Goal: Task Accomplishment & Management: Use online tool/utility

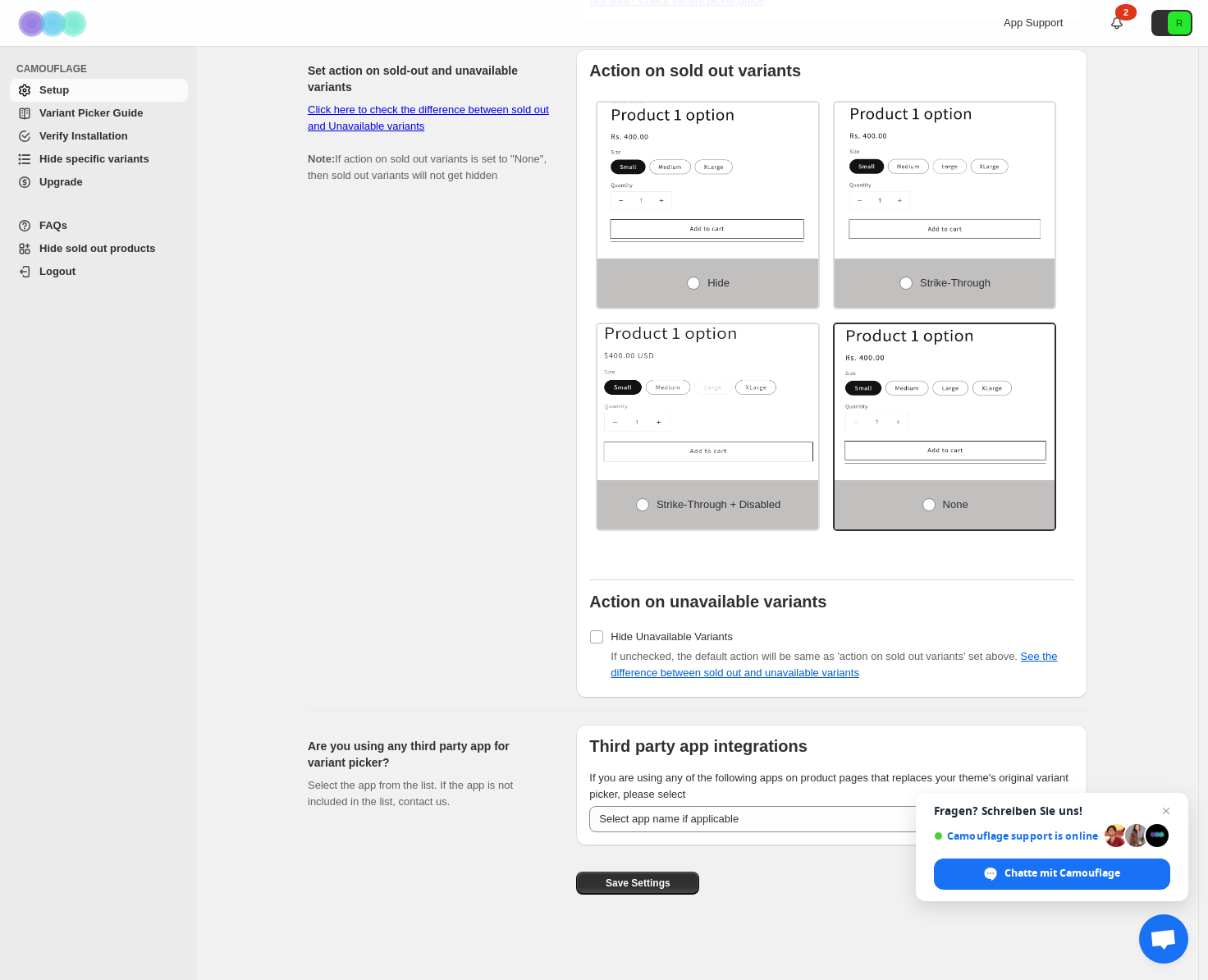
scroll to position [1065, 0]
click at [1168, 805] on span "Chat schließen" at bounding box center [1167, 811] width 21 height 21
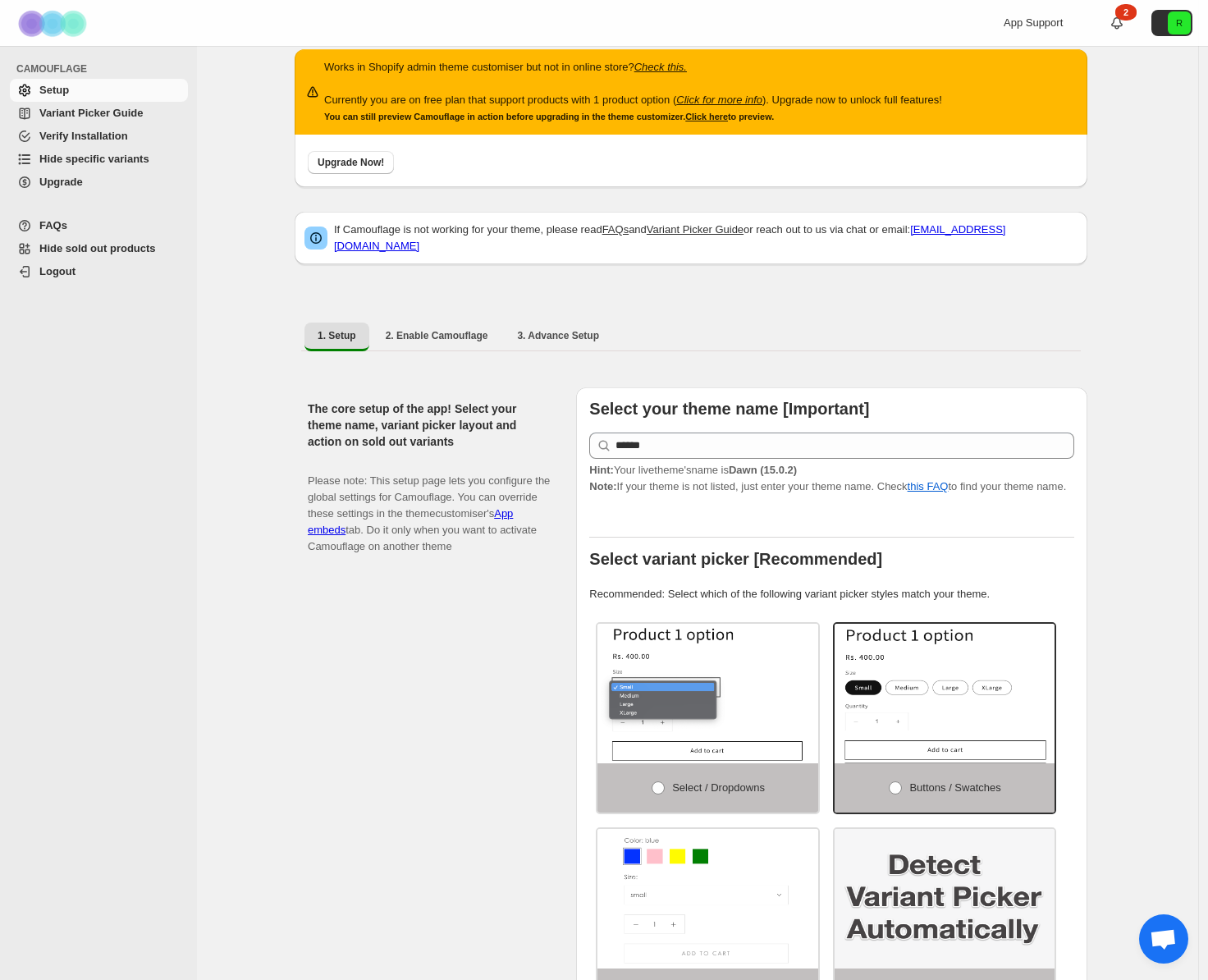
scroll to position [0, 0]
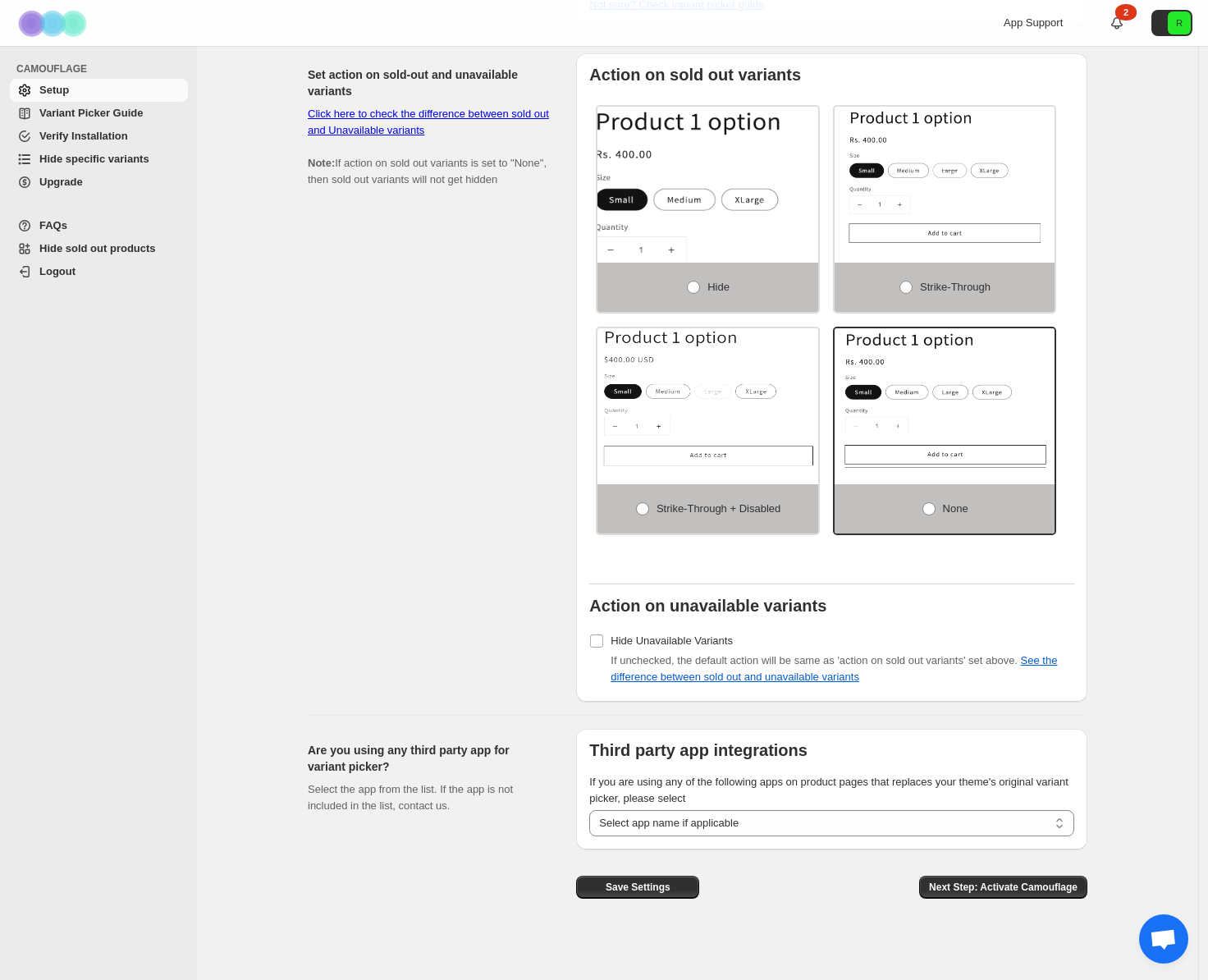
scroll to position [1068, 0]
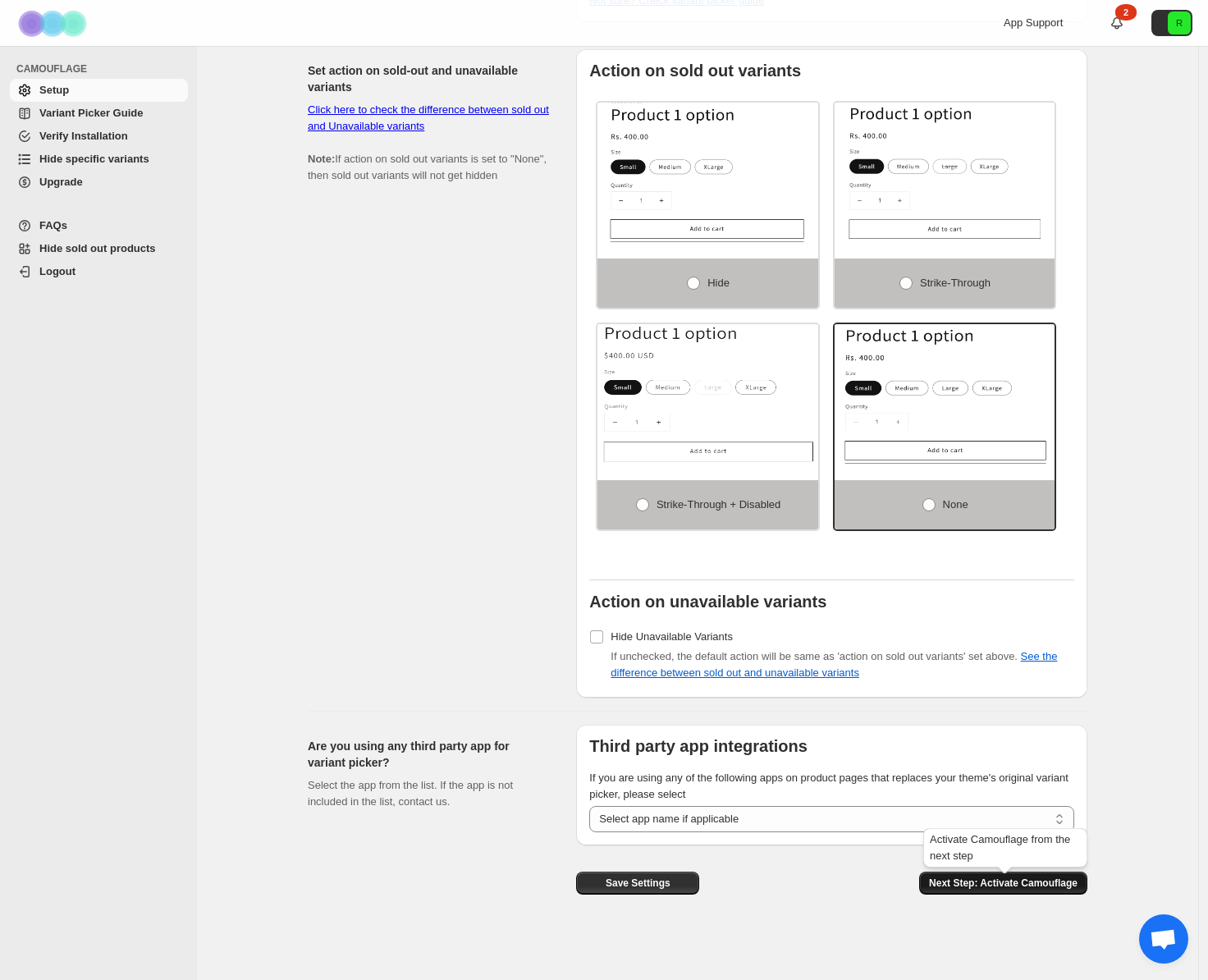
click at [947, 890] on button "Next Step: Activate Camouflage" at bounding box center [1003, 883] width 169 height 23
select select "**********"
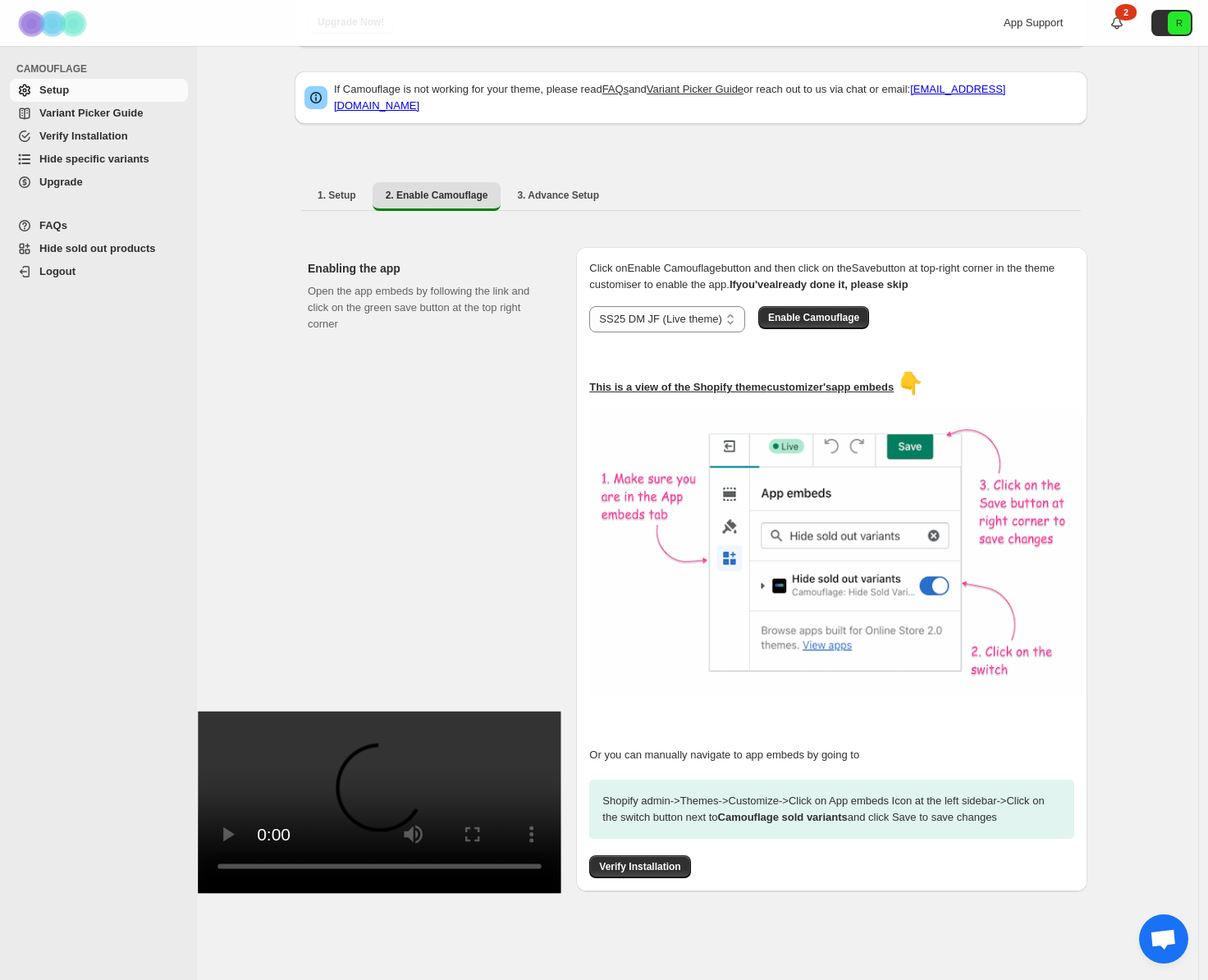
scroll to position [162, 0]
click at [578, 189] on span "3. Advance Setup" at bounding box center [558, 195] width 82 height 14
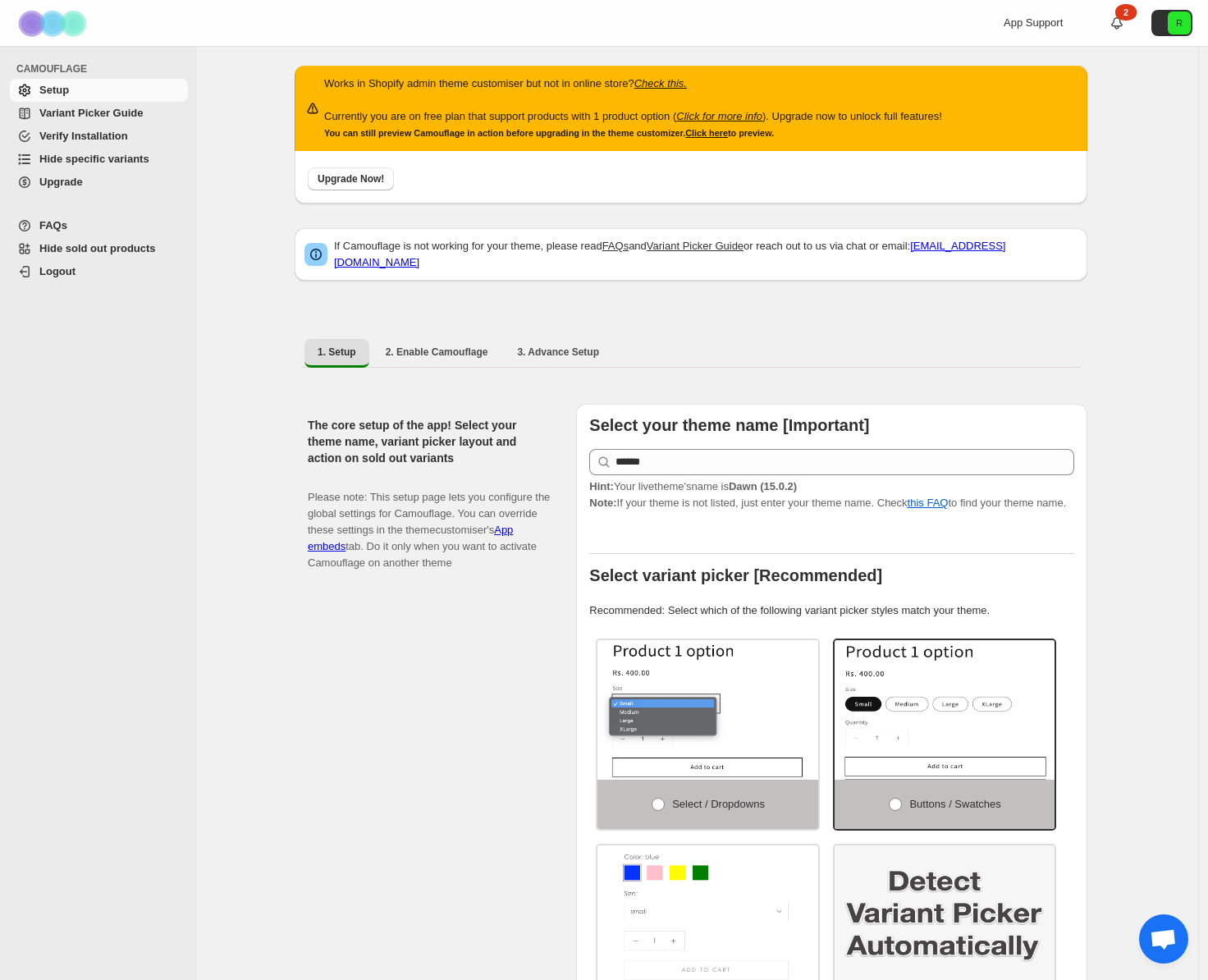
click at [50, 178] on span "Upgrade" at bounding box center [61, 182] width 43 height 13
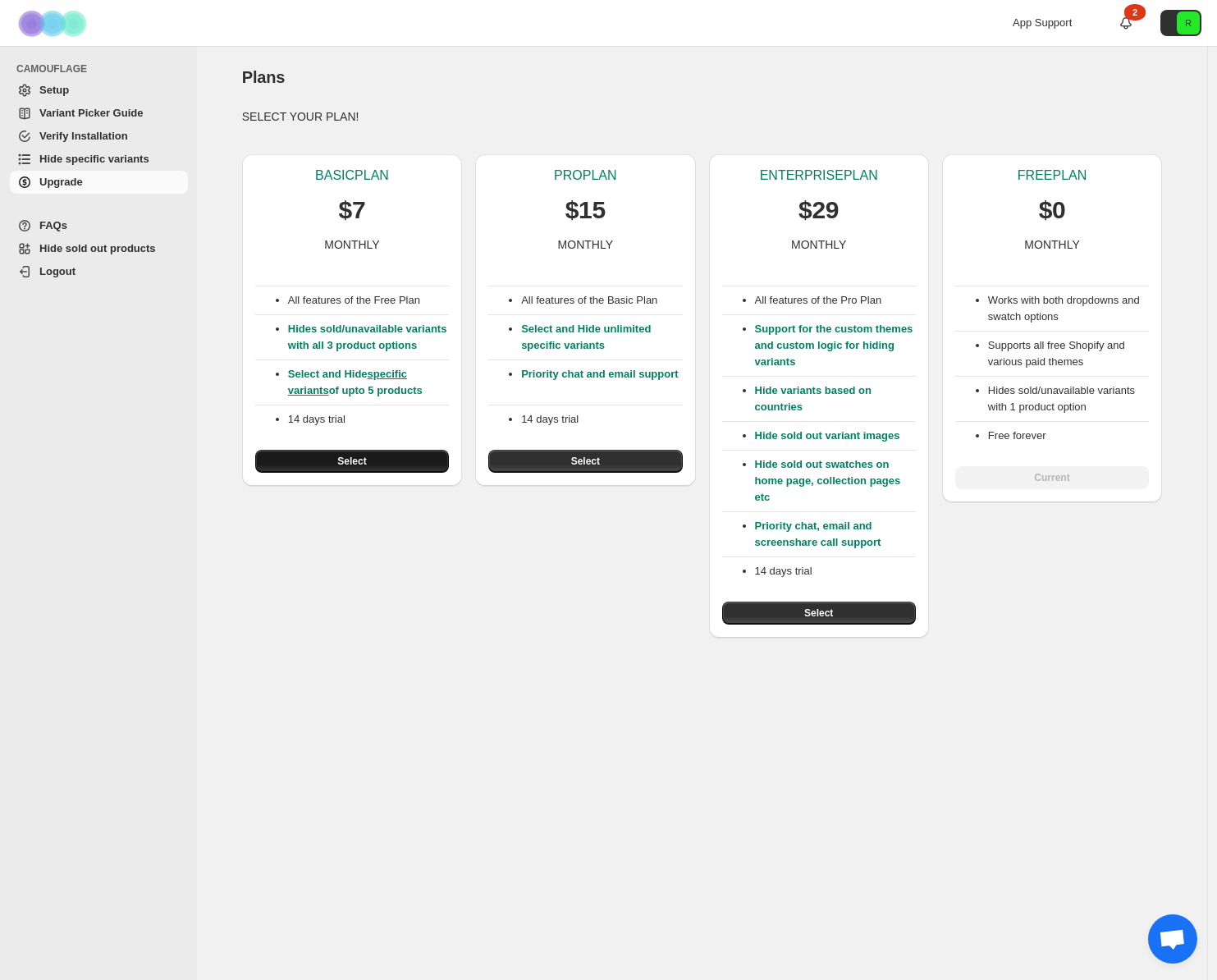
click at [347, 468] on span "Select" at bounding box center [352, 461] width 29 height 14
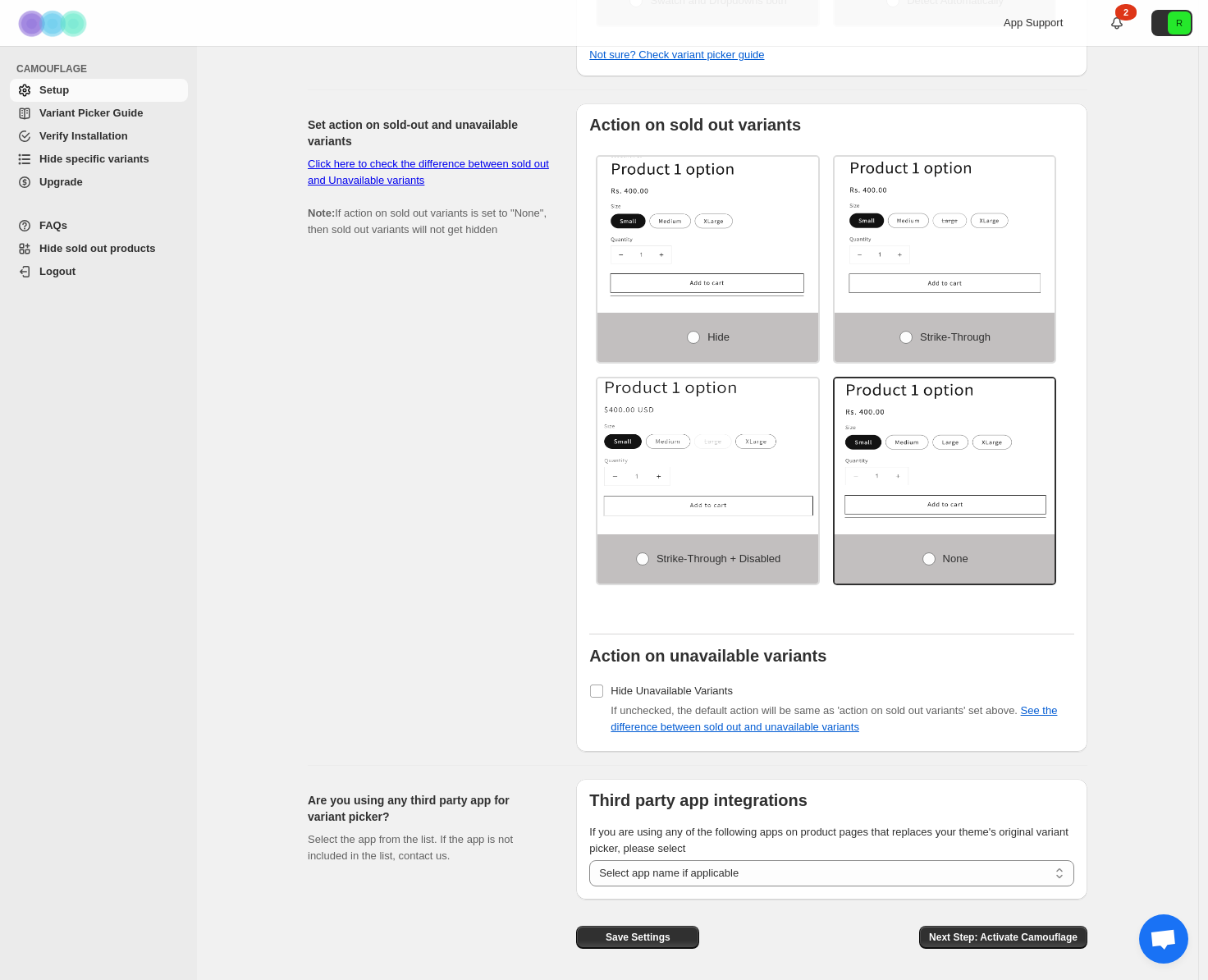
scroll to position [864, 0]
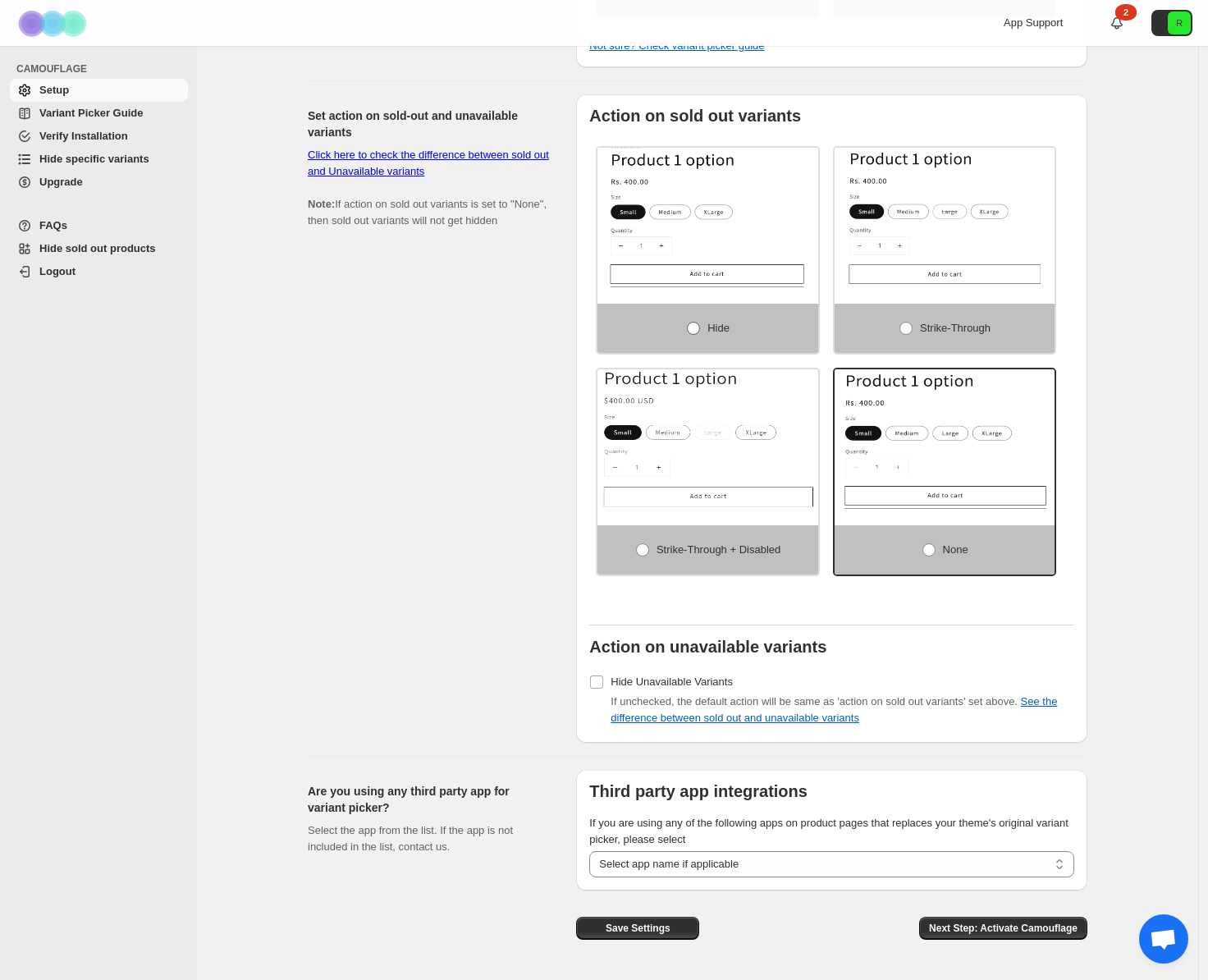
click at [712, 337] on span "Hide" at bounding box center [718, 328] width 23 height 16
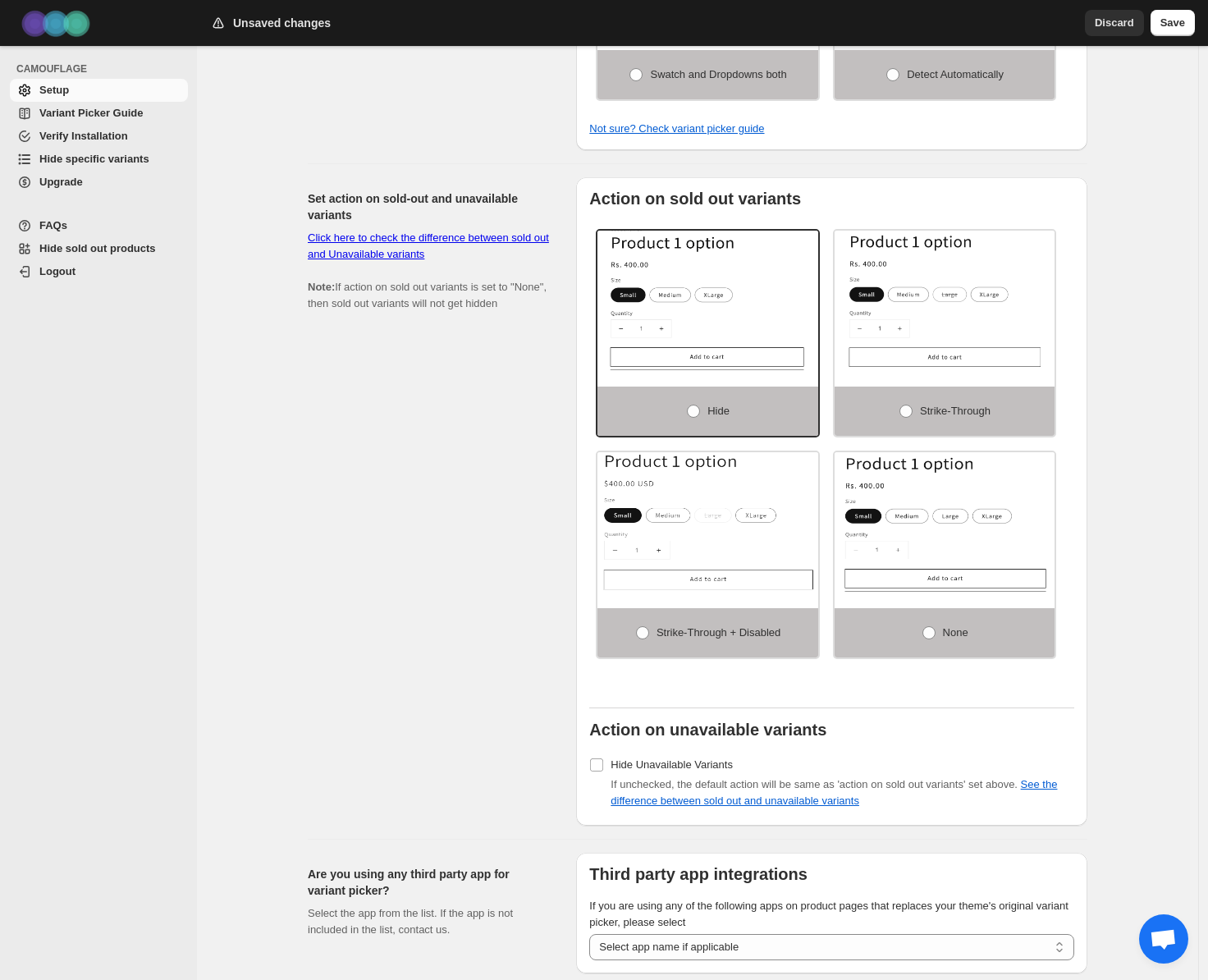
scroll to position [790, 0]
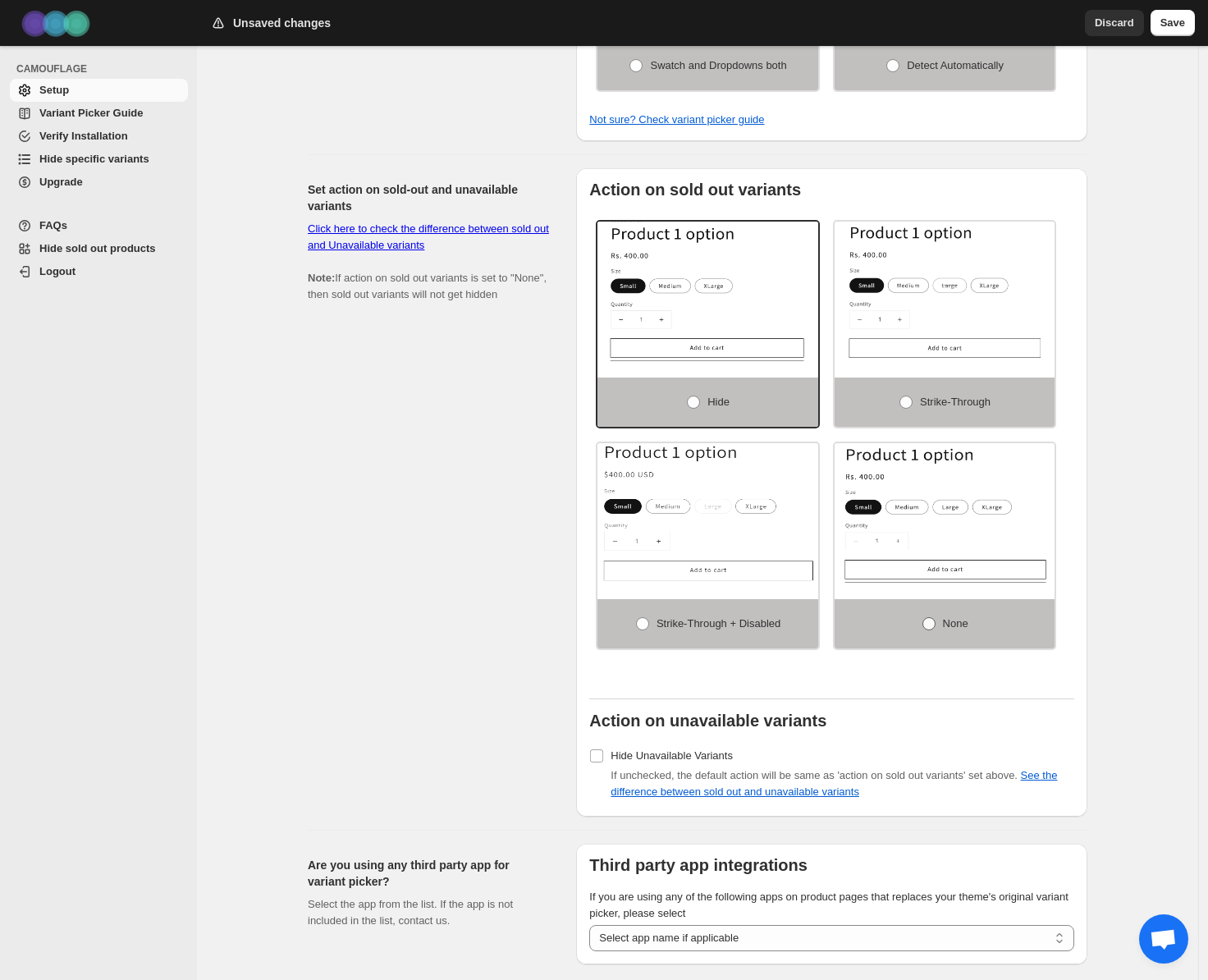
click at [967, 626] on span "None" at bounding box center [955, 624] width 25 height 13
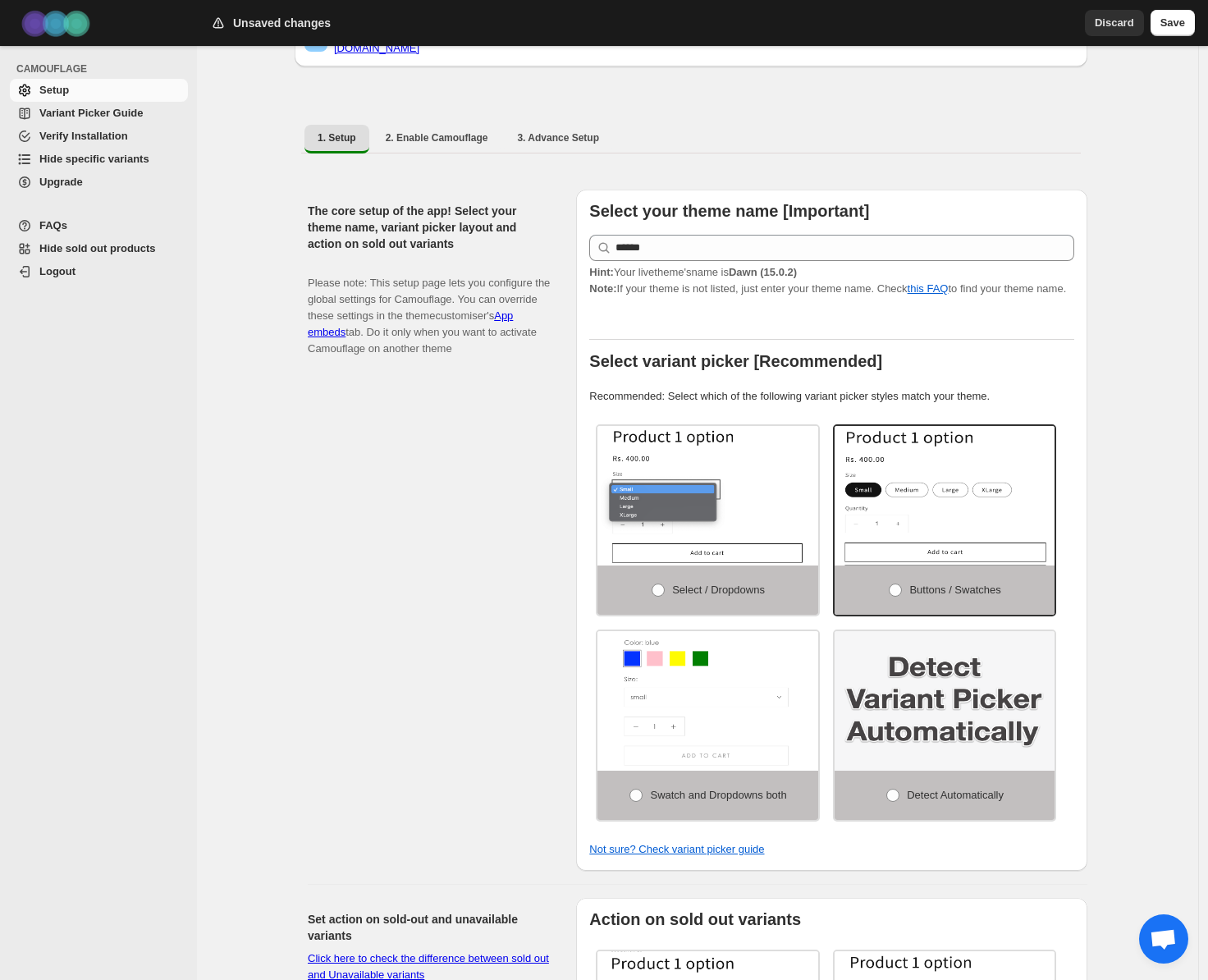
scroll to position [0, 0]
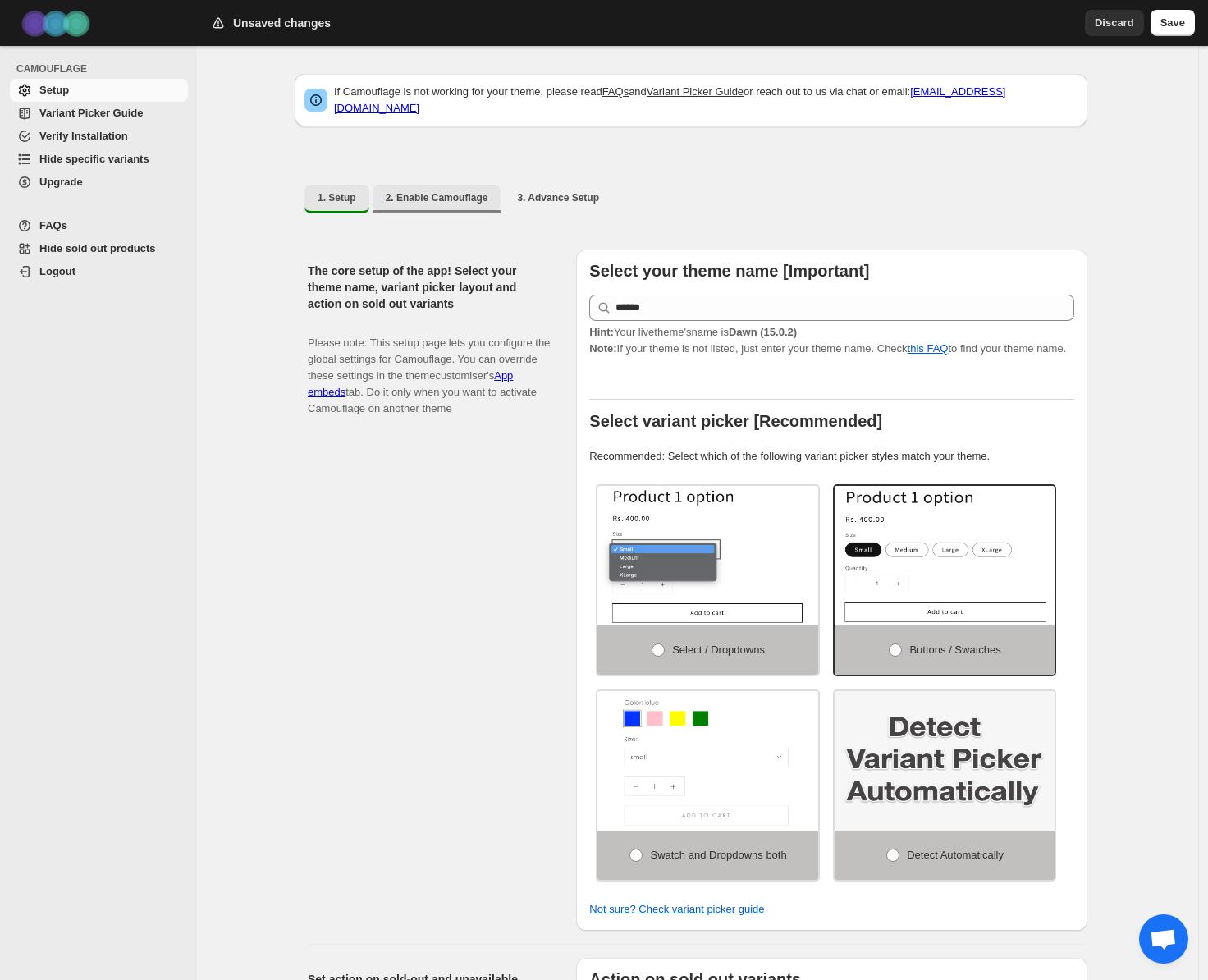
click at [441, 194] on span "2. Enable Camouflage" at bounding box center [438, 198] width 103 height 14
select select "**********"
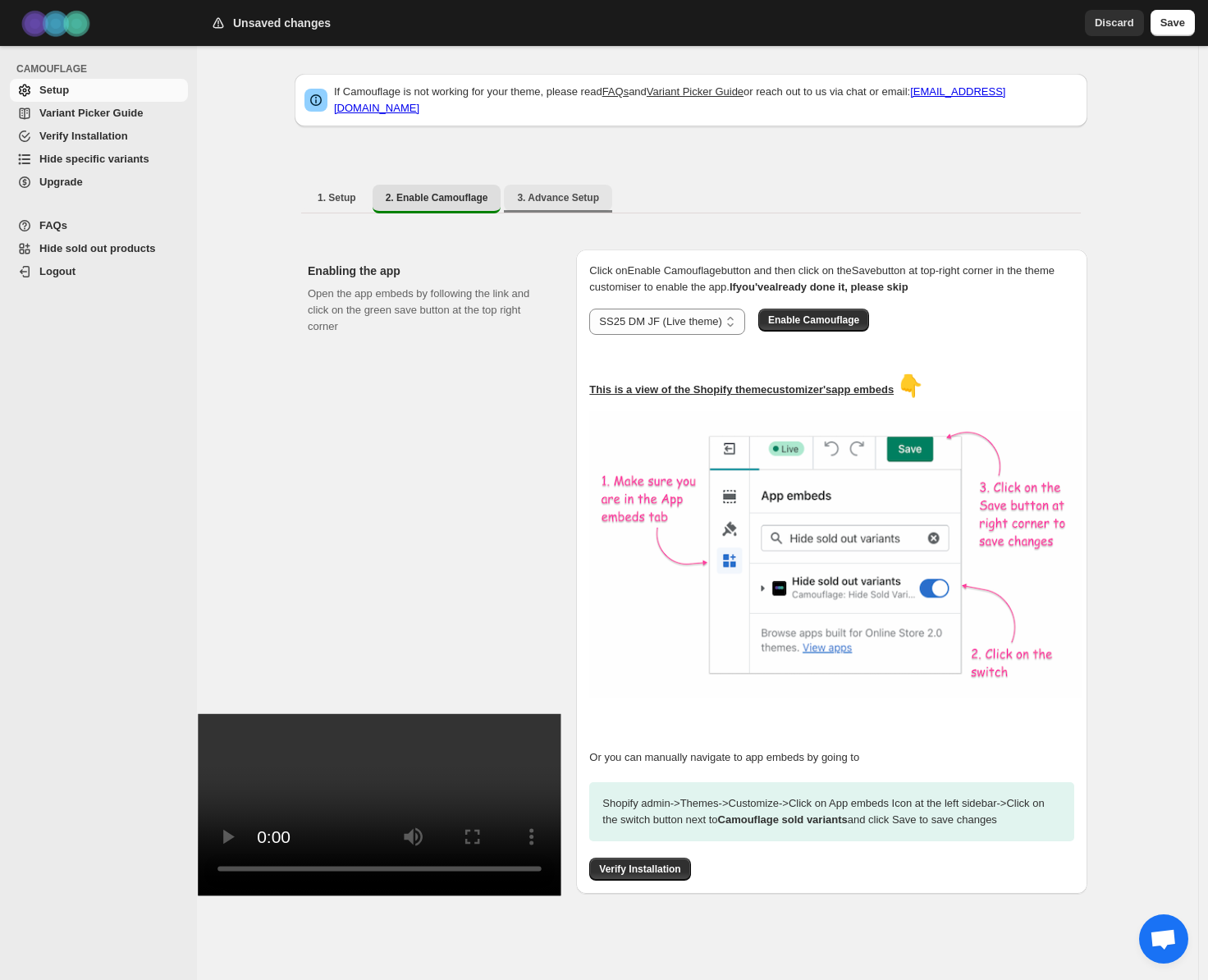
click at [569, 185] on button "3. Advance Setup" at bounding box center [558, 198] width 108 height 26
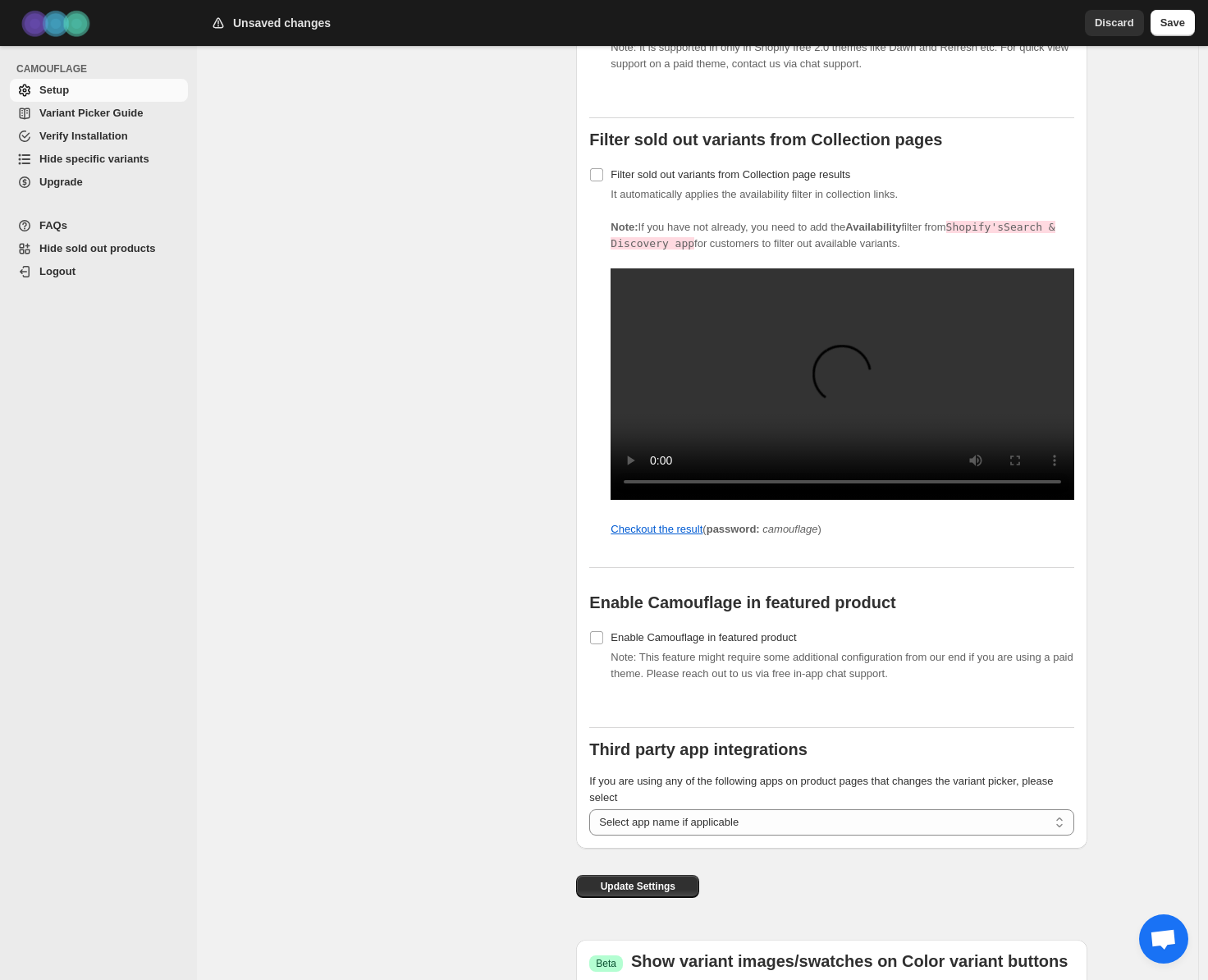
scroll to position [1427, 0]
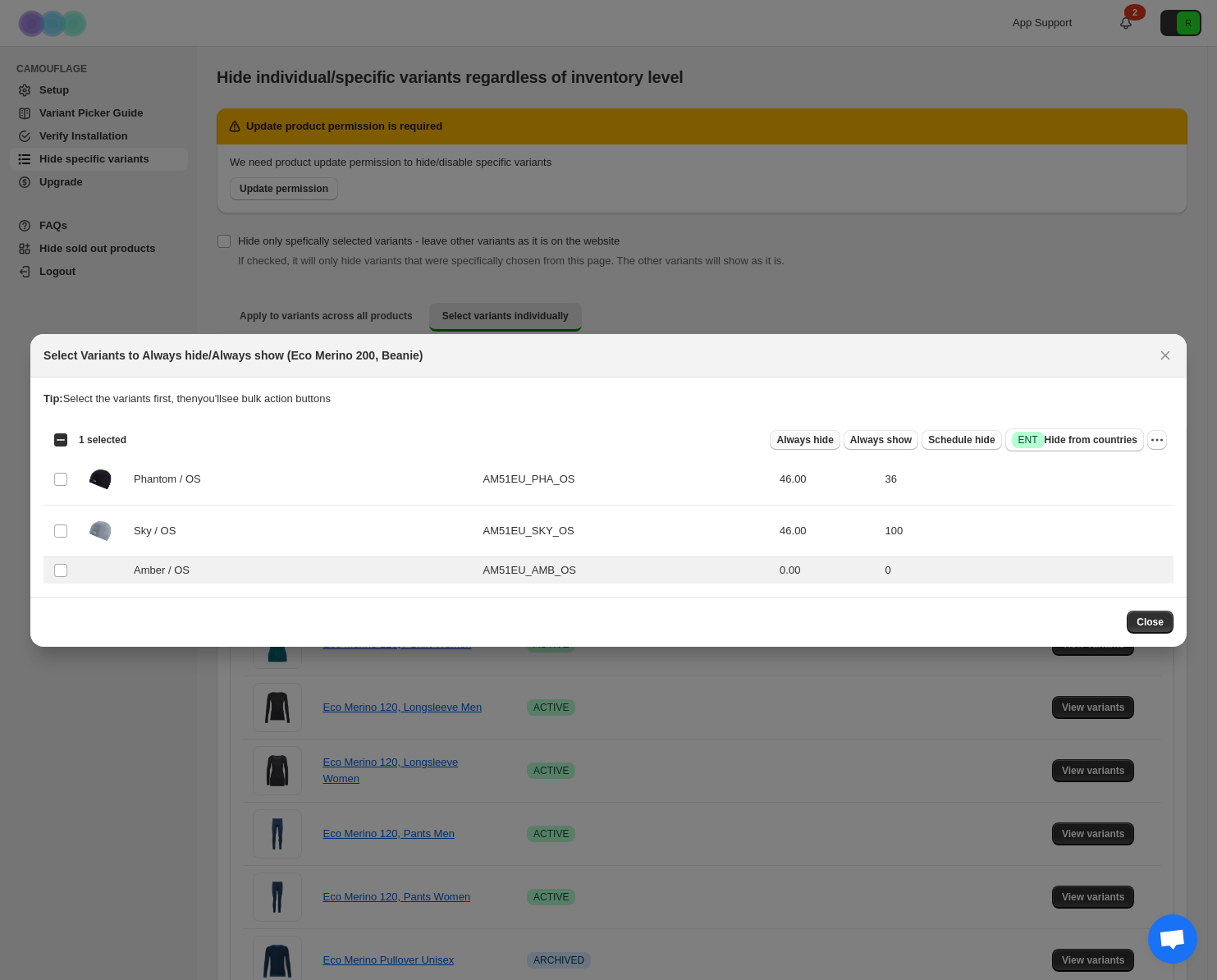
click at [809, 440] on span "Always hide" at bounding box center [805, 439] width 57 height 14
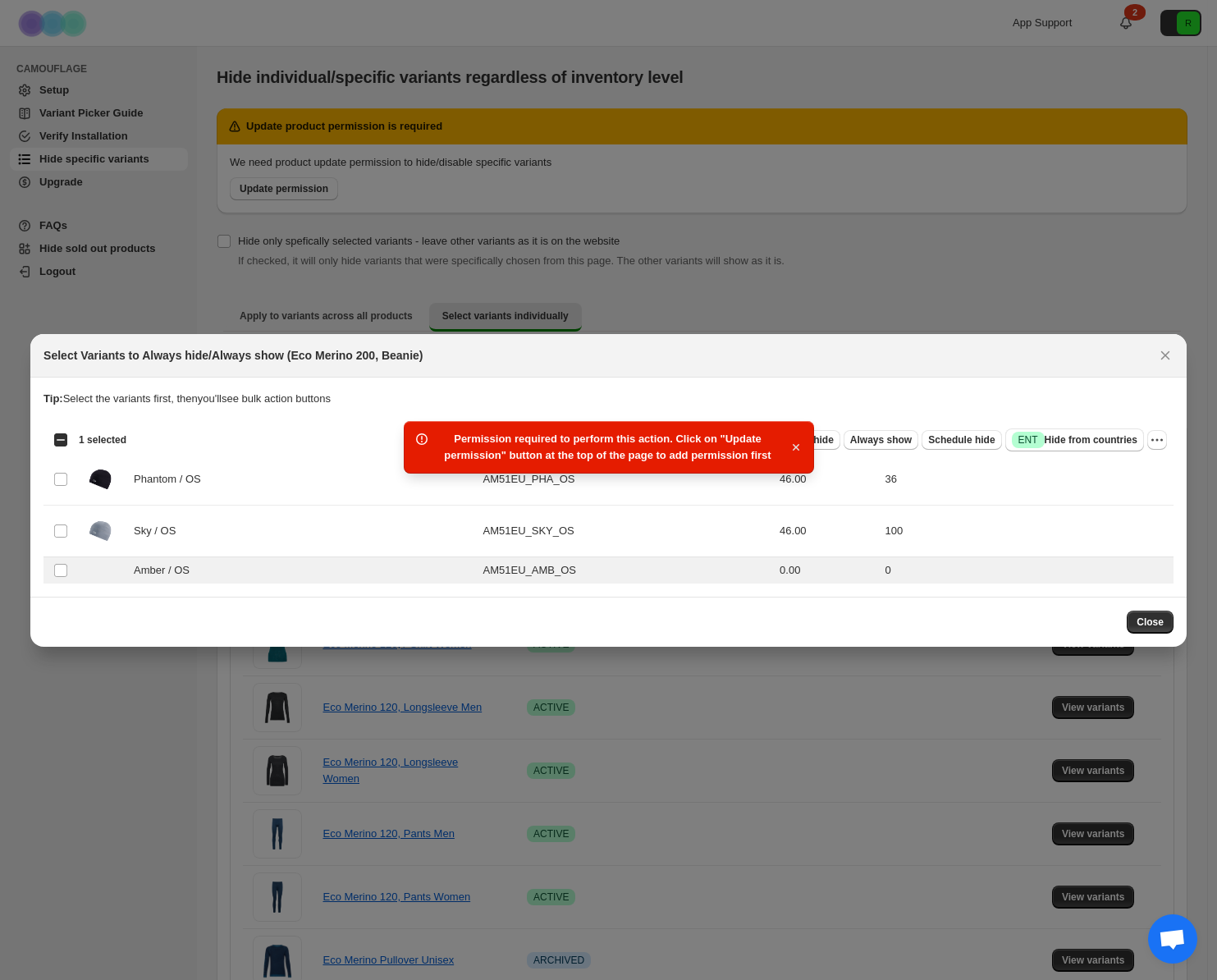
click at [796, 448] on icon "button" at bounding box center [795, 447] width 6 height 6
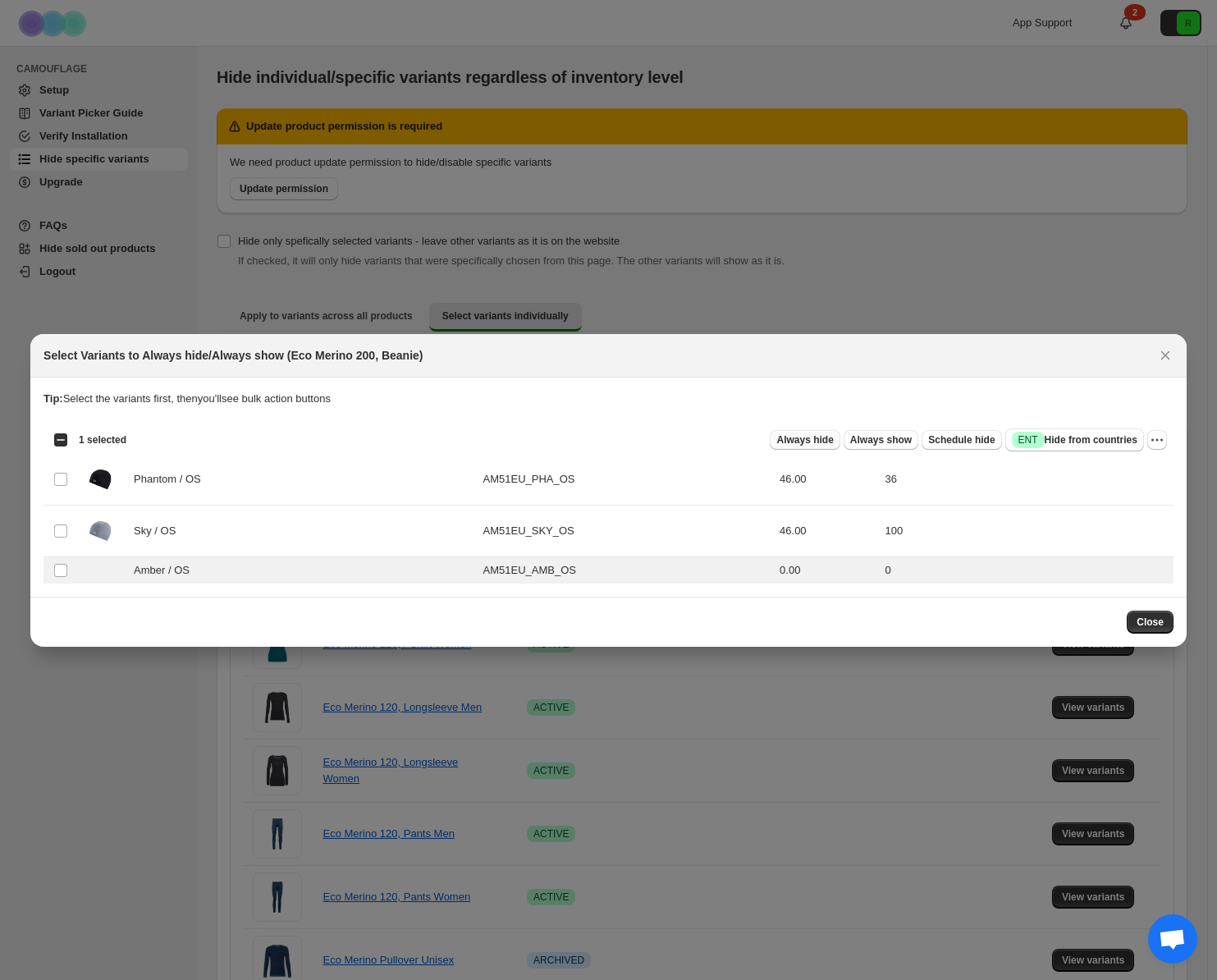
click at [793, 439] on span "Always hide" at bounding box center [805, 439] width 57 height 14
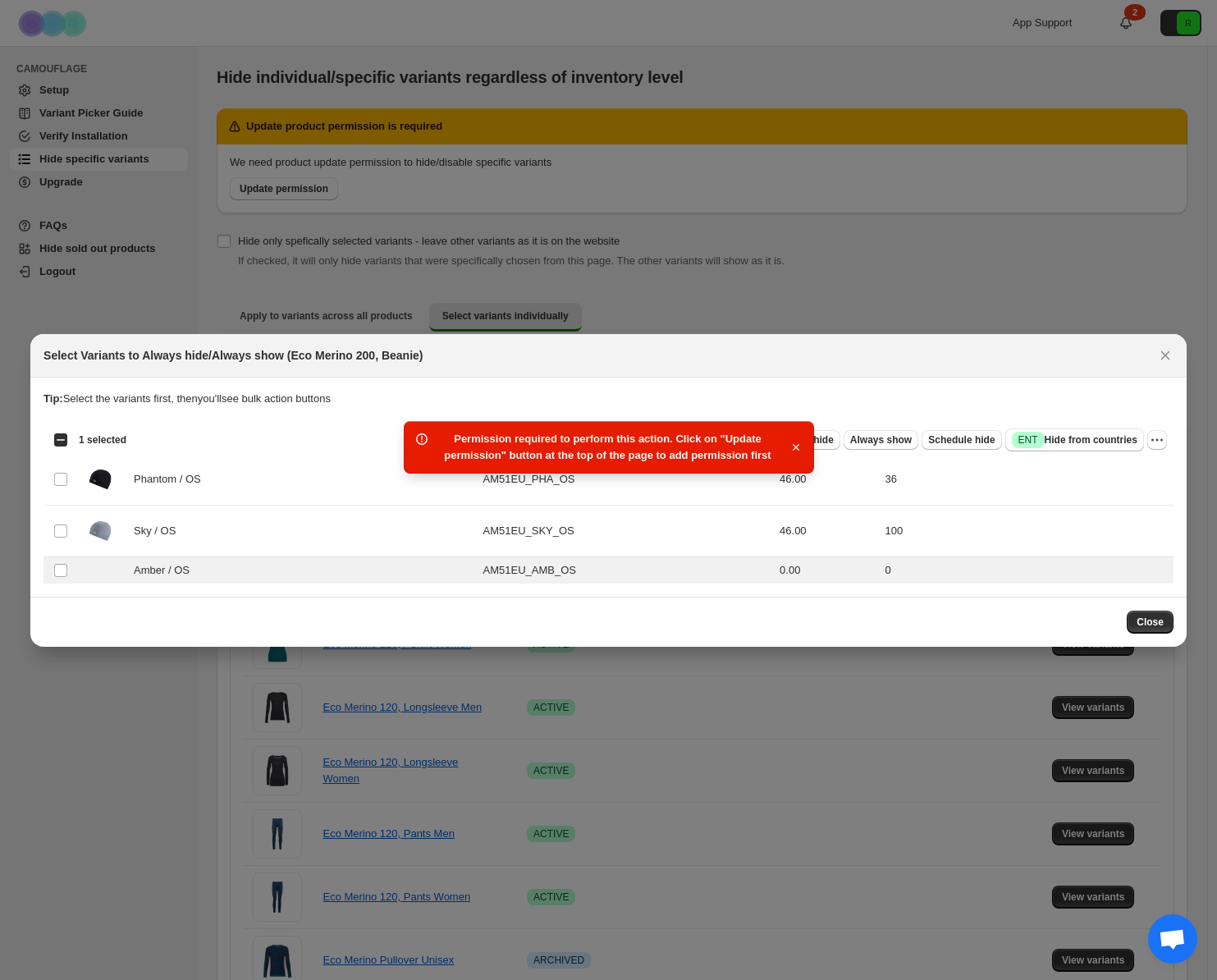
click at [798, 448] on icon "button" at bounding box center [796, 448] width 16 height 16
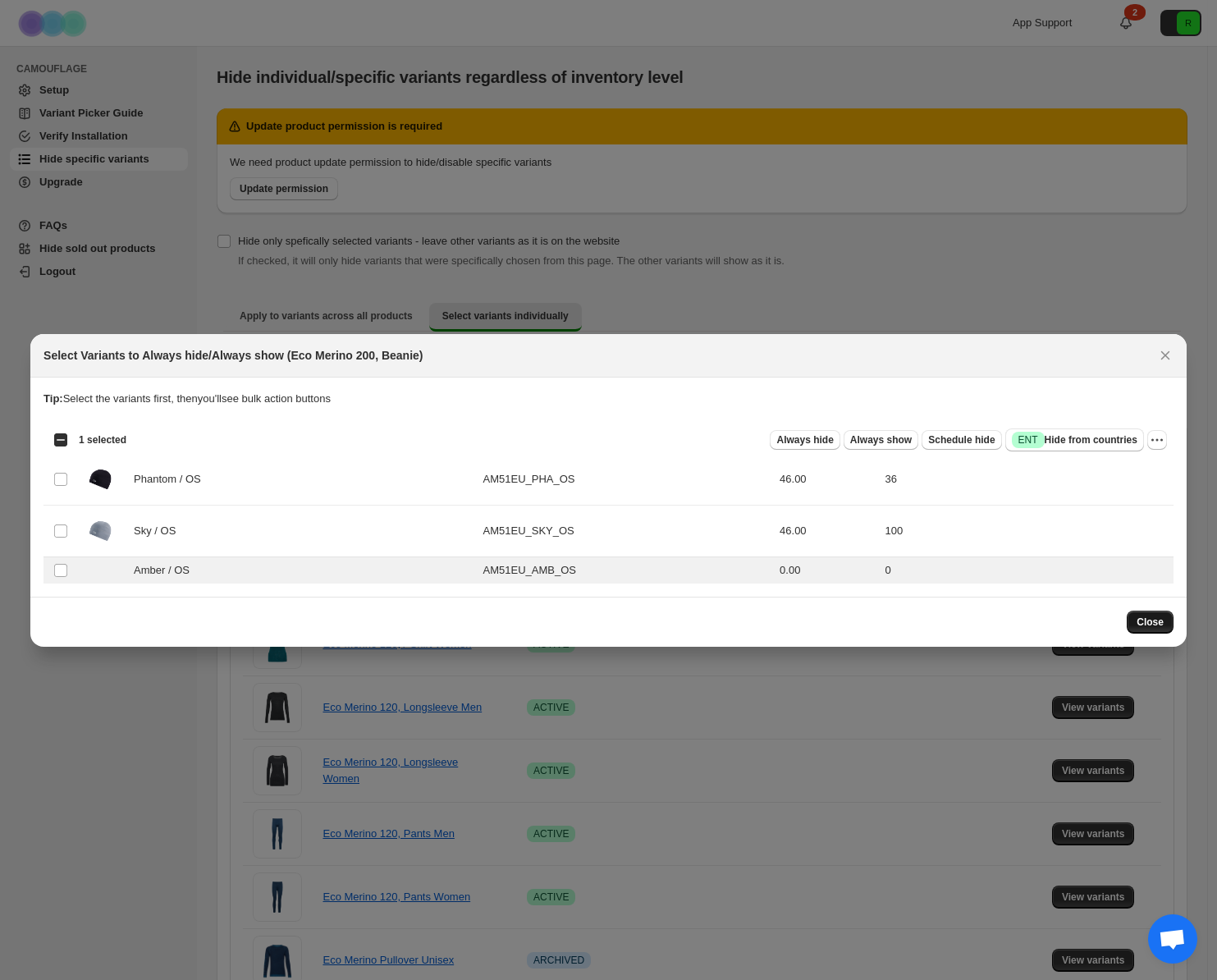
click at [1144, 623] on span "Close" at bounding box center [1150, 622] width 27 height 14
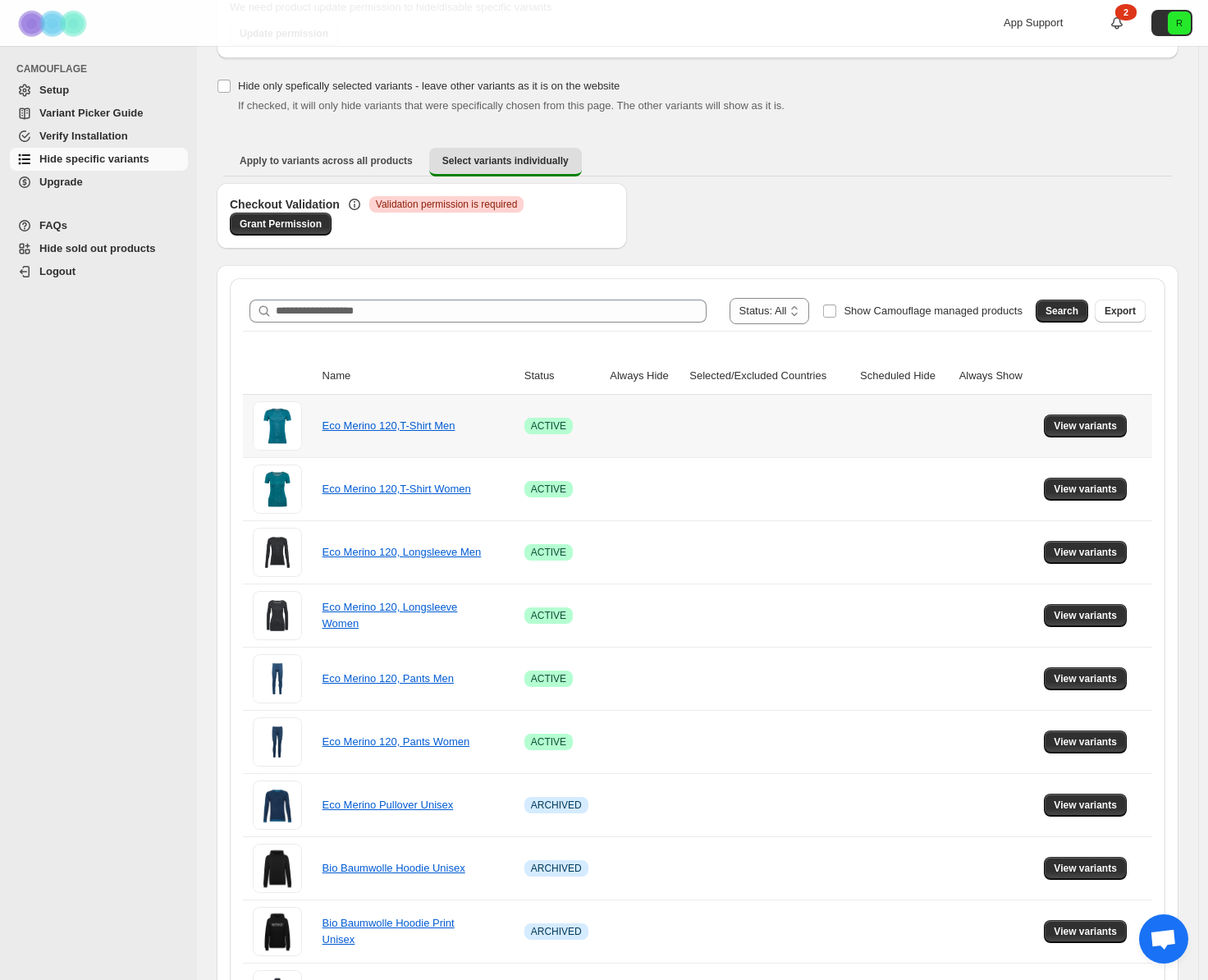
scroll to position [296, 0]
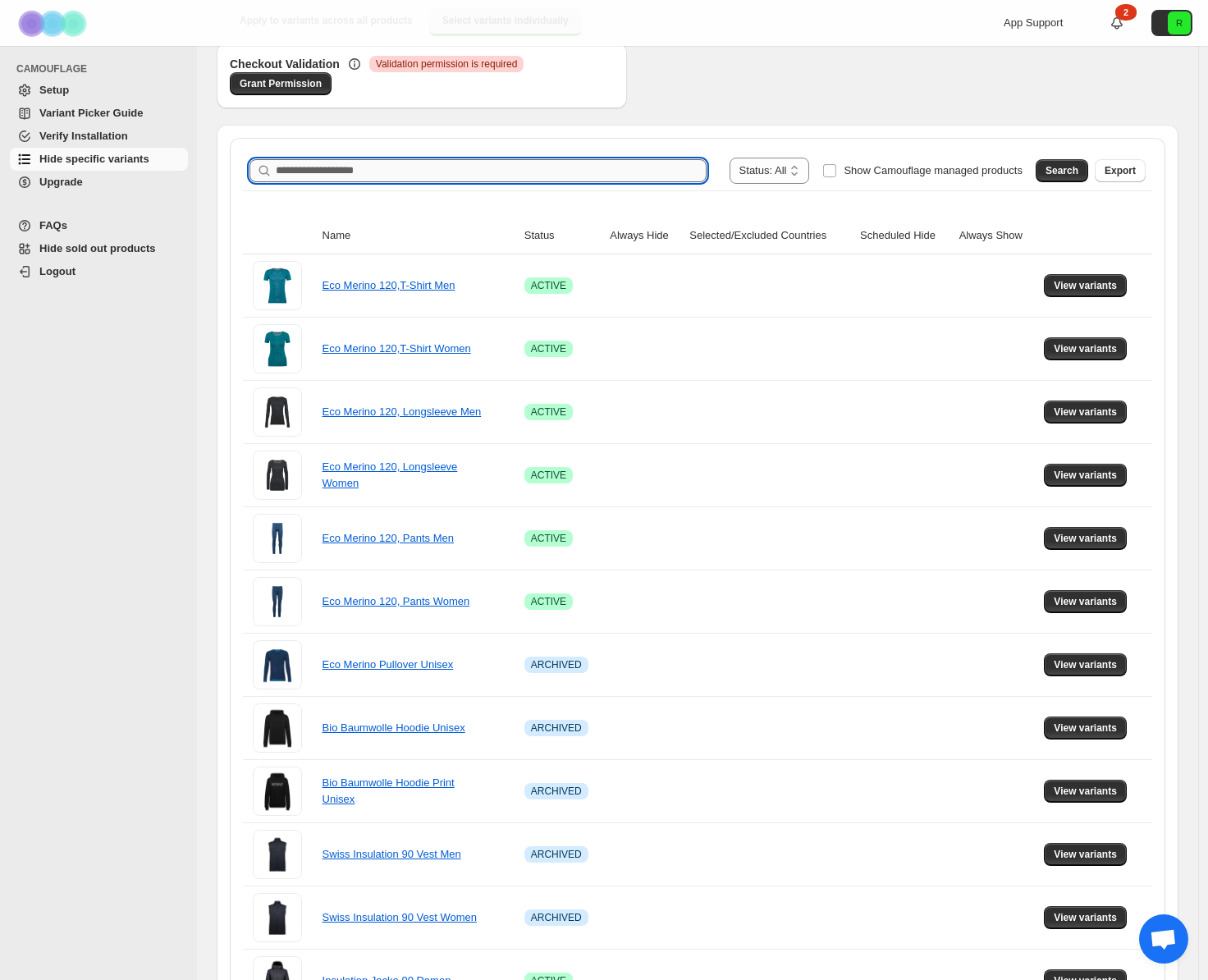
click at [360, 176] on input "Search product name" at bounding box center [492, 171] width 431 height 23
type input "**********"
click at [1057, 173] on span "Search" at bounding box center [1062, 171] width 32 height 14
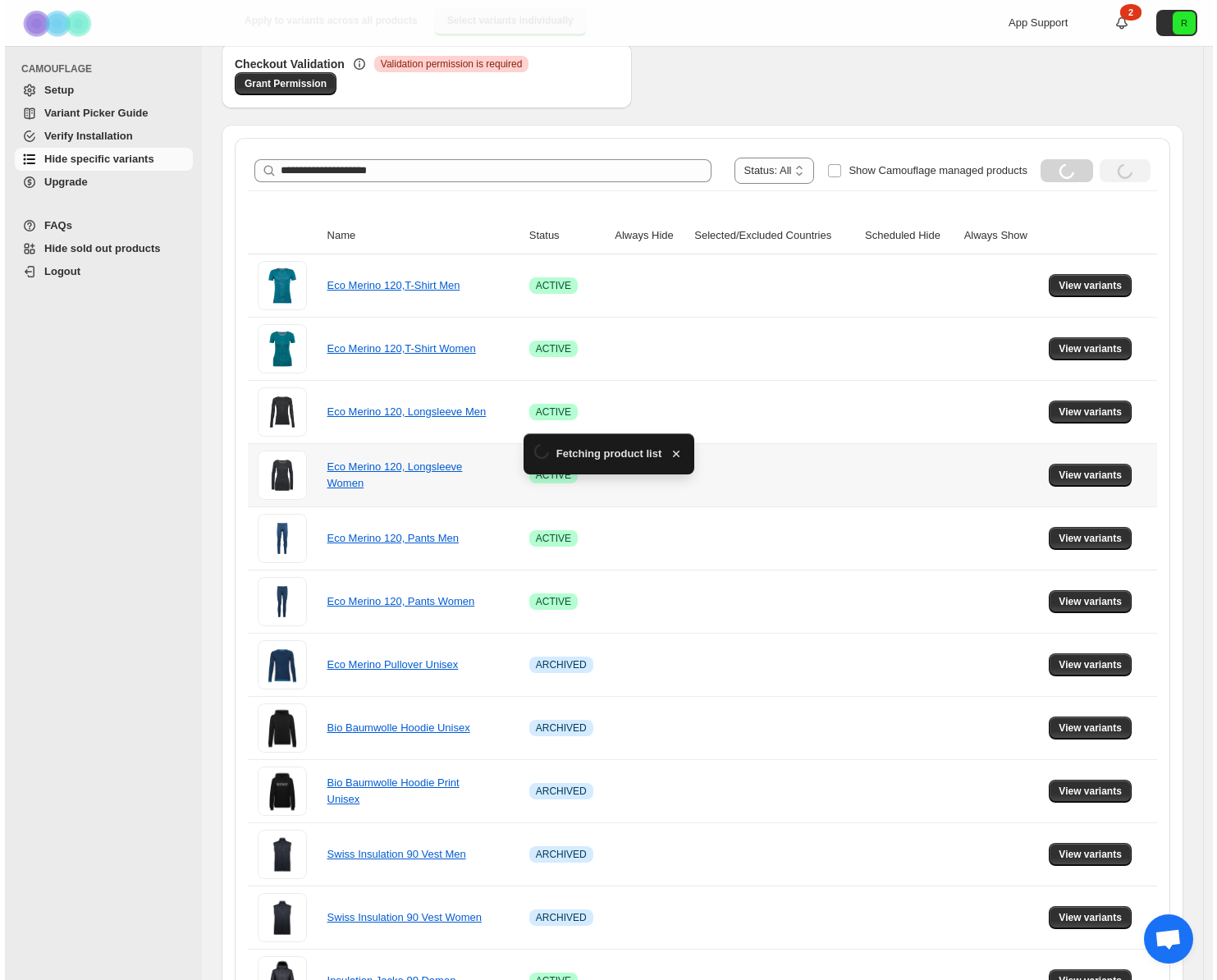
scroll to position [0, 0]
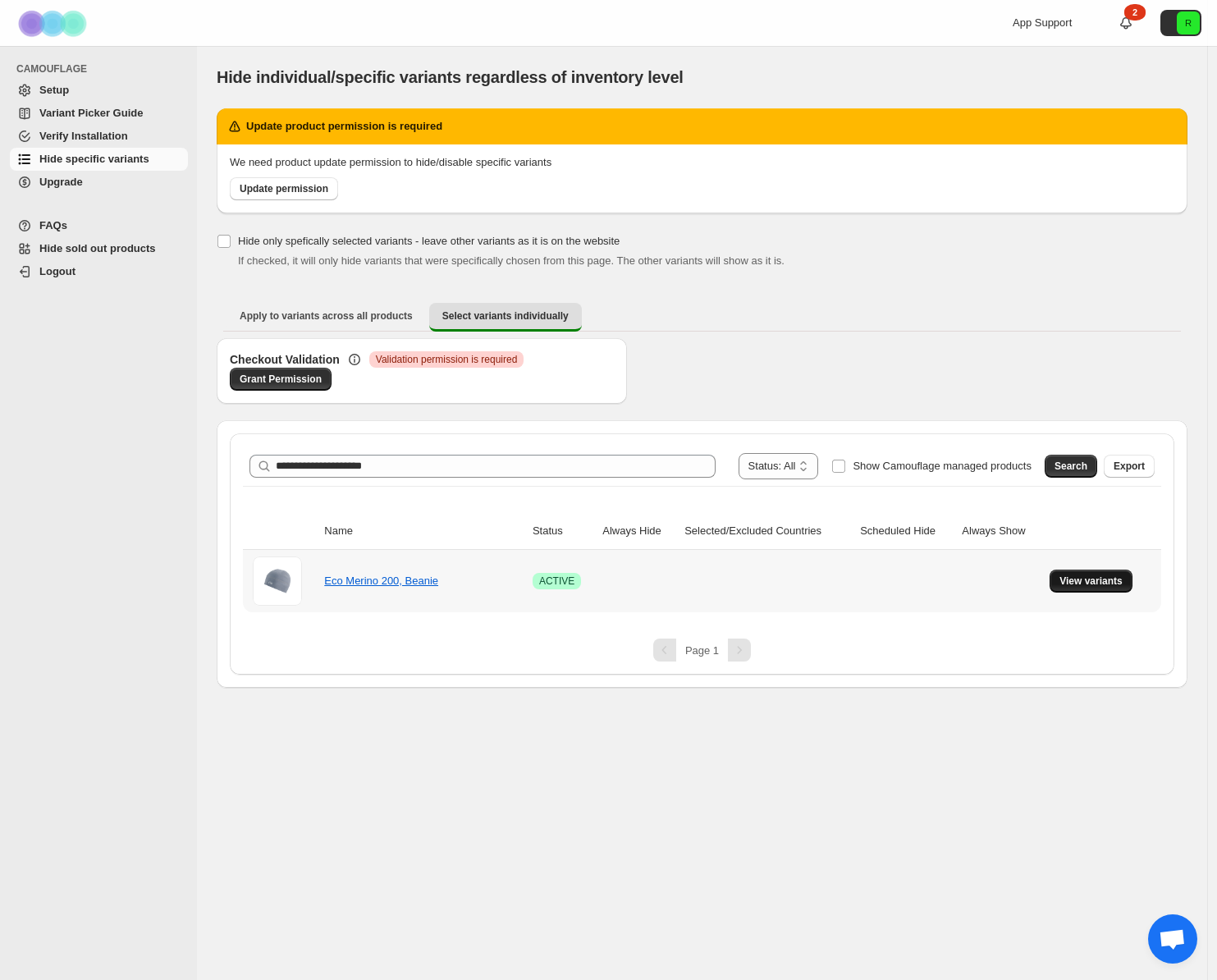
click at [1087, 586] on span "View variants" at bounding box center [1092, 581] width 63 height 14
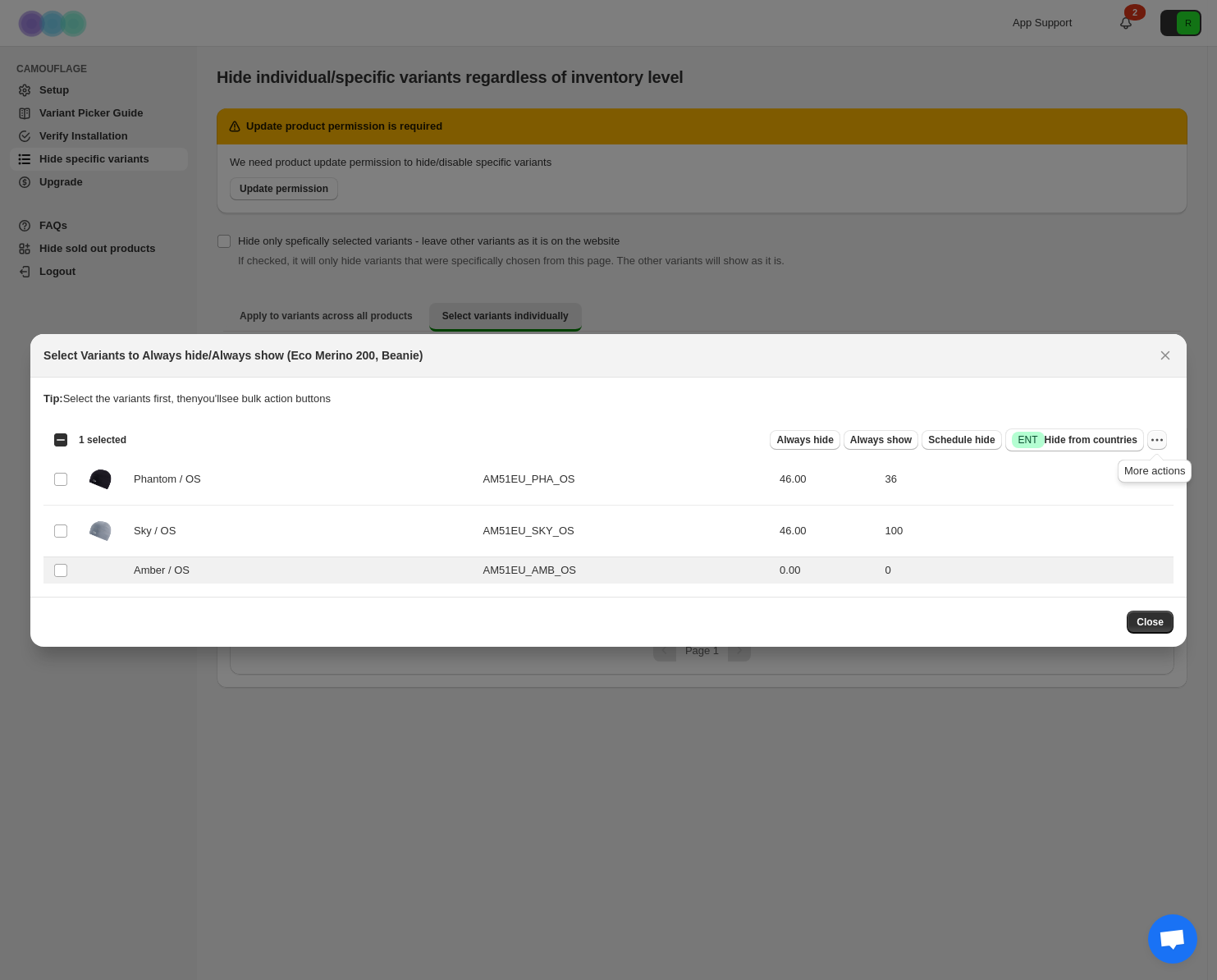
click at [1165, 434] on button "More actions" at bounding box center [1157, 440] width 20 height 20
click at [1151, 434] on icon "More actions" at bounding box center [1157, 440] width 16 height 16
click at [1105, 383] on section "Tip: Select the variants first, then you'll see bulk action buttons Loading pro…" at bounding box center [609, 487] width 1157 height 219
click at [788, 571] on td "0.00" at bounding box center [827, 570] width 105 height 27
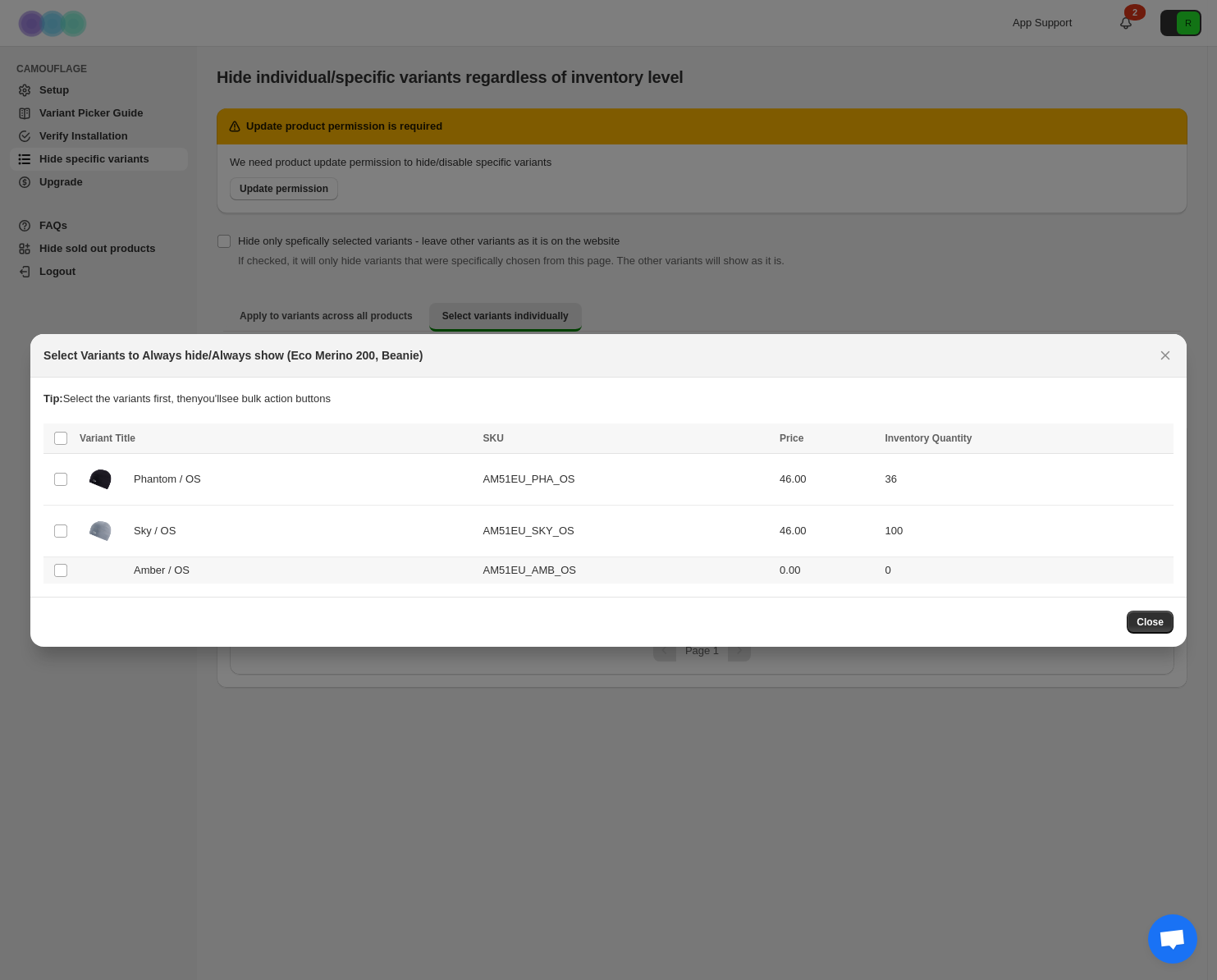
click at [788, 571] on td "0.00" at bounding box center [827, 570] width 105 height 27
click at [825, 444] on span "Always hide" at bounding box center [805, 439] width 57 height 14
click at [1147, 618] on span "Close" at bounding box center [1150, 622] width 27 height 14
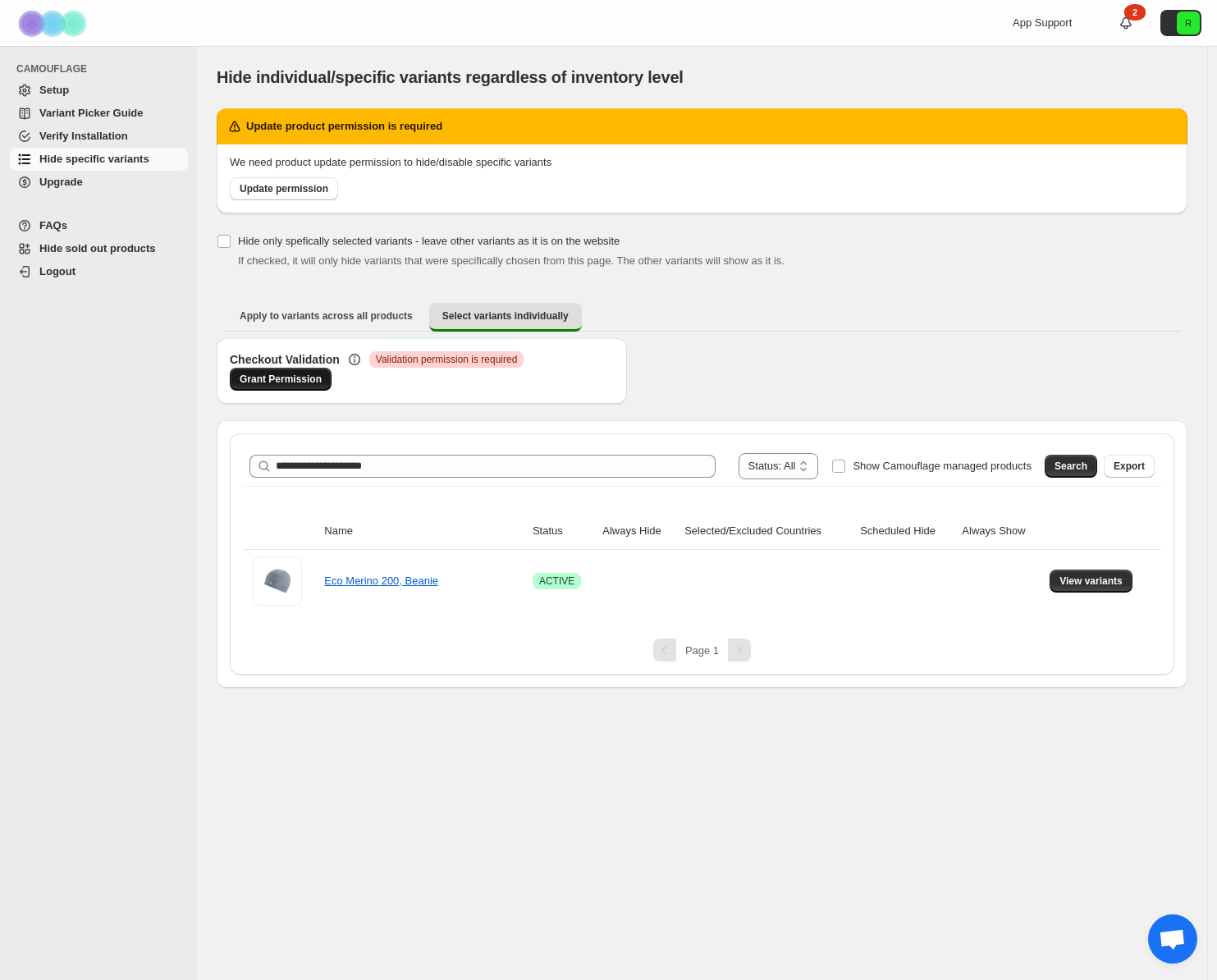
click at [279, 378] on span "Grant Permission" at bounding box center [281, 379] width 82 height 14
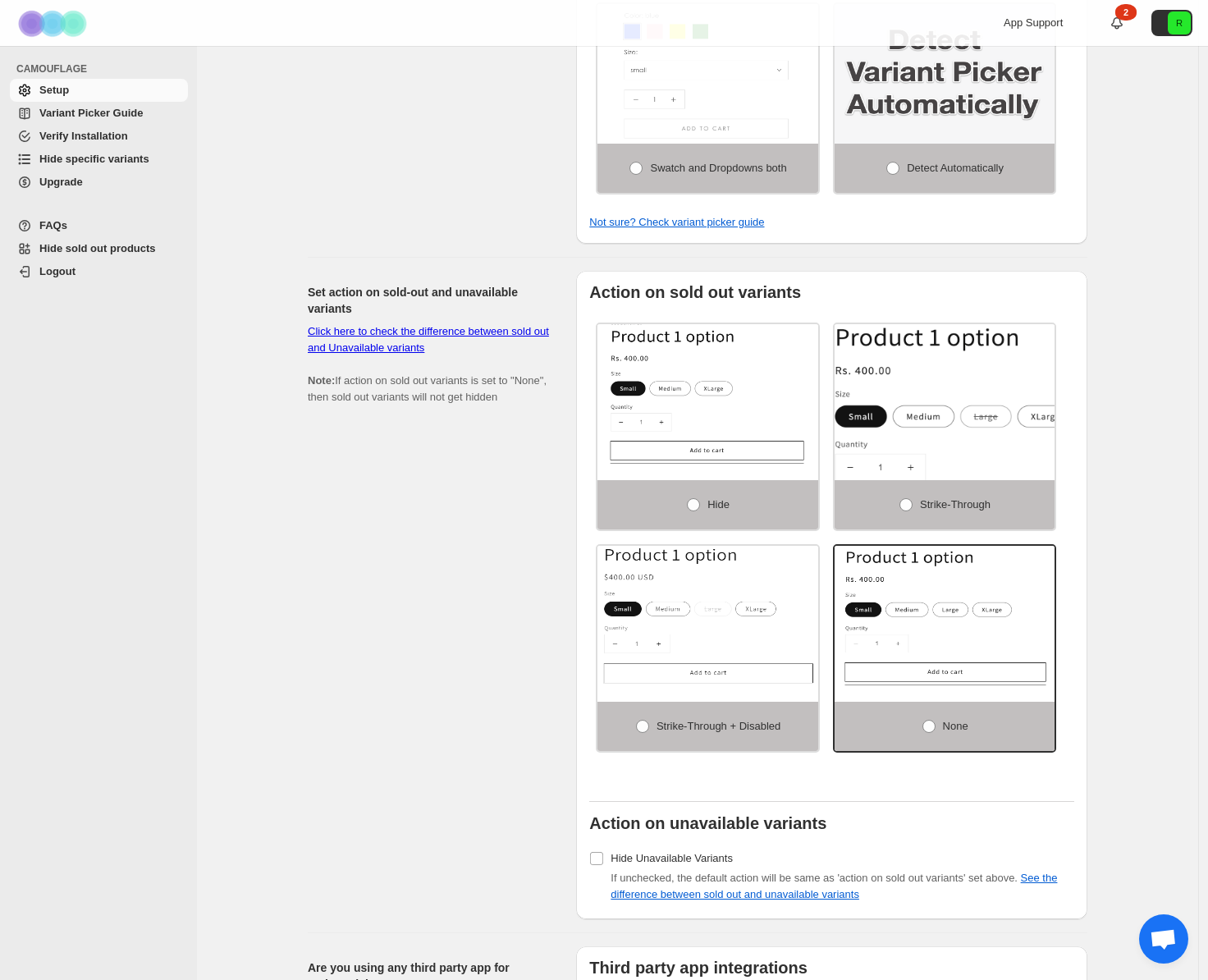
scroll to position [913, 0]
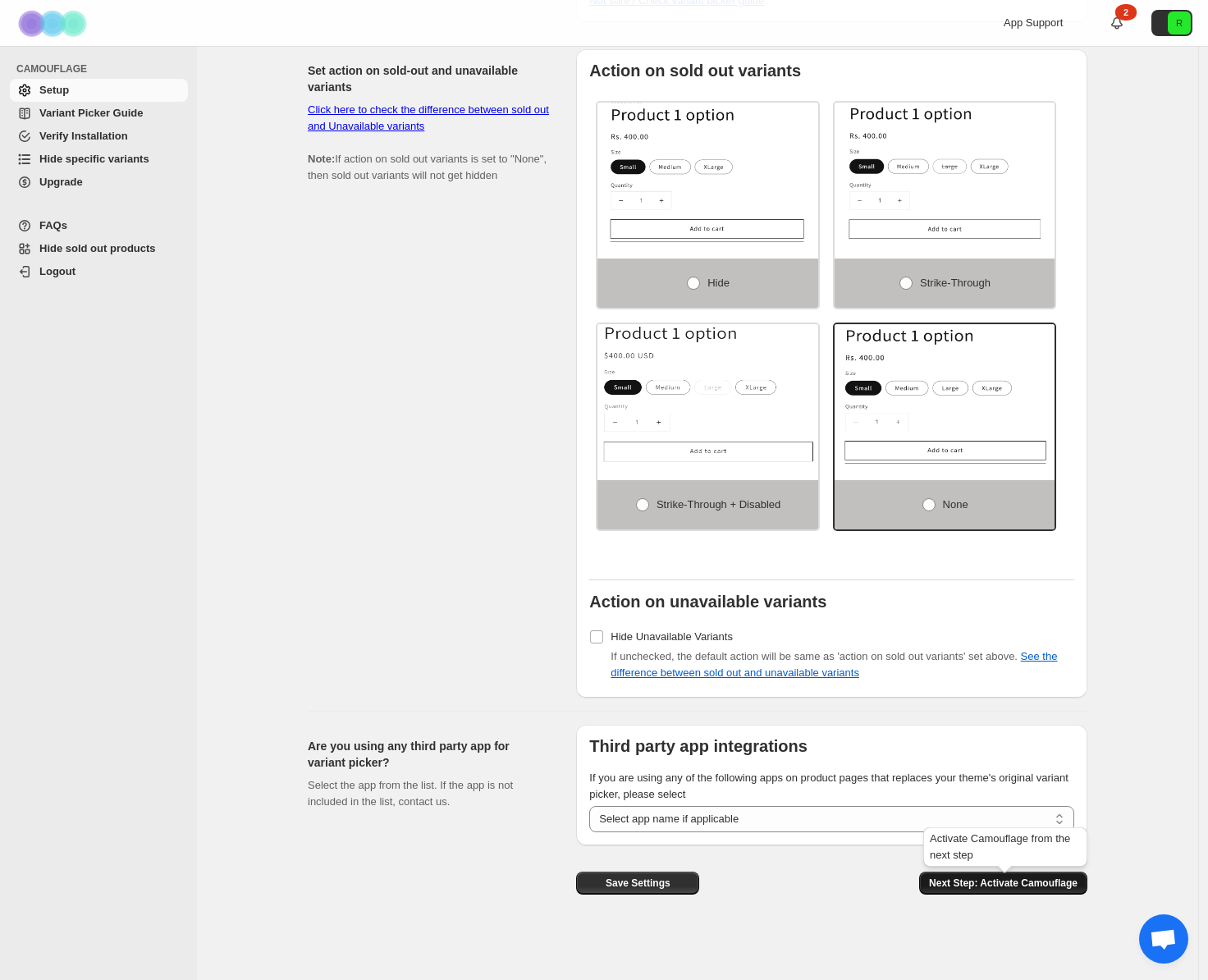
click at [993, 887] on span "Next Step: Activate Camouflage" at bounding box center [1003, 883] width 149 height 14
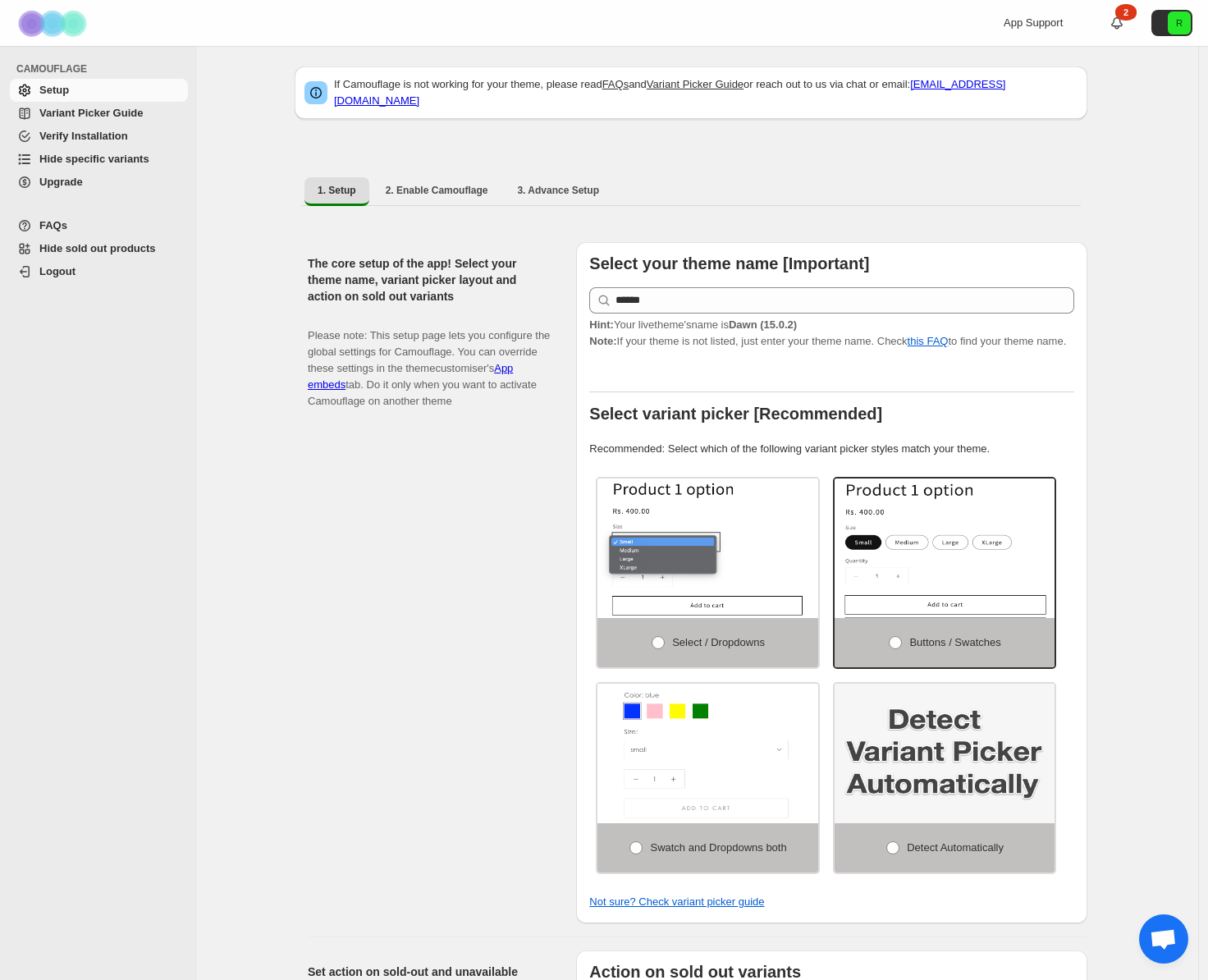
select select "**********"
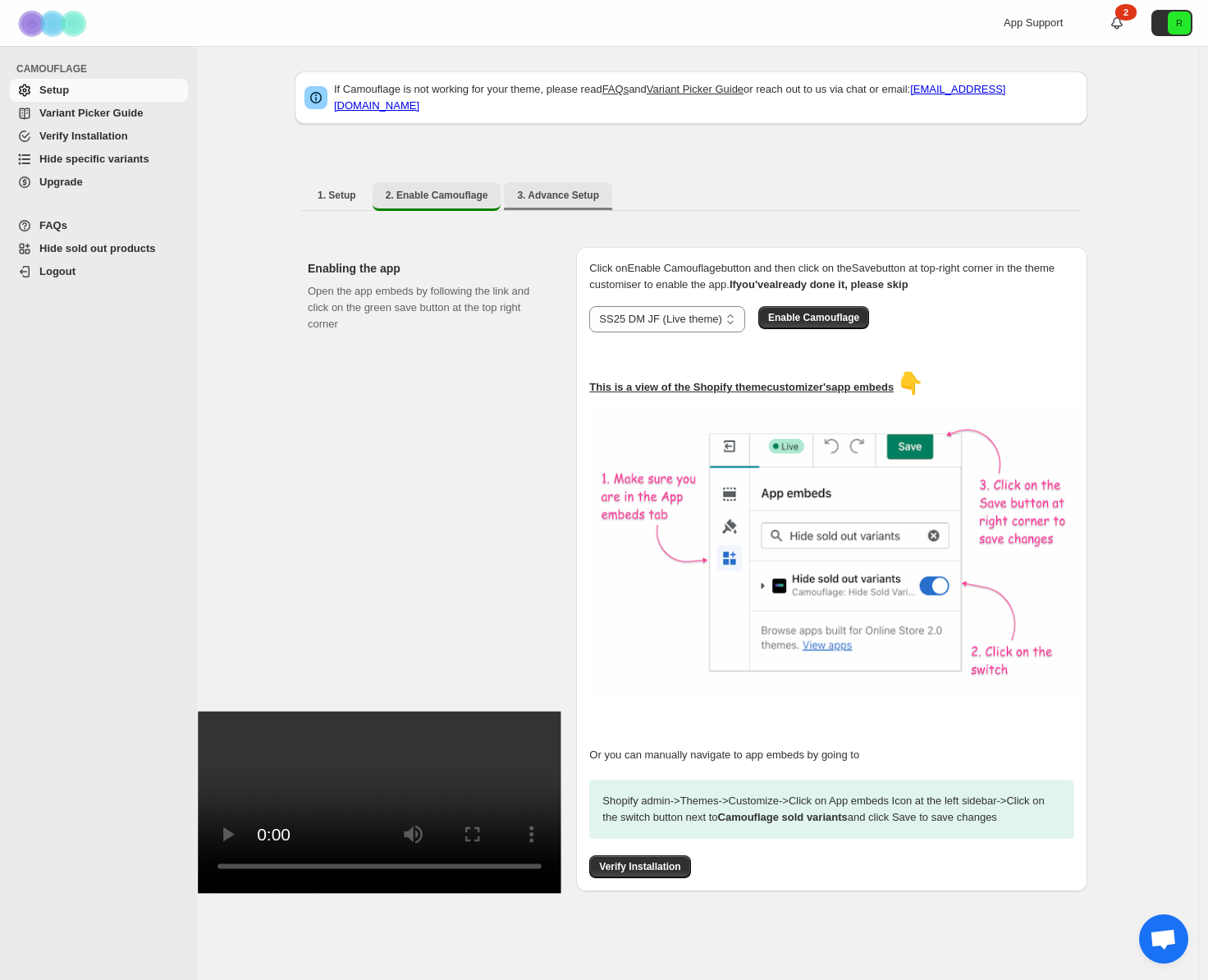
click at [592, 189] on span "3. Advance Setup" at bounding box center [558, 195] width 82 height 14
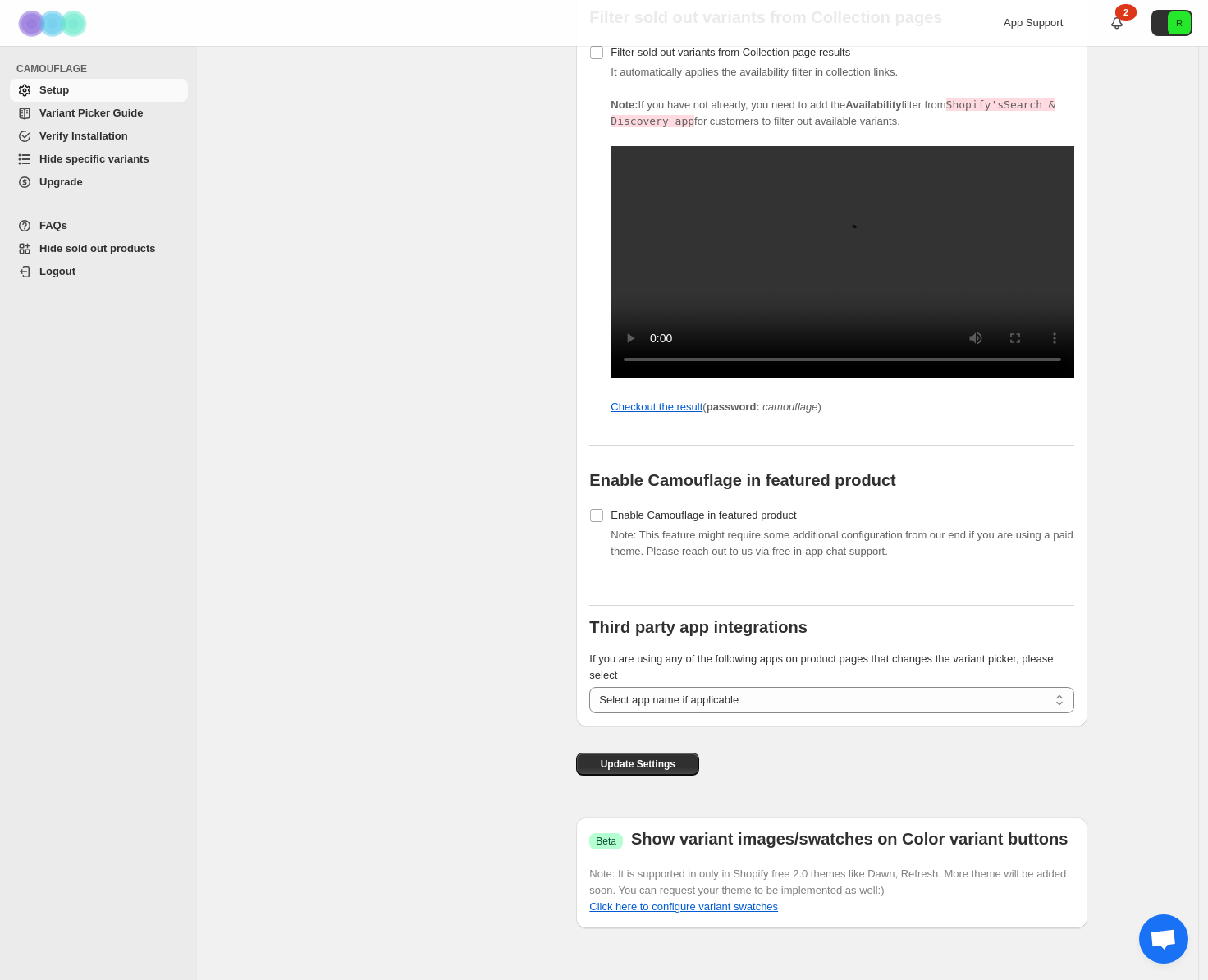
scroll to position [1427, 0]
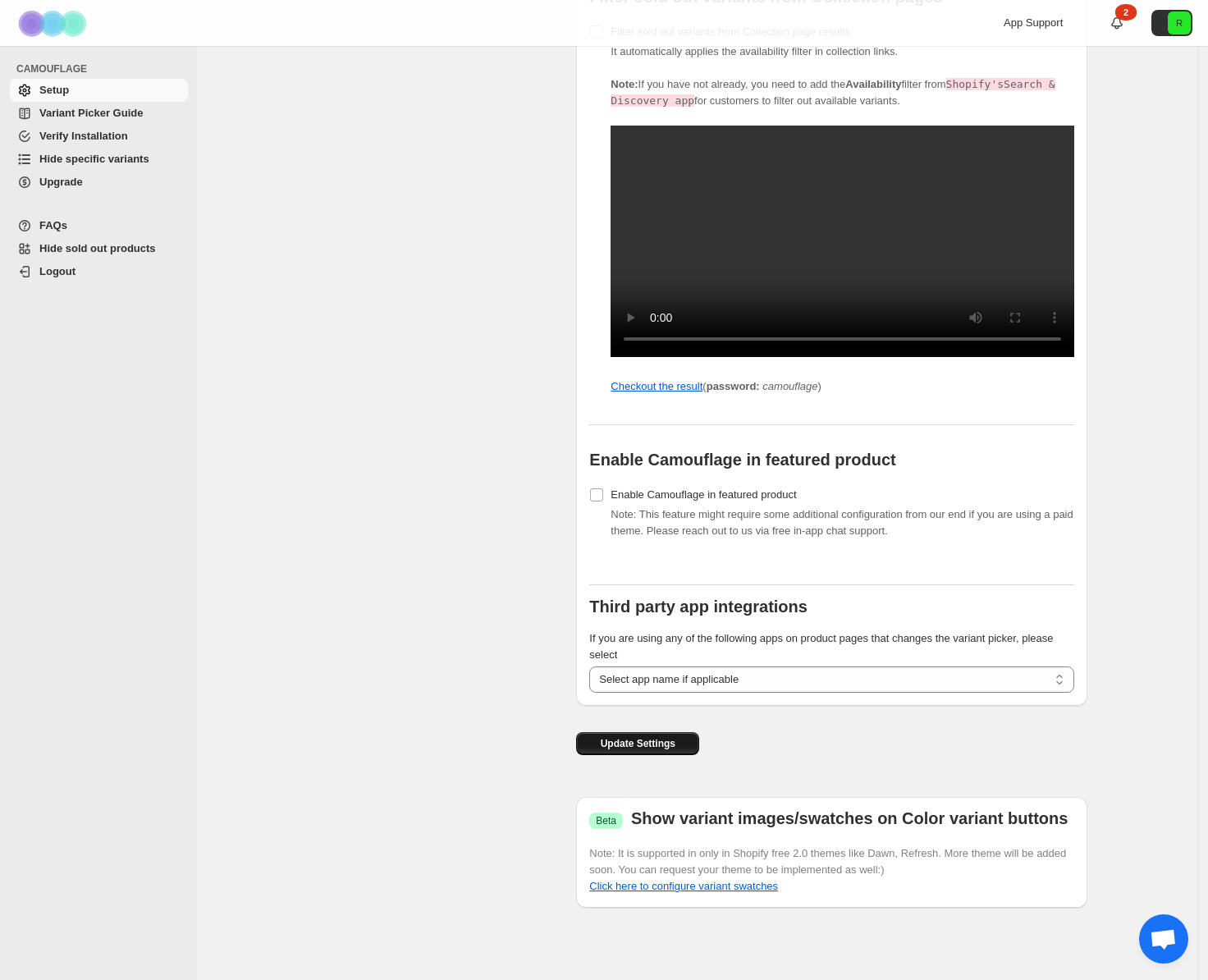
click at [663, 741] on span "Update Settings" at bounding box center [638, 744] width 75 height 14
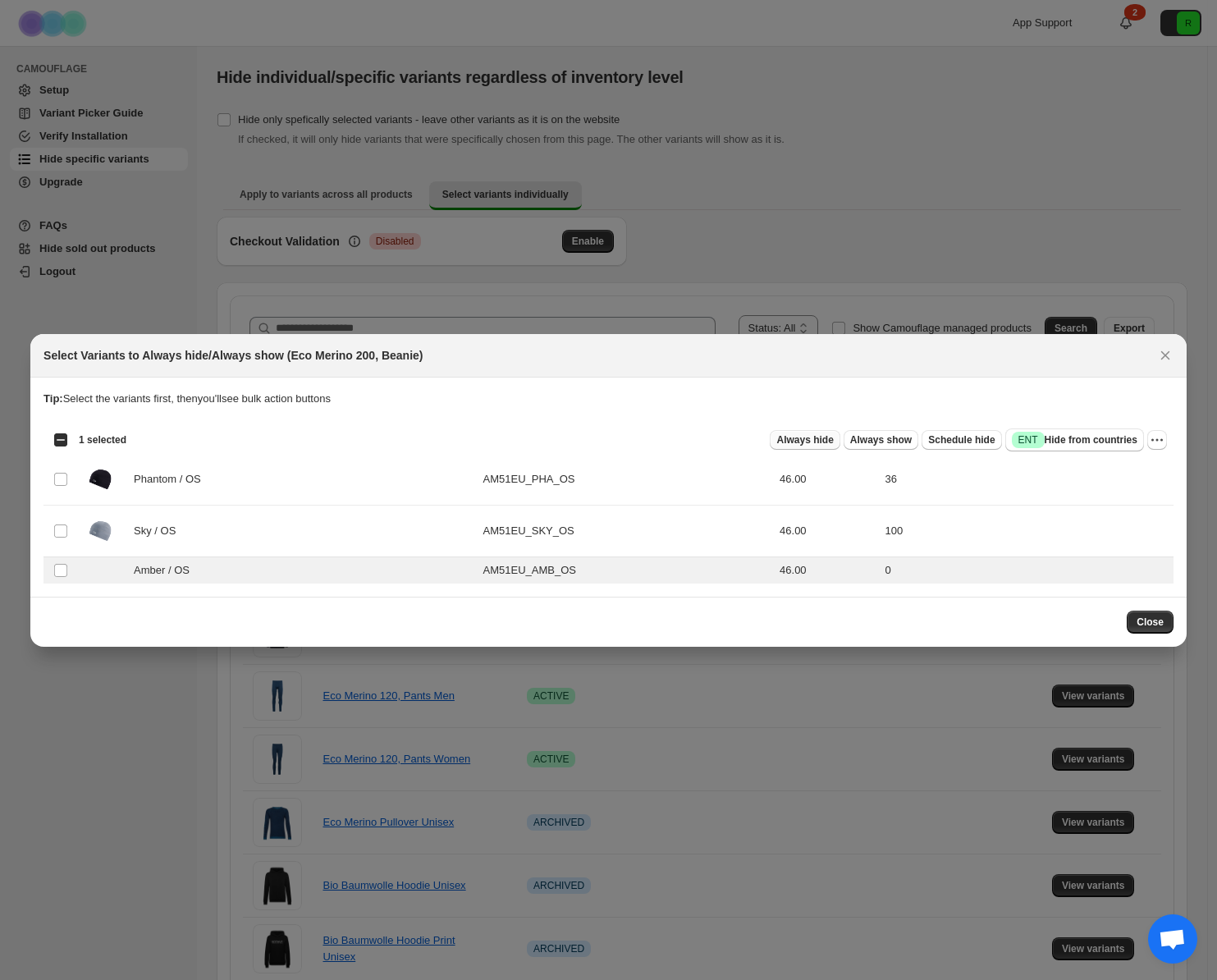
click at [812, 444] on span "Always hide" at bounding box center [805, 439] width 57 height 14
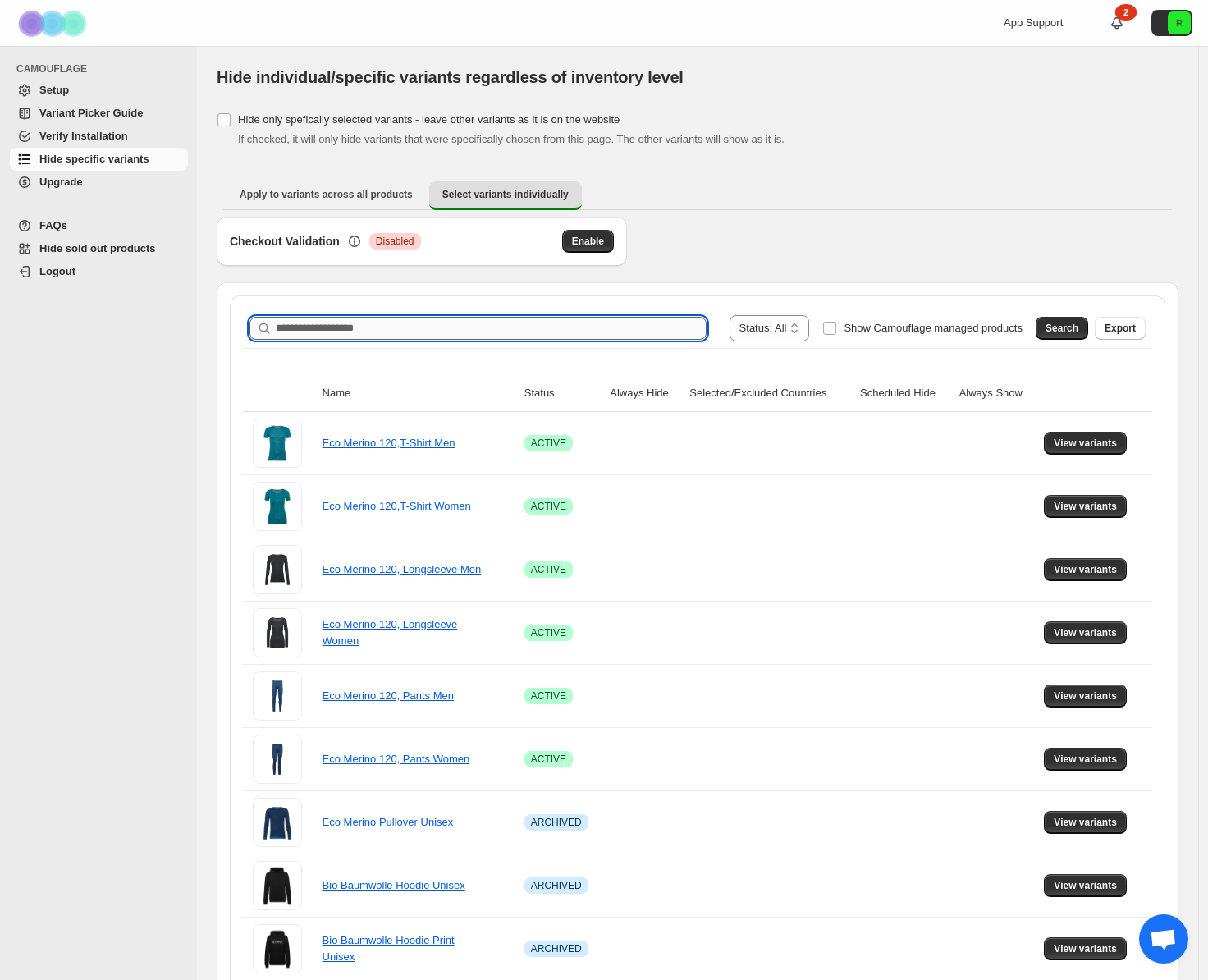
click at [467, 323] on input "Search product name" at bounding box center [492, 328] width 431 height 23
type input "**********"
click at [1070, 331] on span "Search" at bounding box center [1062, 328] width 32 height 14
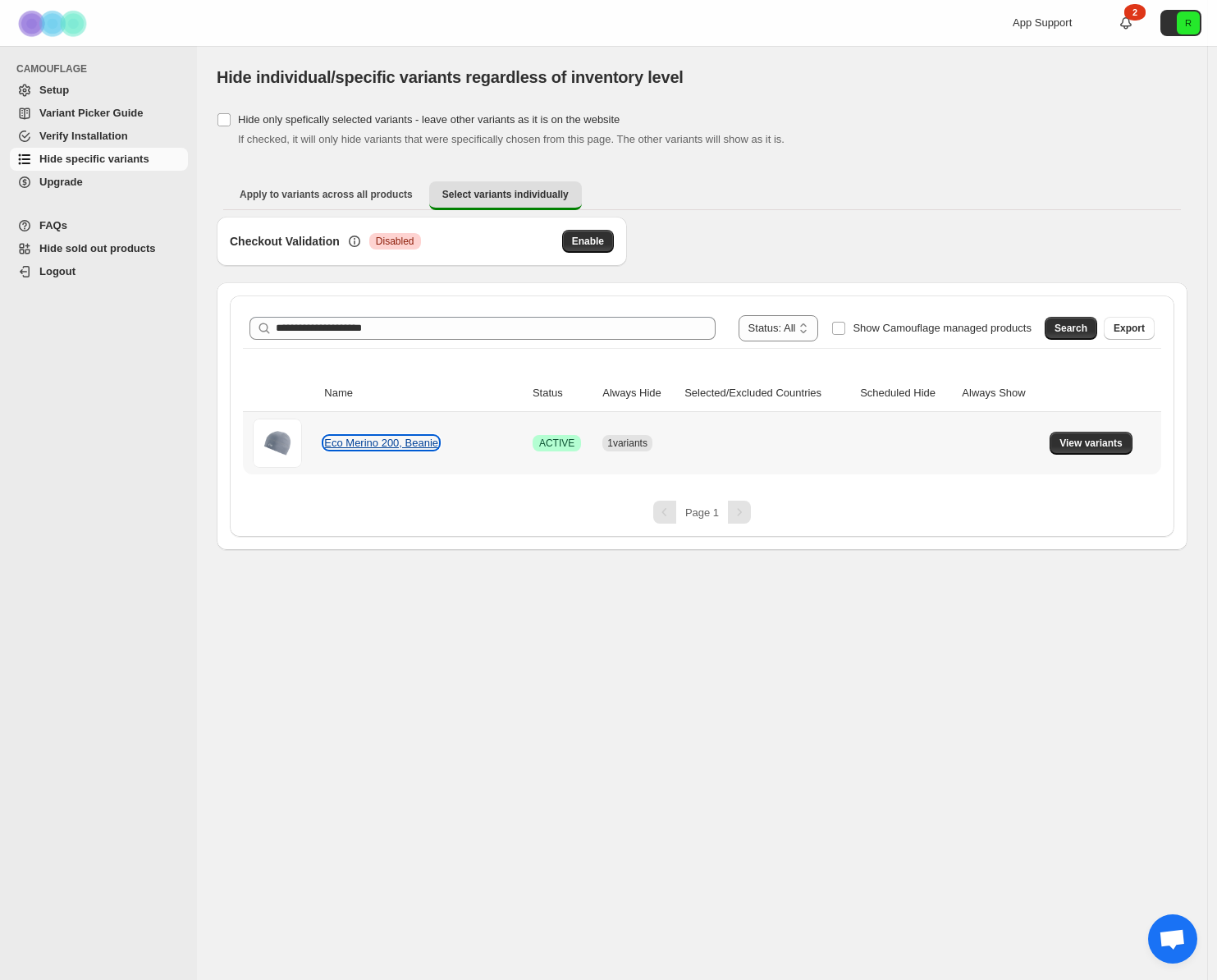
click at [398, 447] on link "Eco Merino 200, Beanie" at bounding box center [381, 443] width 114 height 13
click at [1073, 435] on button "View variants" at bounding box center [1092, 443] width 83 height 23
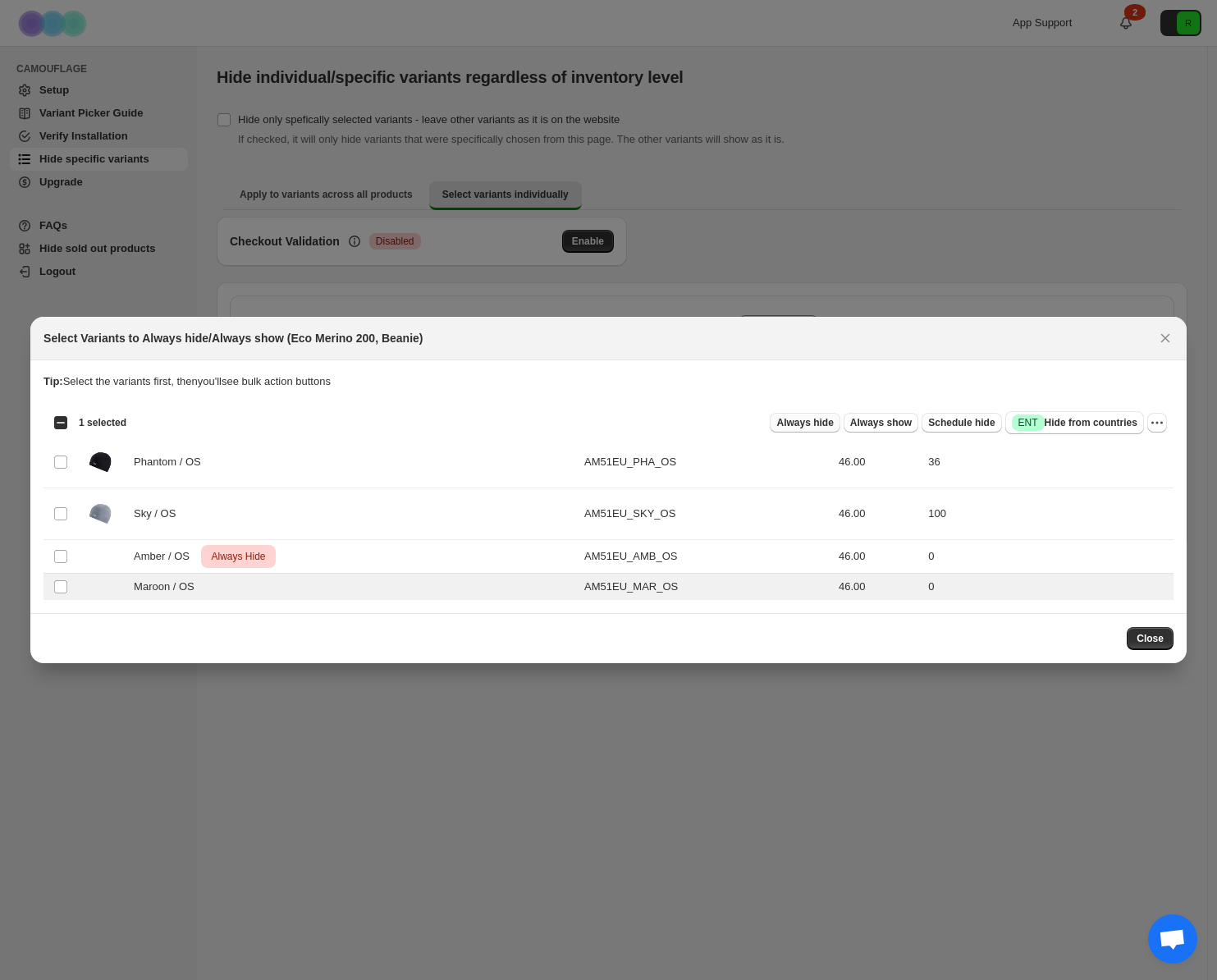
click at [815, 416] on button "Always hide" at bounding box center [804, 423] width 69 height 20
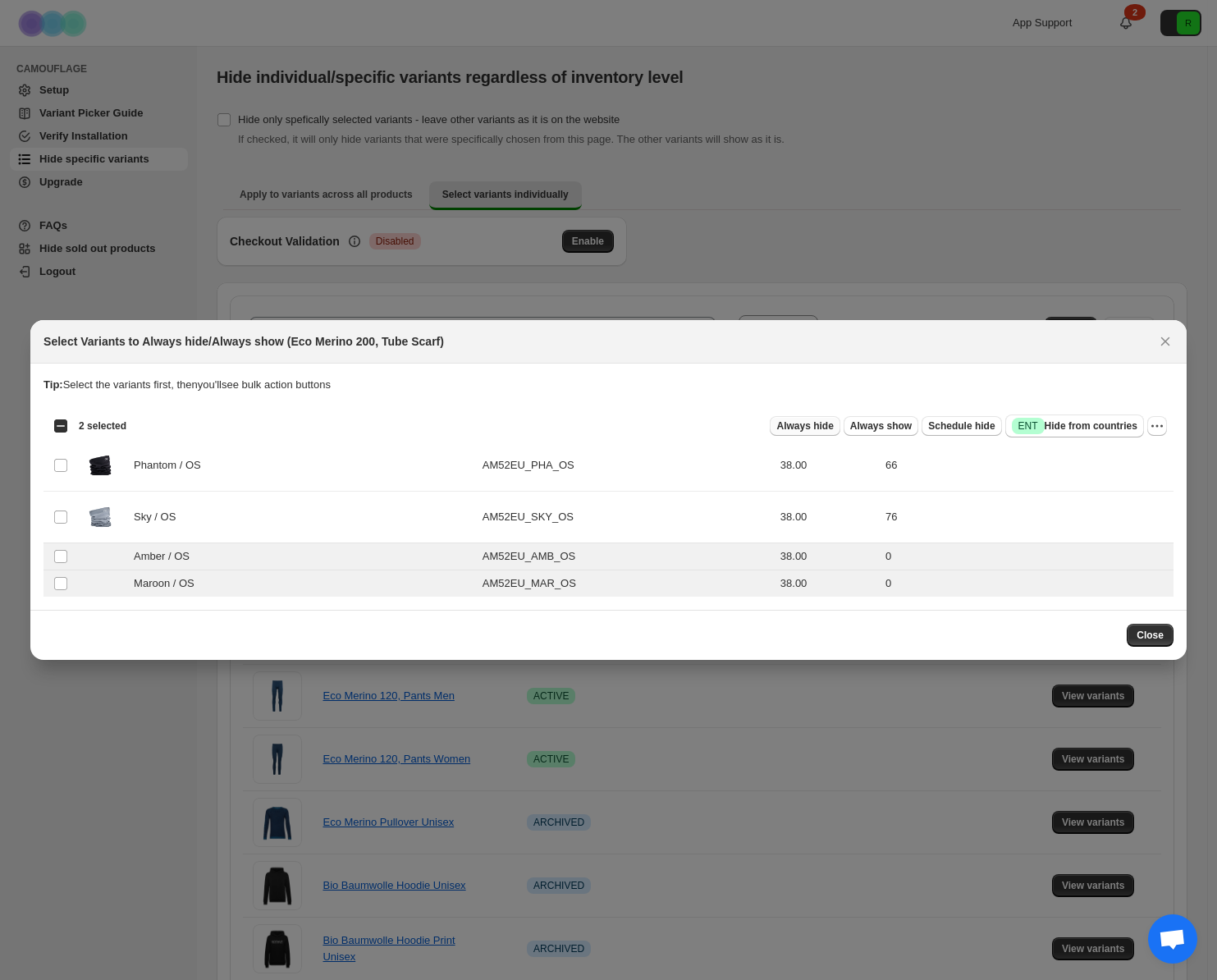
click at [797, 432] on span "Always hide" at bounding box center [805, 426] width 57 height 14
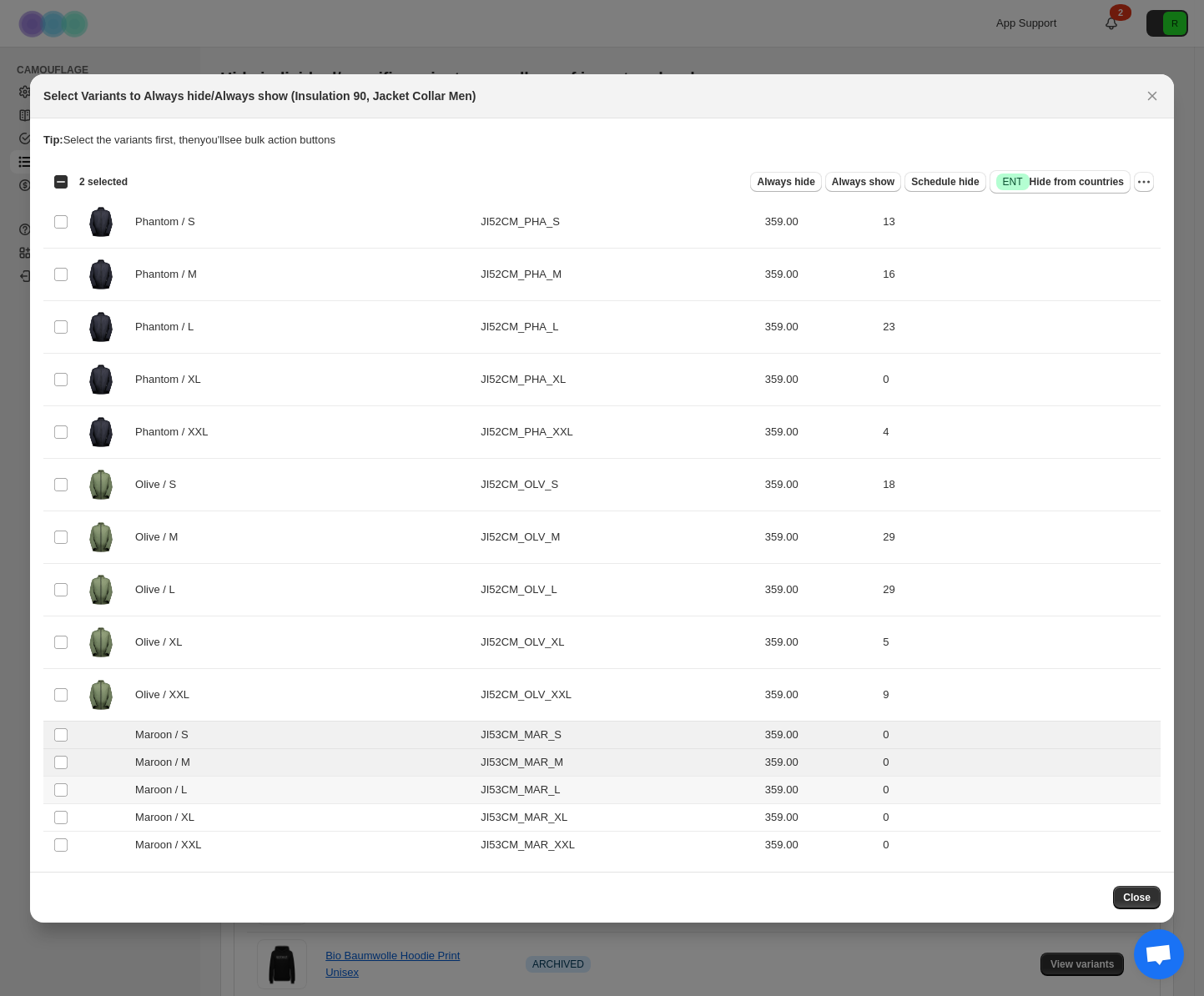
click at [61, 781] on td "Select product variant" at bounding box center [59, 790] width 32 height 28
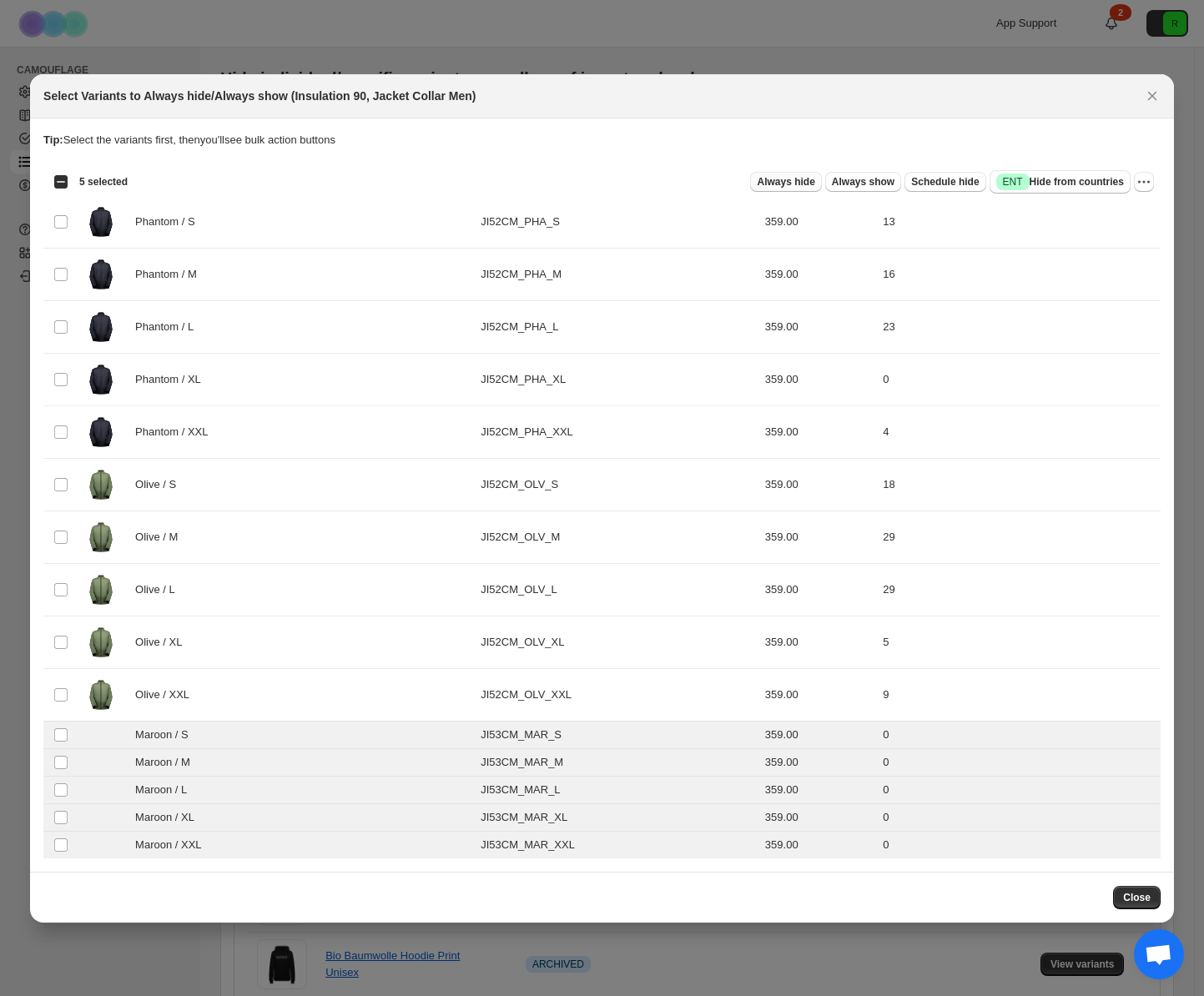
click at [777, 181] on span "Always hide" at bounding box center [785, 182] width 58 height 14
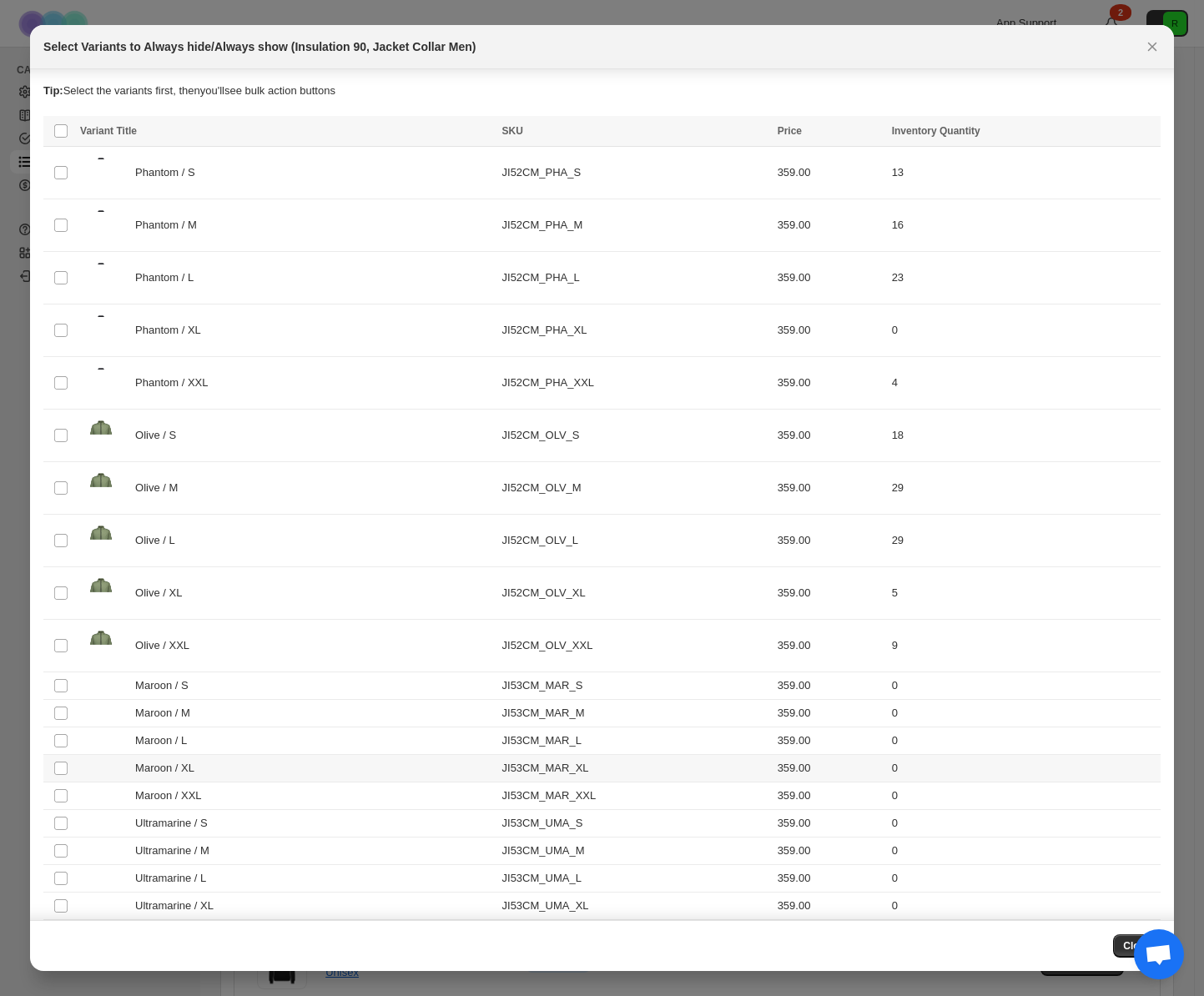
scroll to position [40, 0]
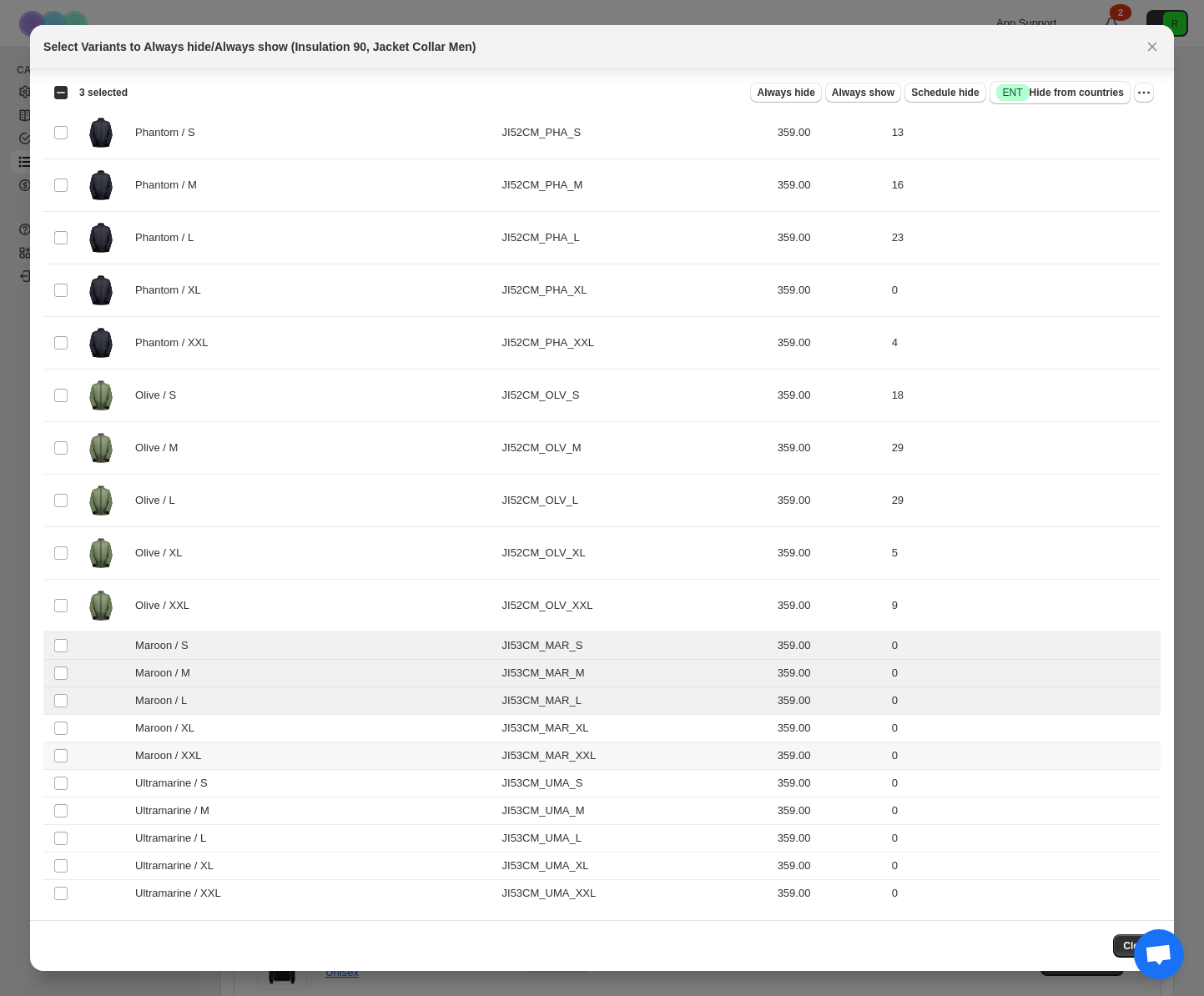
click at [64, 745] on td "Select product variant" at bounding box center [59, 757] width 32 height 28
click at [61, 734] on span ":r5:" at bounding box center [61, 728] width 15 height 15
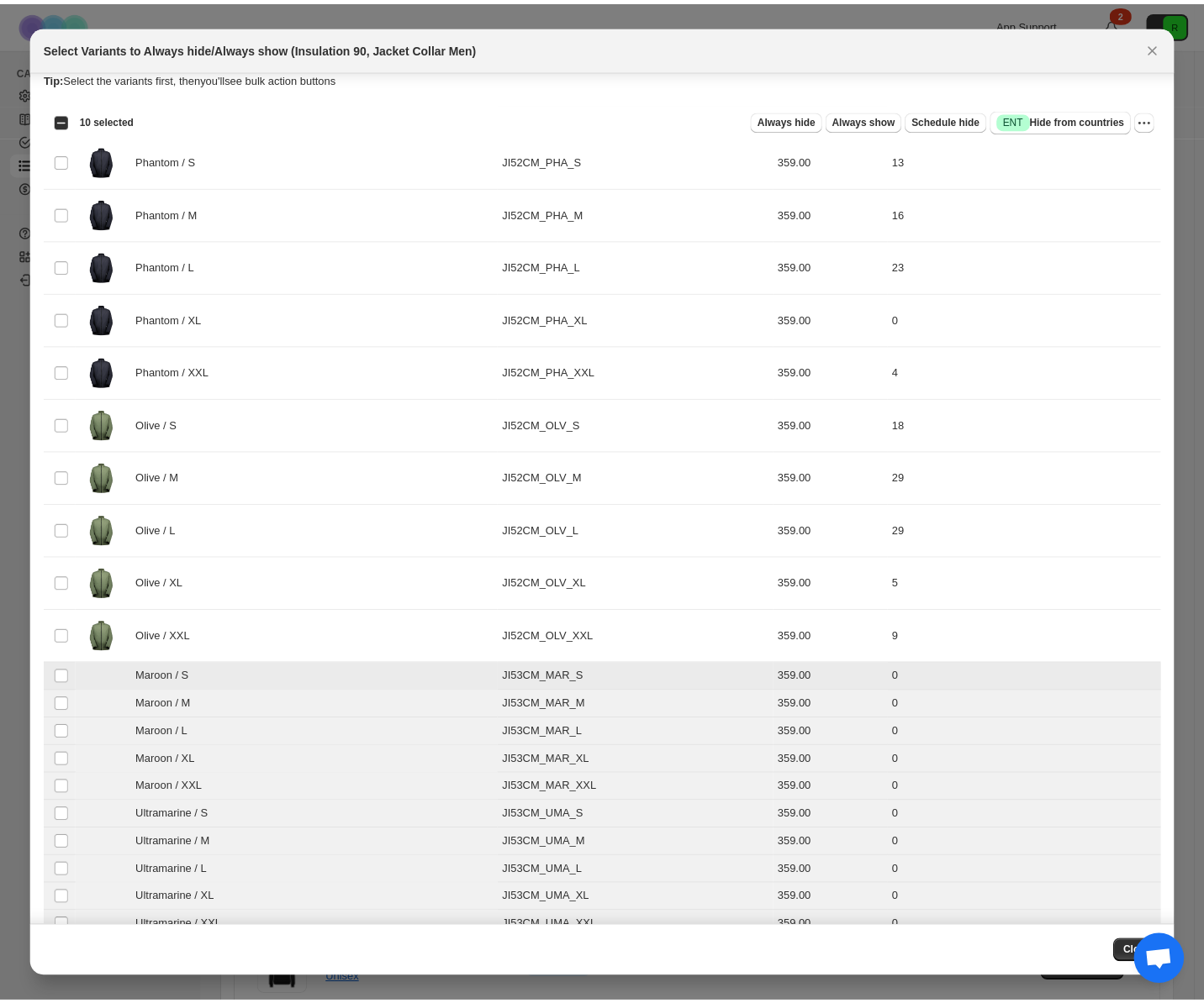
scroll to position [0, 0]
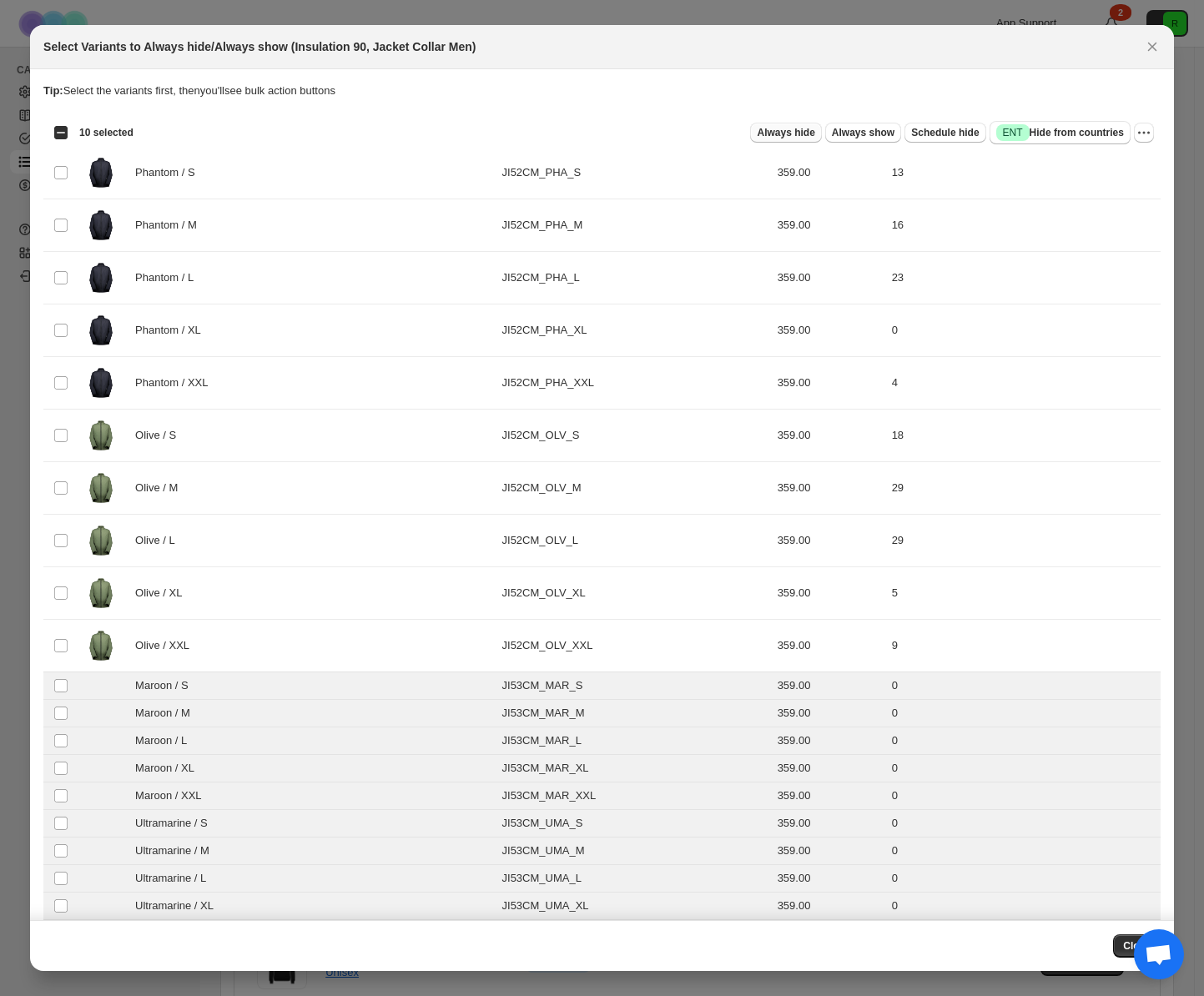
click at [777, 126] on span "Always hide" at bounding box center [785, 132] width 58 height 14
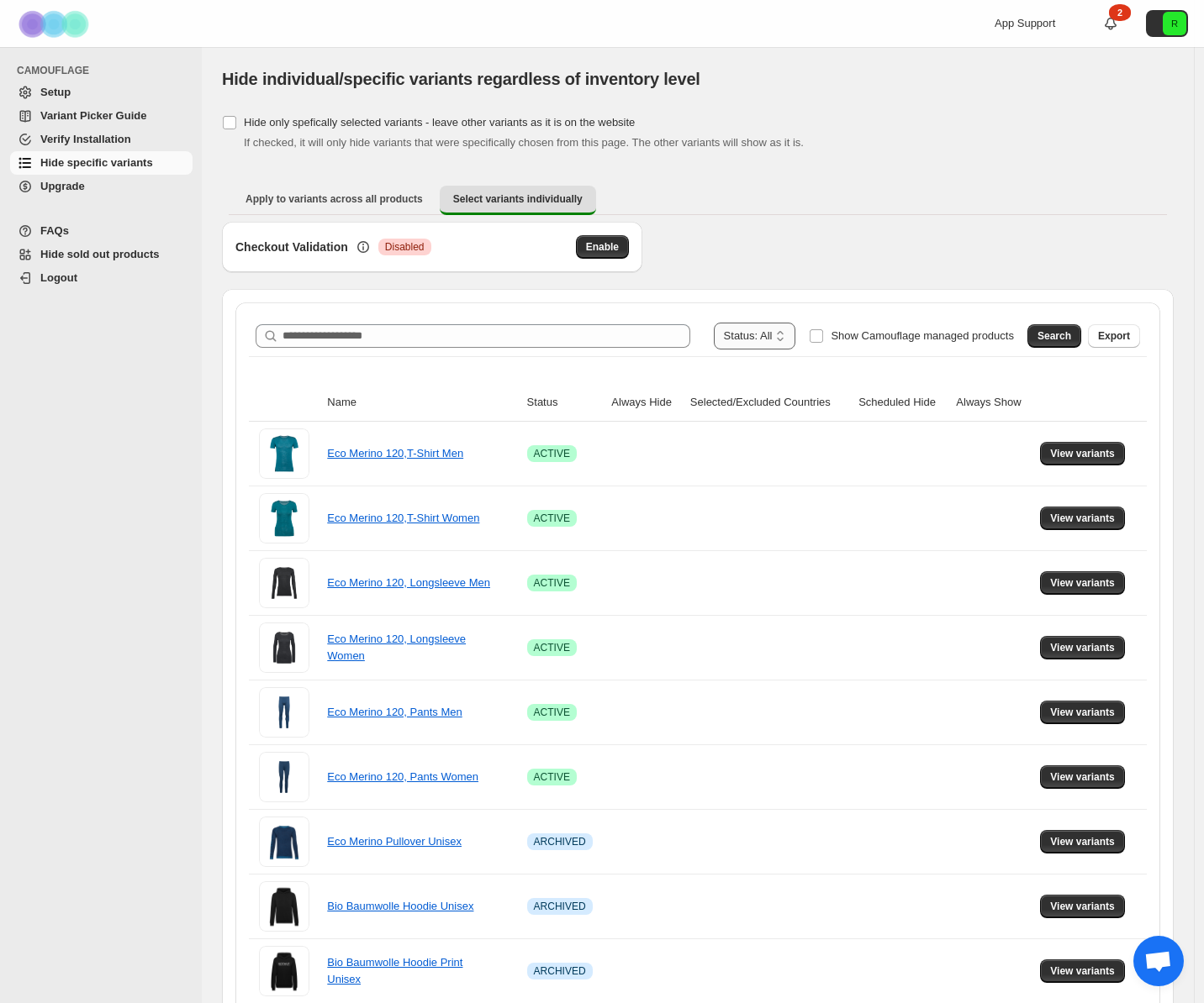
click at [763, 331] on select "**********" at bounding box center [754, 335] width 82 height 27
select select "******"
click at [728, 322] on select "**********" at bounding box center [754, 335] width 82 height 27
click at [757, 332] on select "**********" at bounding box center [763, 335] width 63 height 27
select select
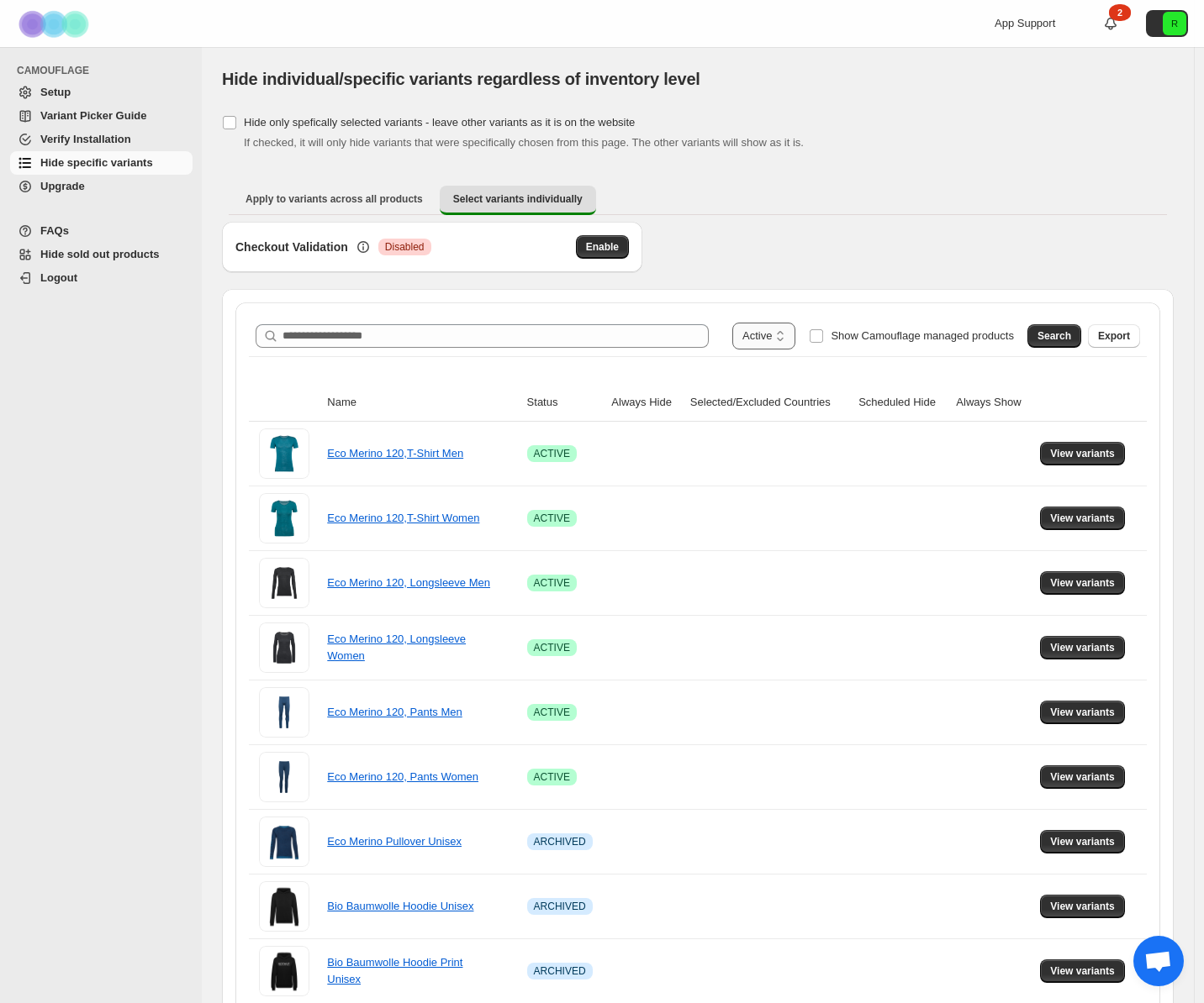
click at [732, 322] on select "**********" at bounding box center [763, 335] width 63 height 27
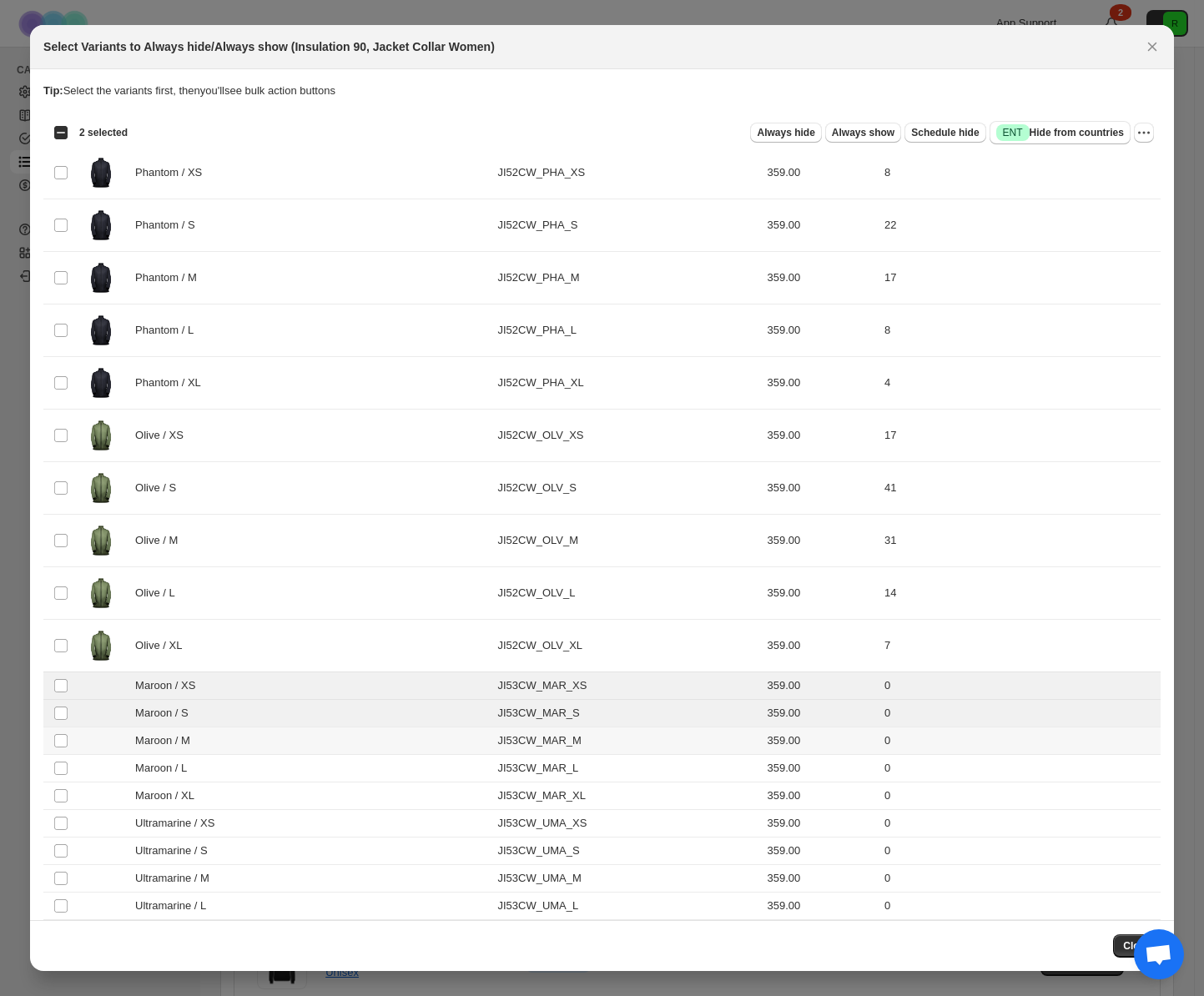
click at [58, 731] on td "Select product variant" at bounding box center [59, 741] width 32 height 28
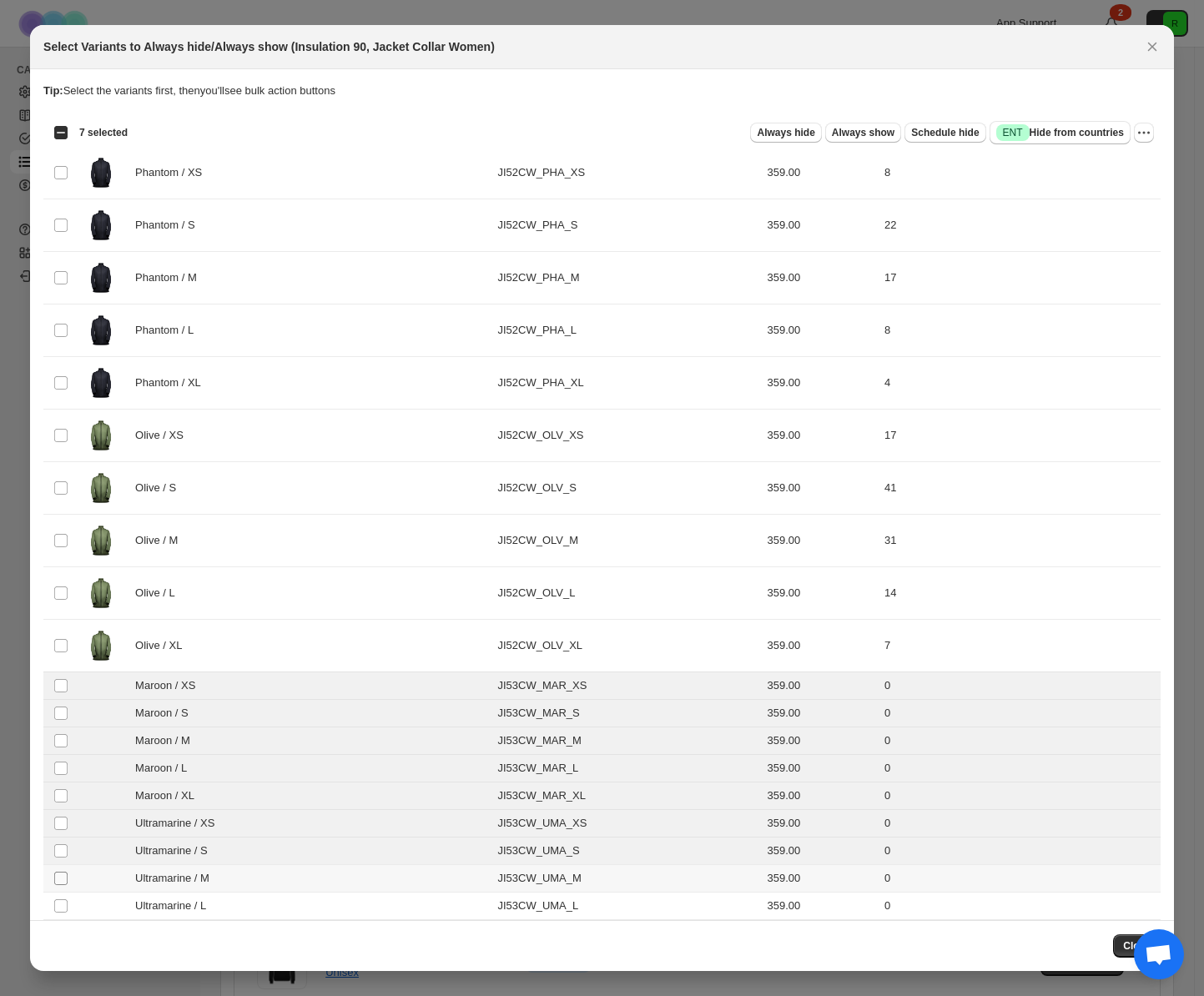
click at [53, 877] on span ":r5:" at bounding box center [61, 879] width 15 height 15
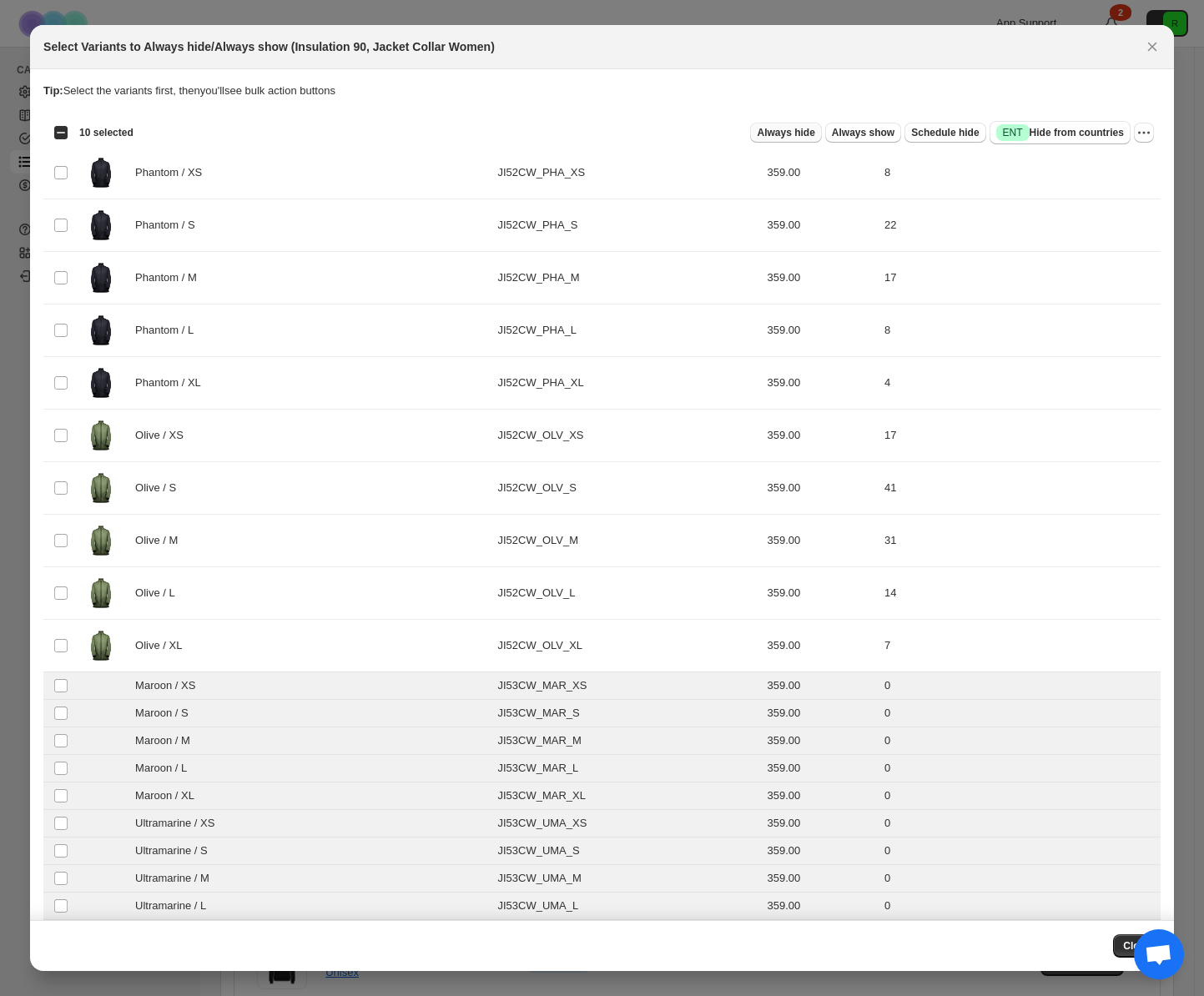
click at [781, 132] on span "Always hide" at bounding box center [785, 132] width 58 height 14
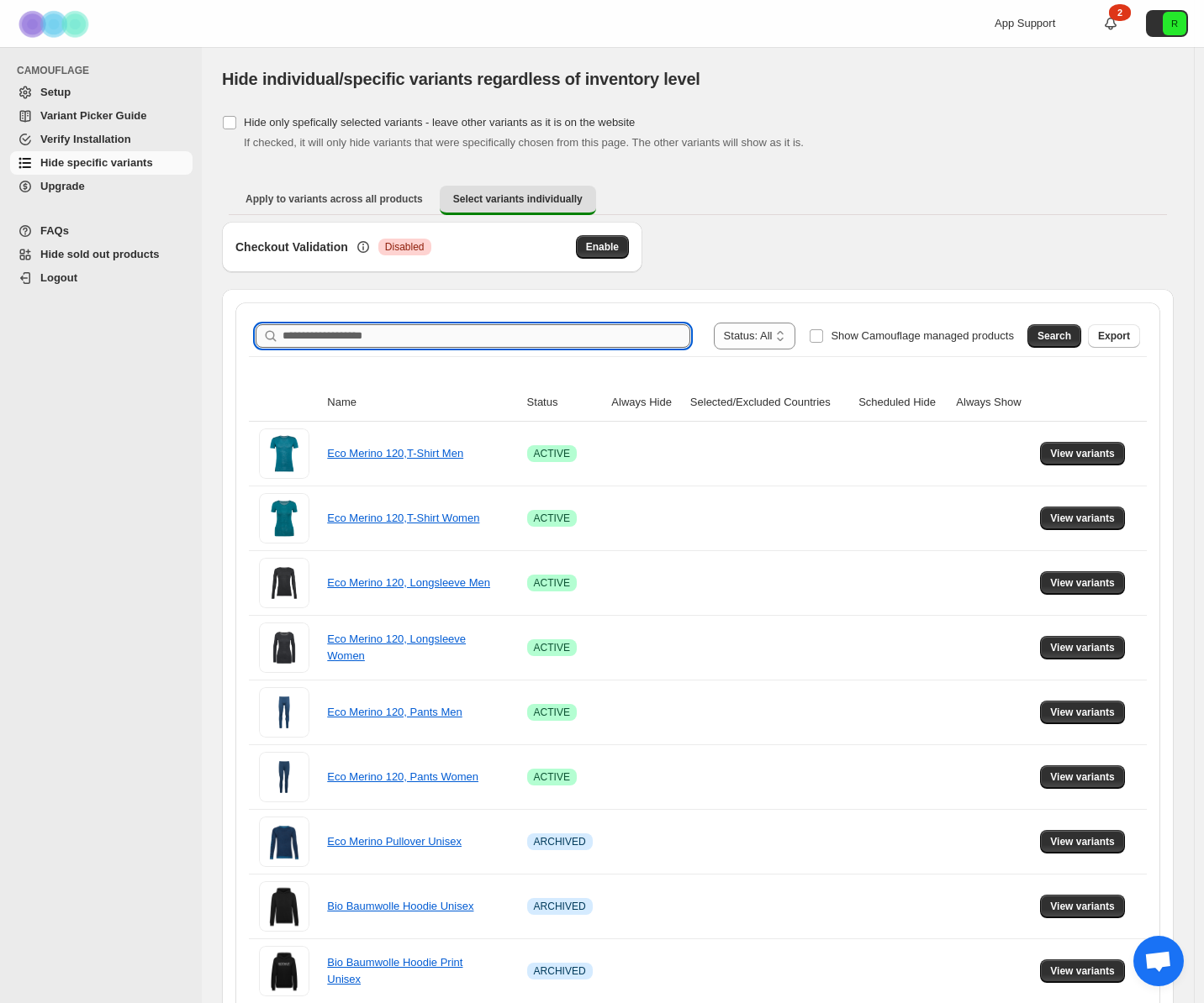
click at [444, 344] on input "Search product name" at bounding box center [486, 335] width 407 height 23
type input "**********"
click at [1031, 329] on div "Search Export" at bounding box center [1080, 332] width 119 height 33
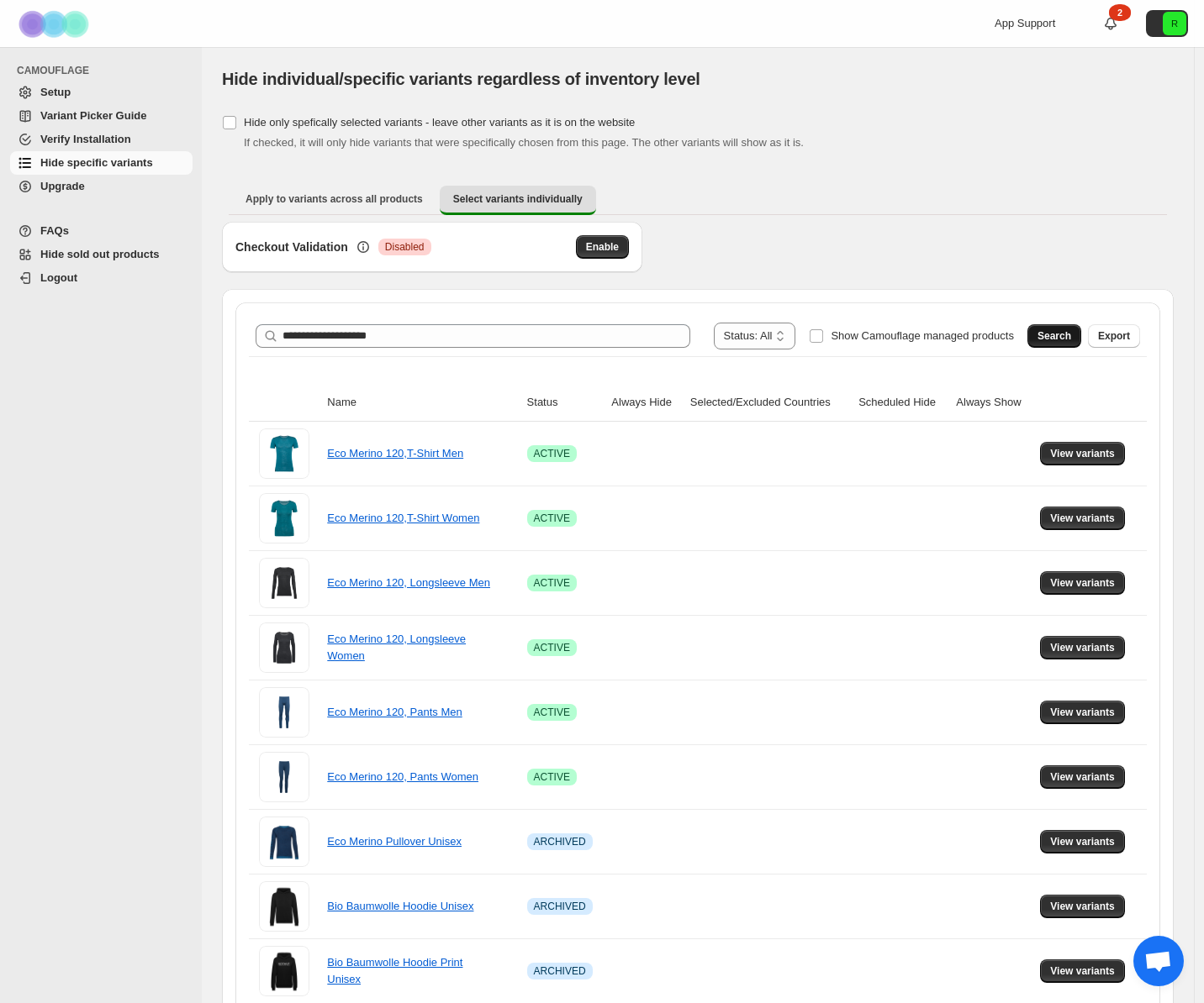
click at [1054, 332] on span "Search" at bounding box center [1054, 336] width 33 height 14
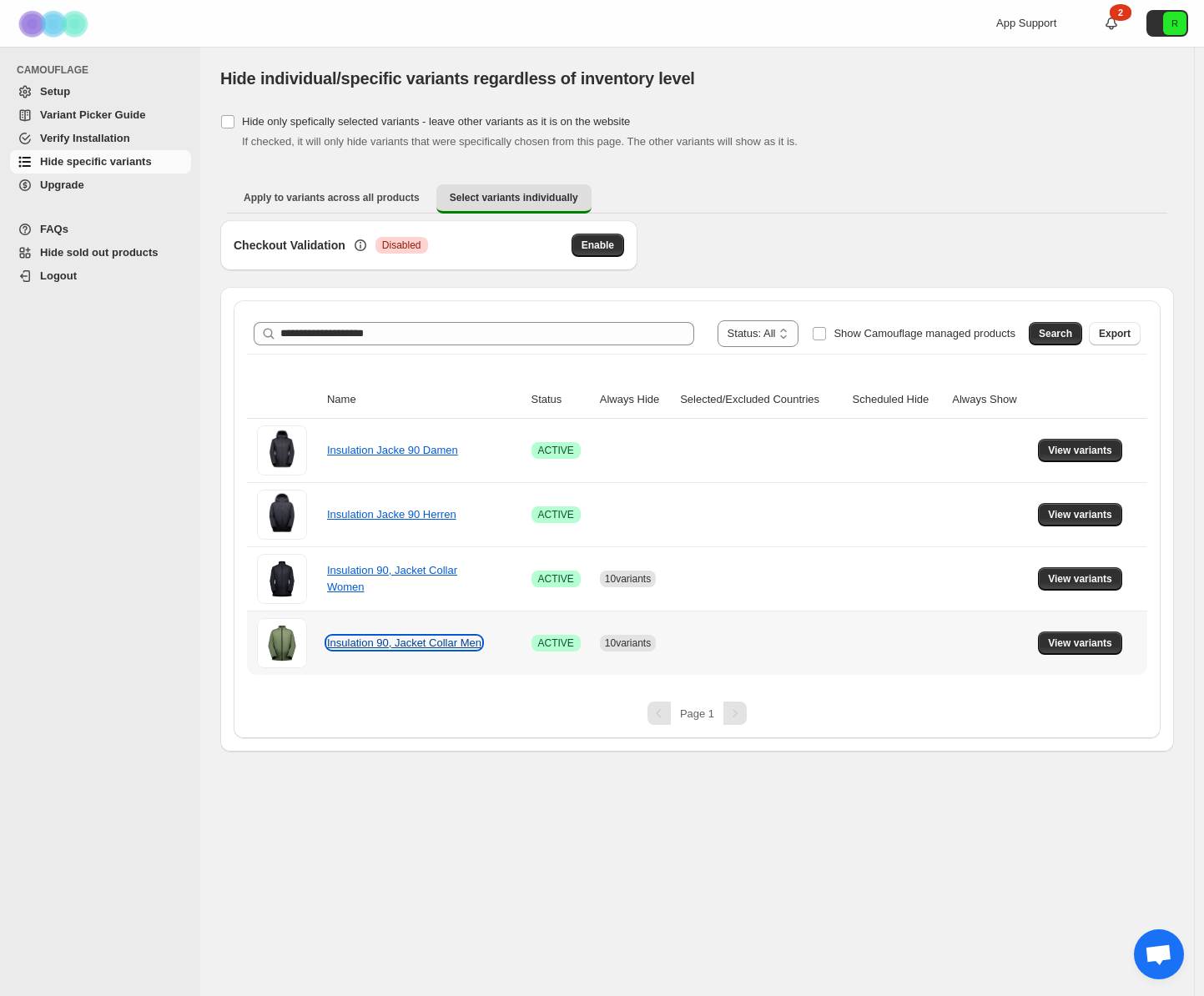
click at [372, 645] on link "Insulation 90, Jacket Collar Men" at bounding box center [404, 643] width 154 height 13
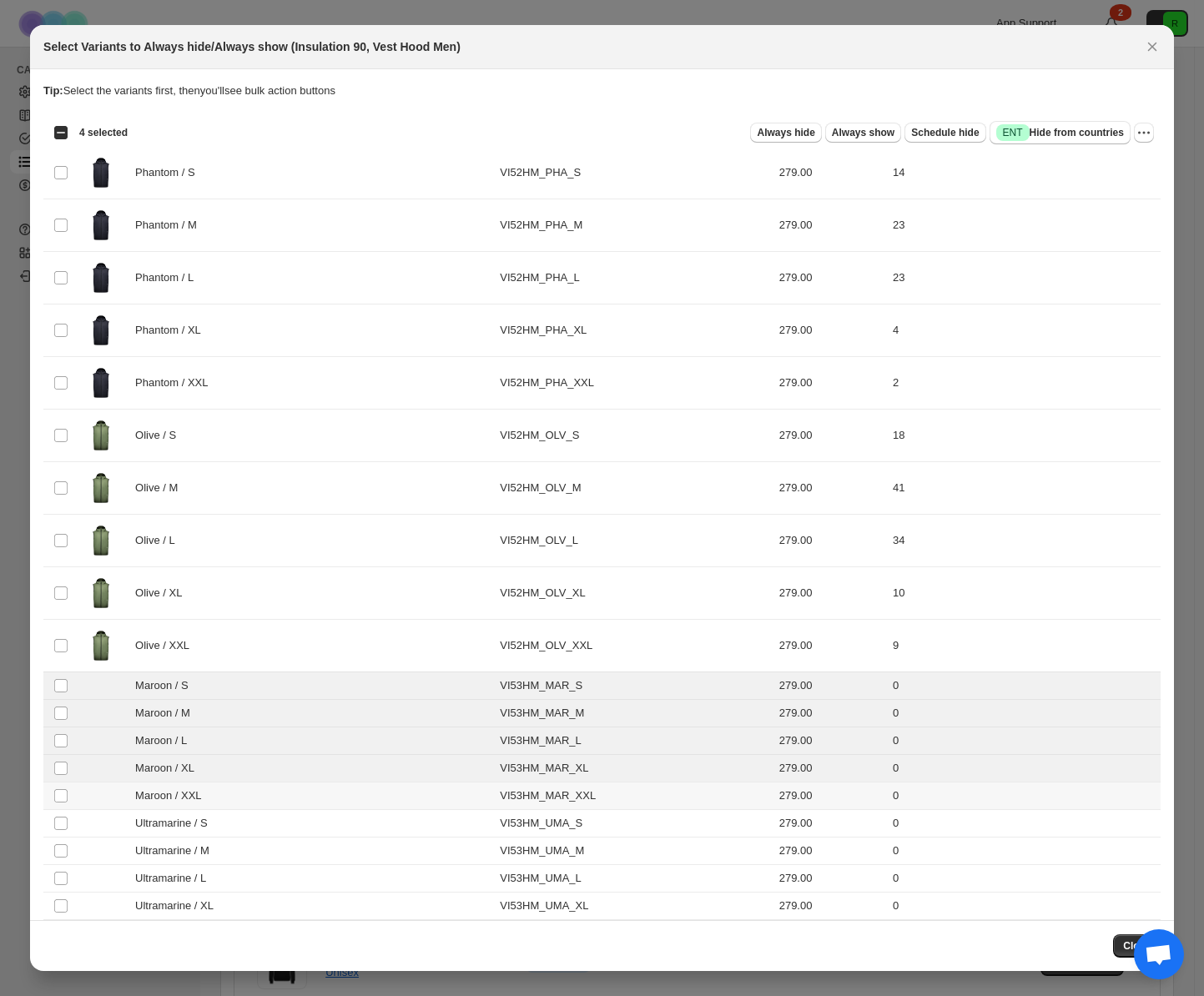
click at [65, 786] on td "Select product variant" at bounding box center [59, 796] width 32 height 28
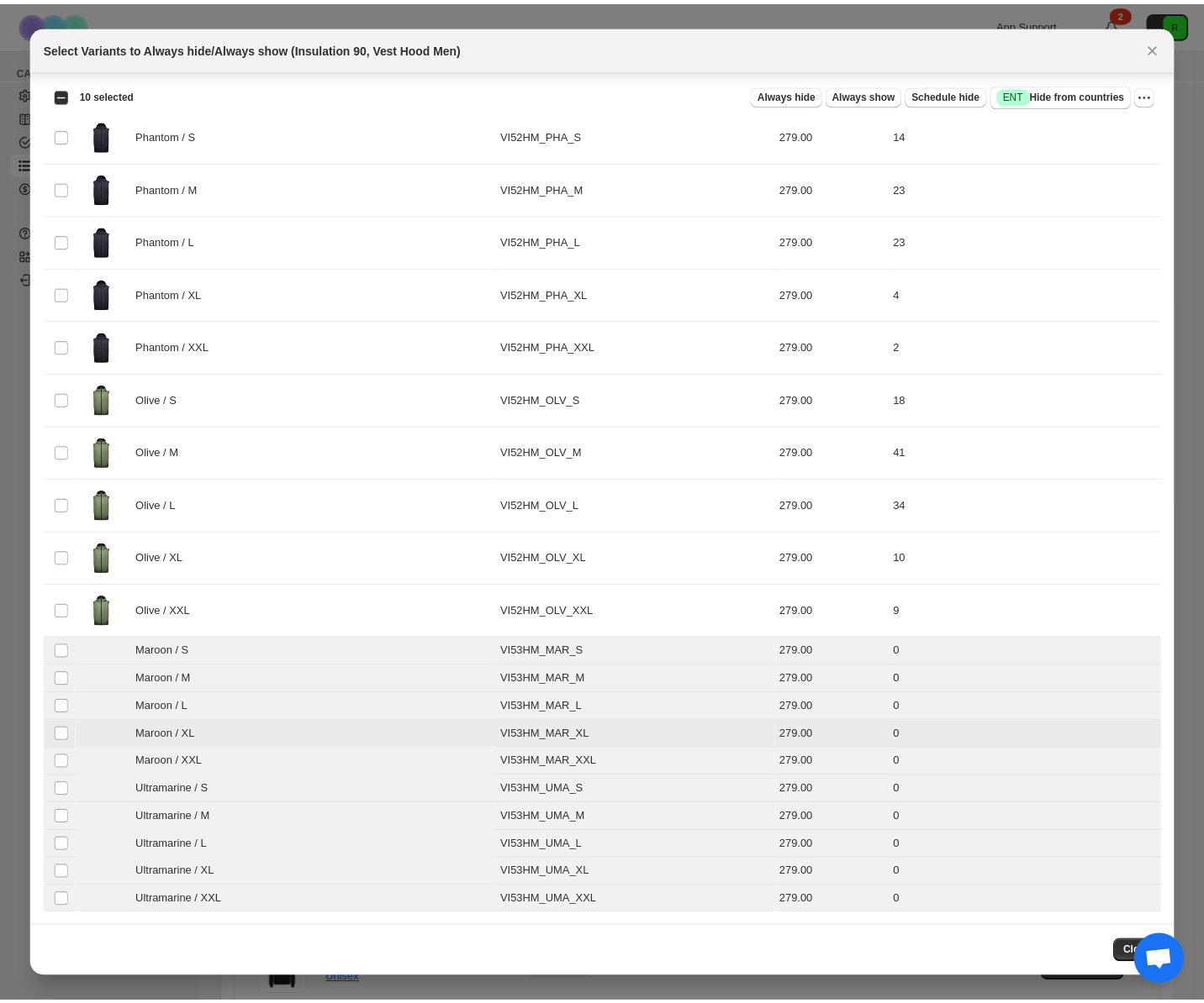
scroll to position [41, 0]
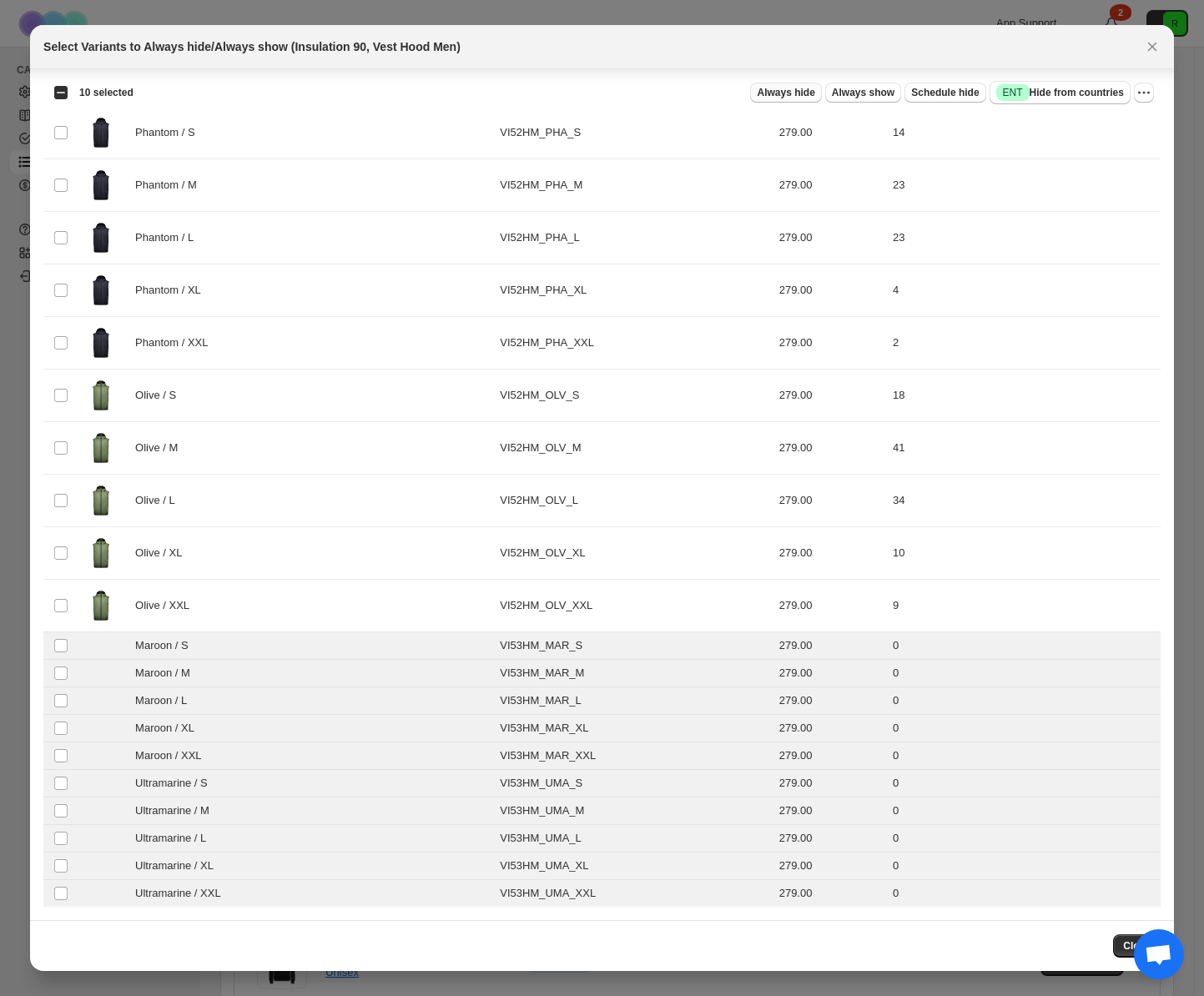
click at [757, 87] on span "Always hide" at bounding box center [785, 93] width 58 height 14
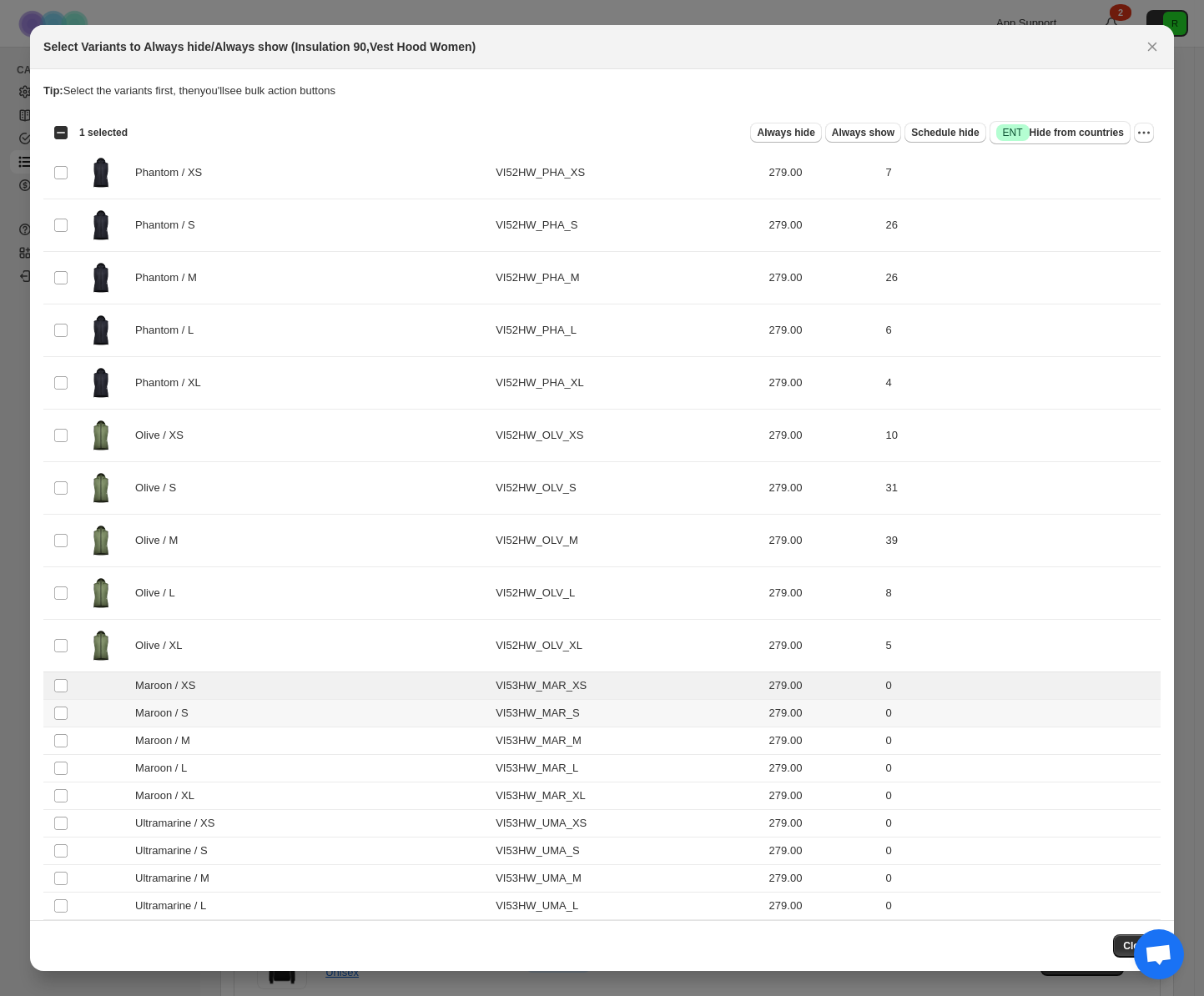
click at [59, 726] on td "Select product variant" at bounding box center [59, 714] width 32 height 28
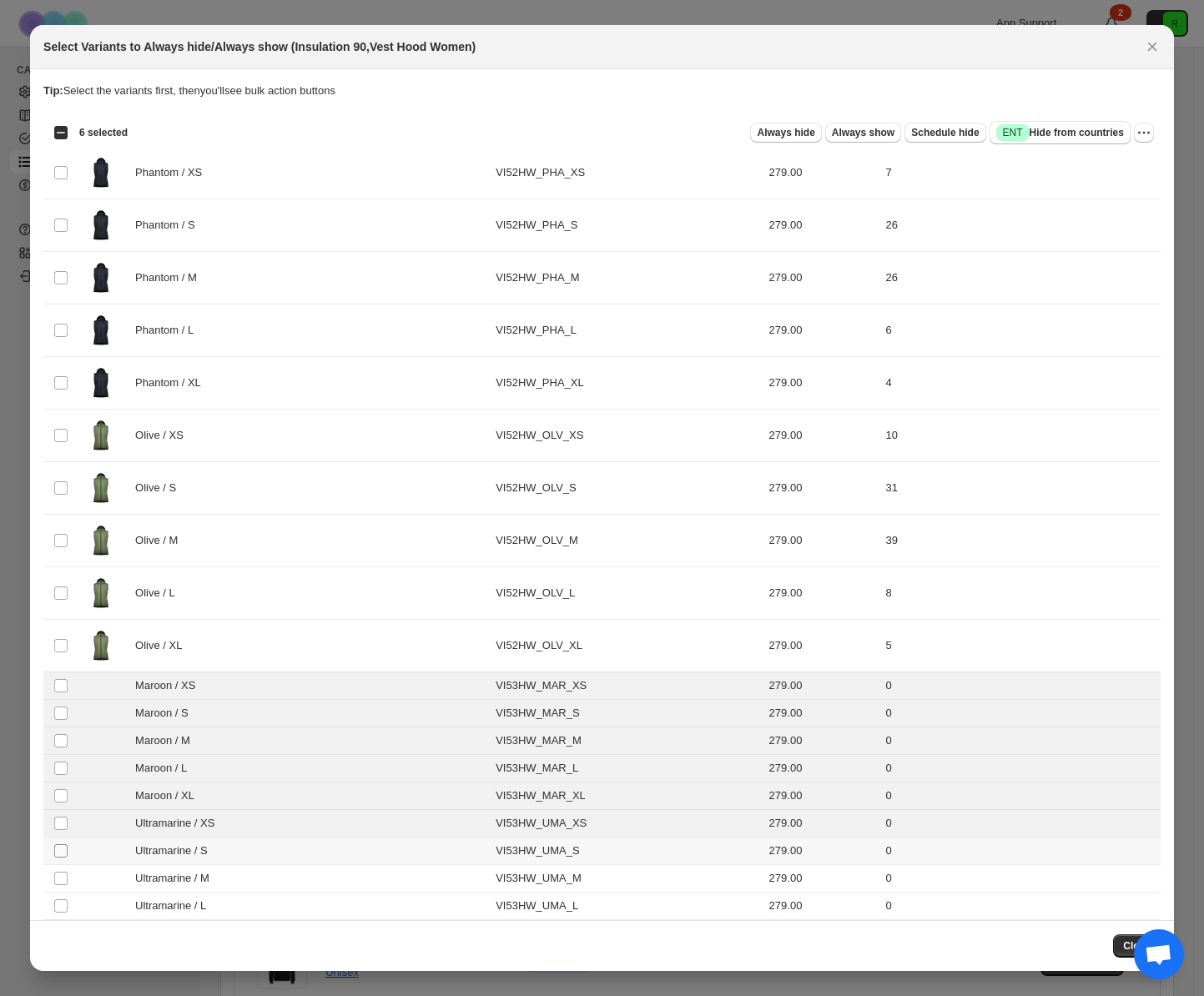
click at [62, 845] on span ":r5:" at bounding box center [61, 851] width 15 height 15
click at [61, 870] on td "Select product variant" at bounding box center [59, 880] width 32 height 28
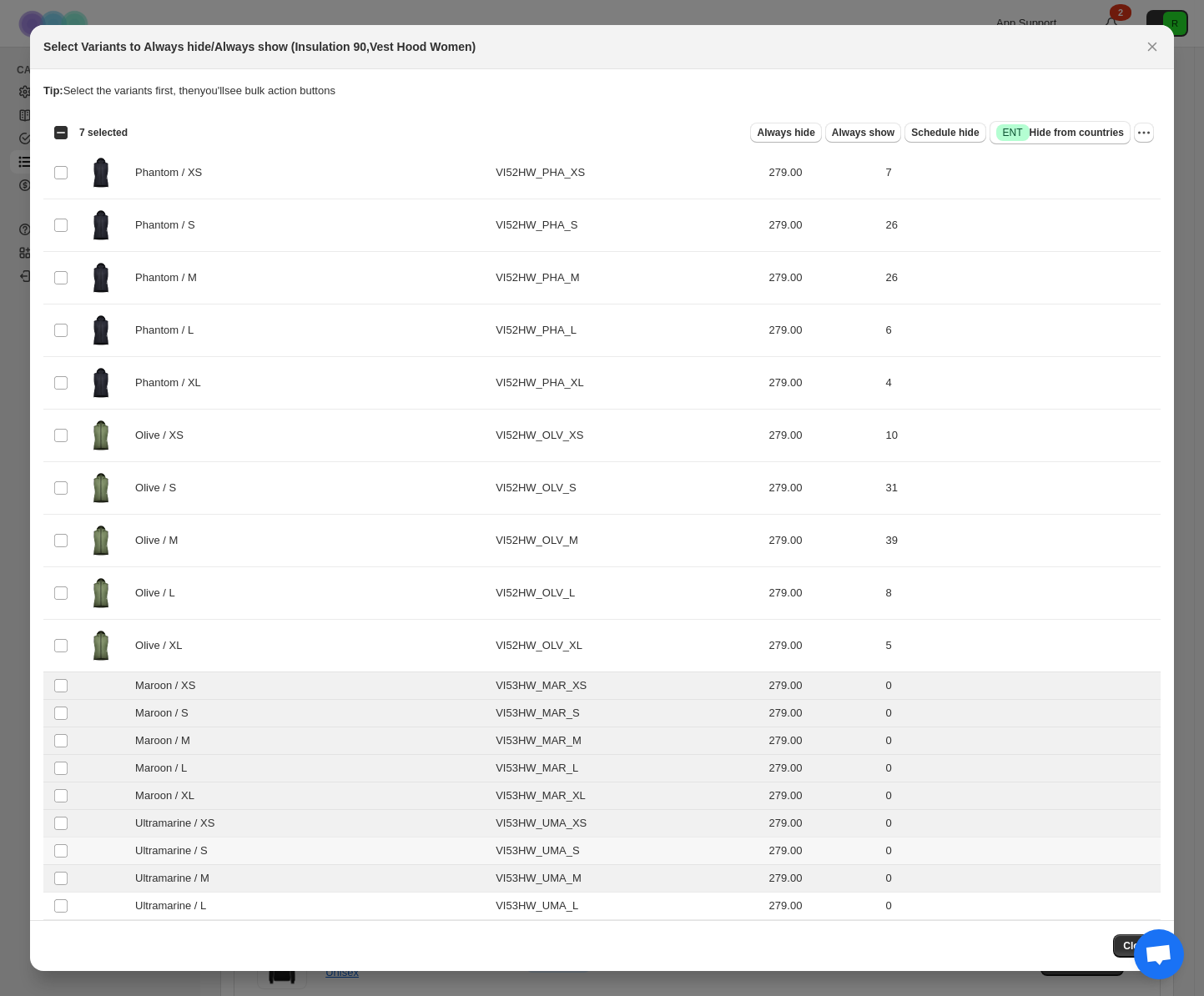
click at [63, 858] on span ":r5:" at bounding box center [61, 851] width 15 height 15
click at [61, 857] on span ":r5:" at bounding box center [61, 851] width 15 height 15
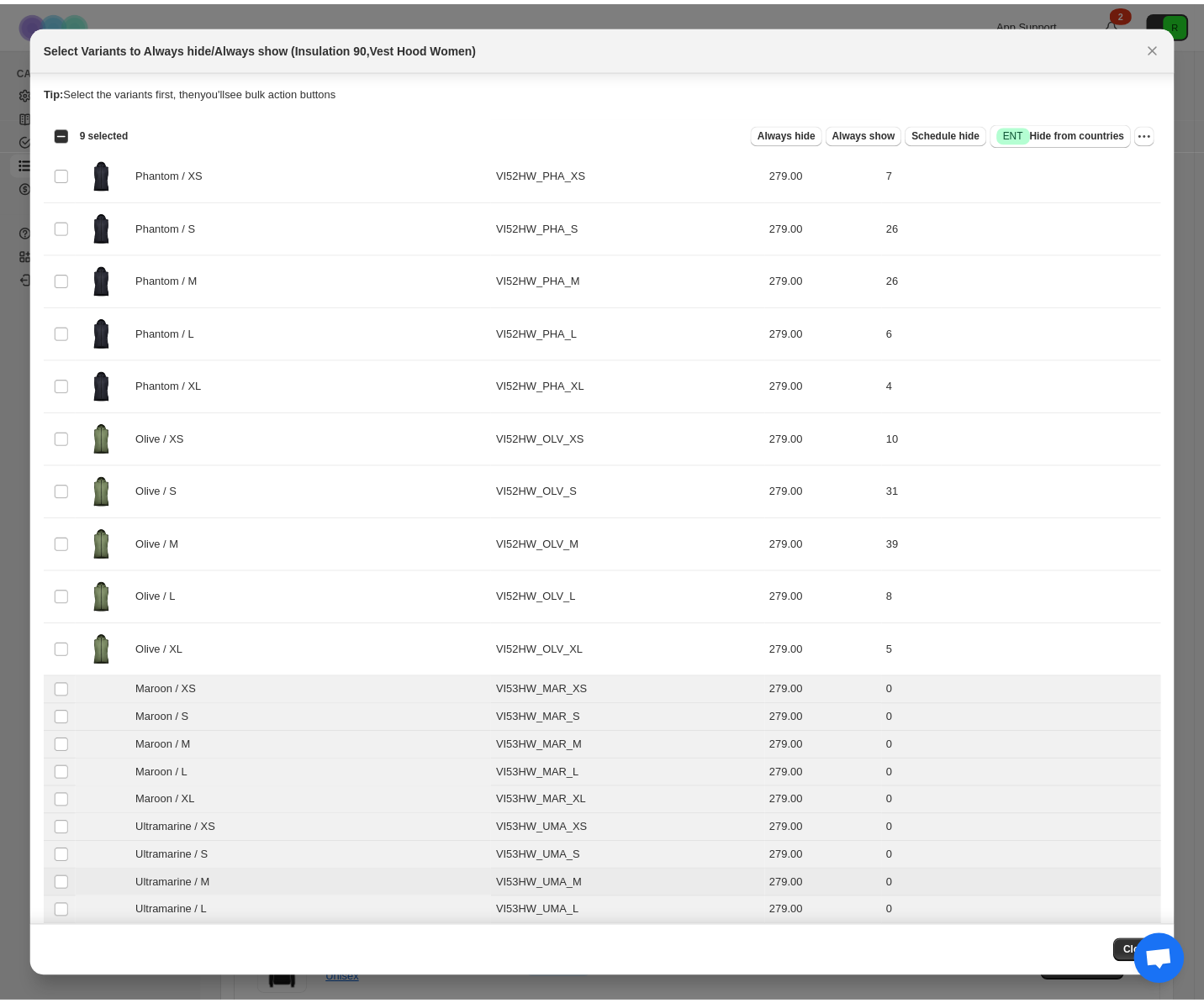
scroll to position [41, 0]
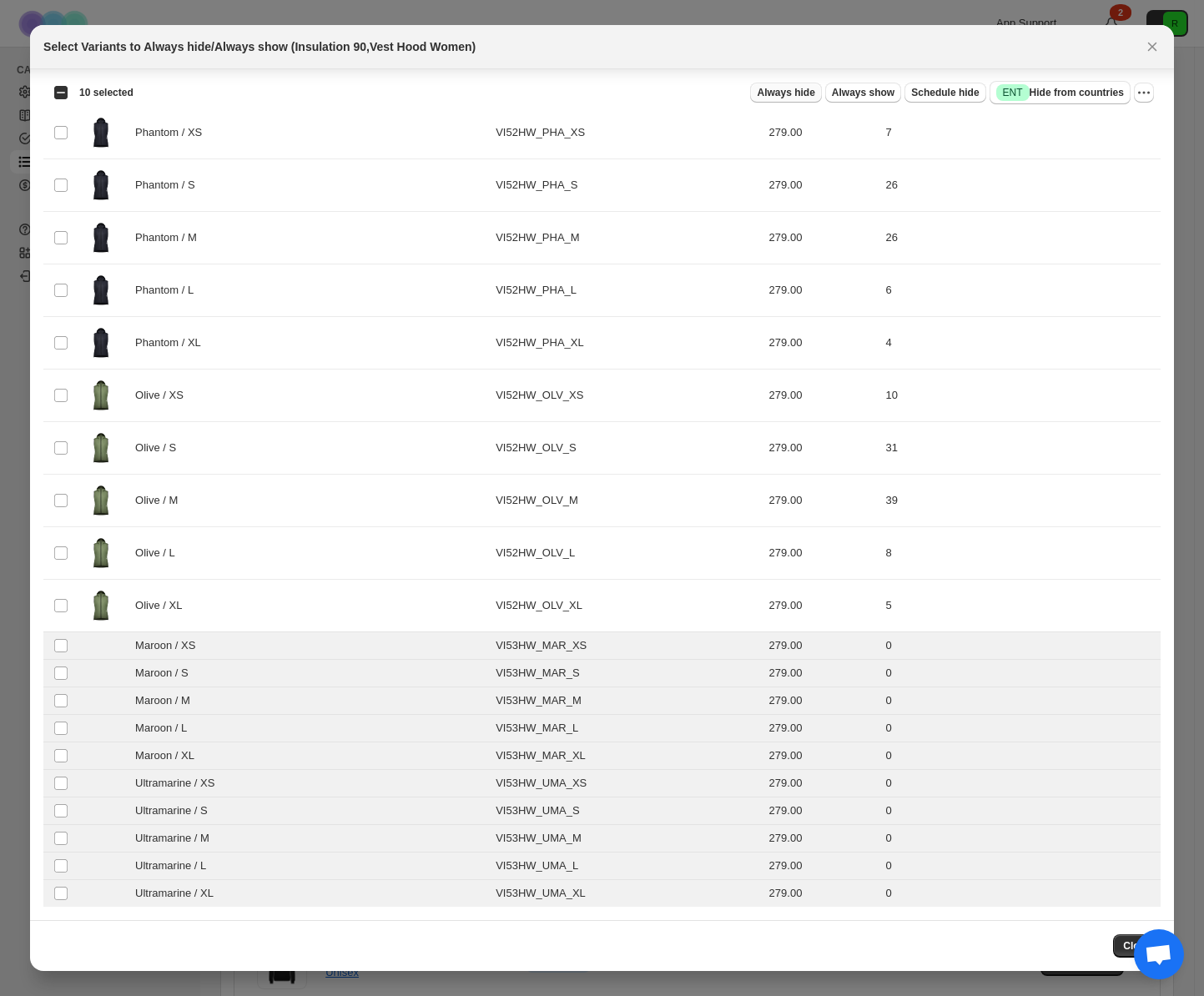
click at [771, 88] on span "Always hide" at bounding box center [785, 93] width 58 height 14
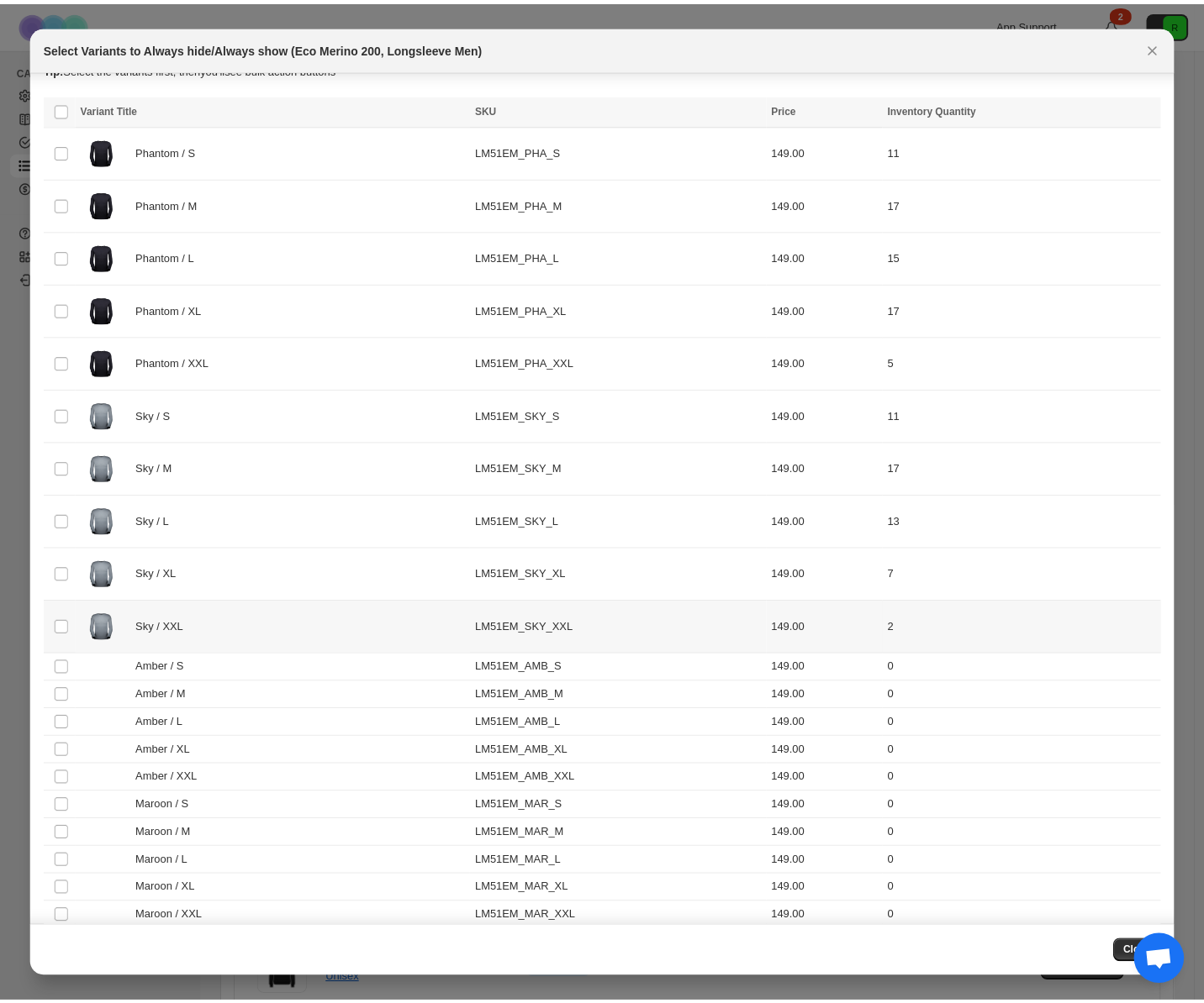
scroll to position [41, 0]
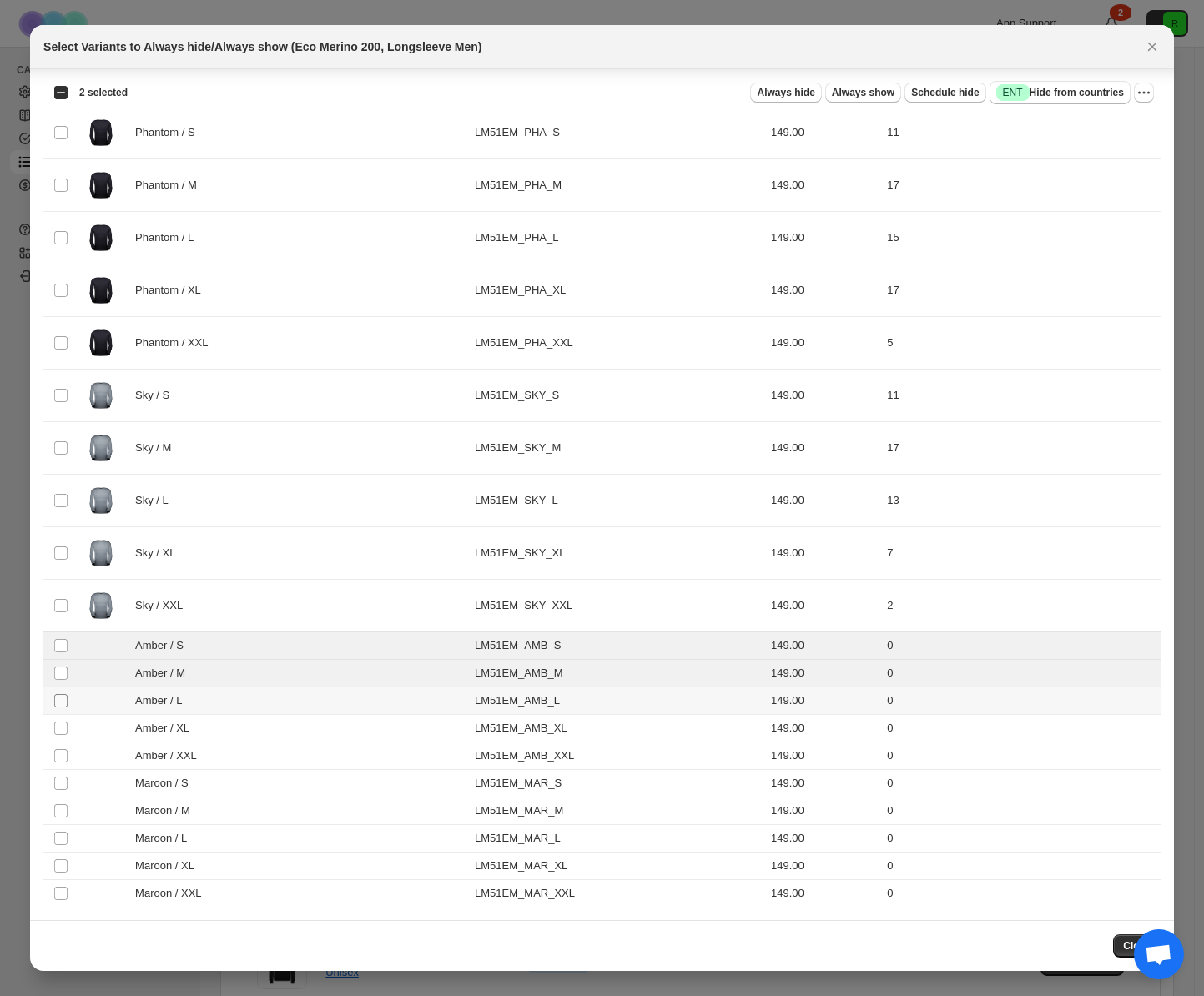
click at [61, 708] on span ":r5:" at bounding box center [61, 701] width 15 height 15
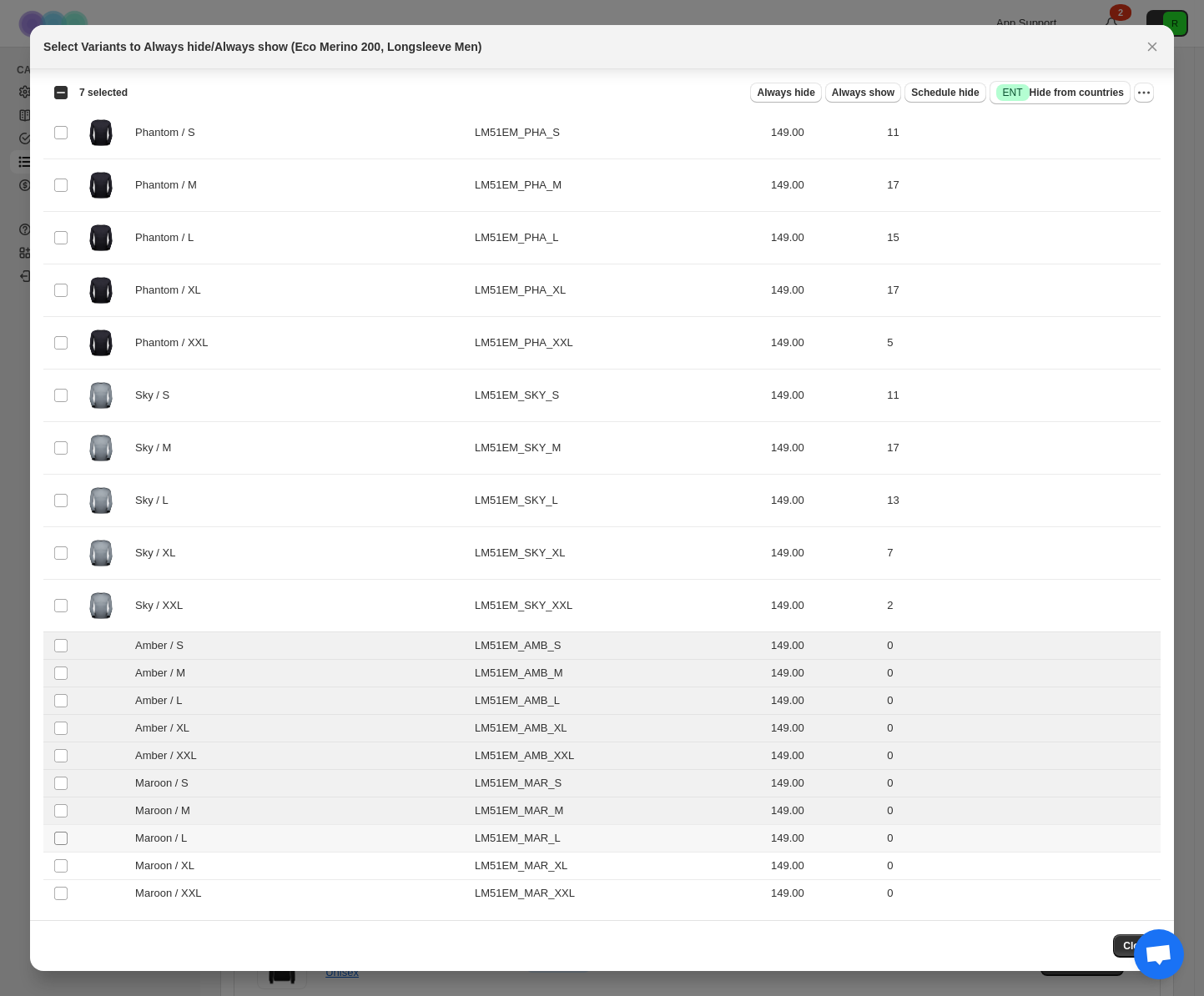
click at [61, 846] on span ":r5:" at bounding box center [61, 838] width 15 height 15
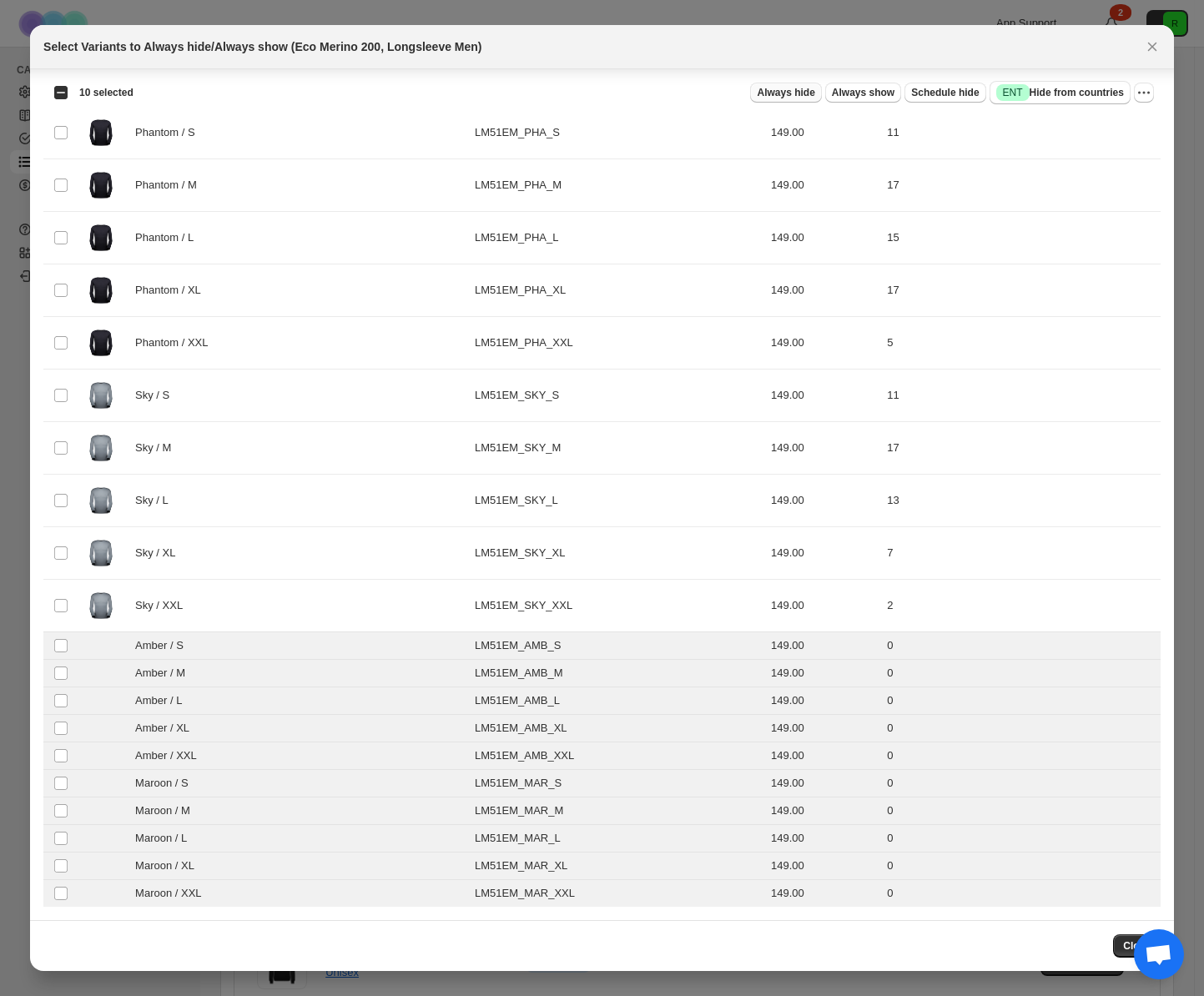
click at [781, 94] on span "Always hide" at bounding box center [785, 93] width 58 height 14
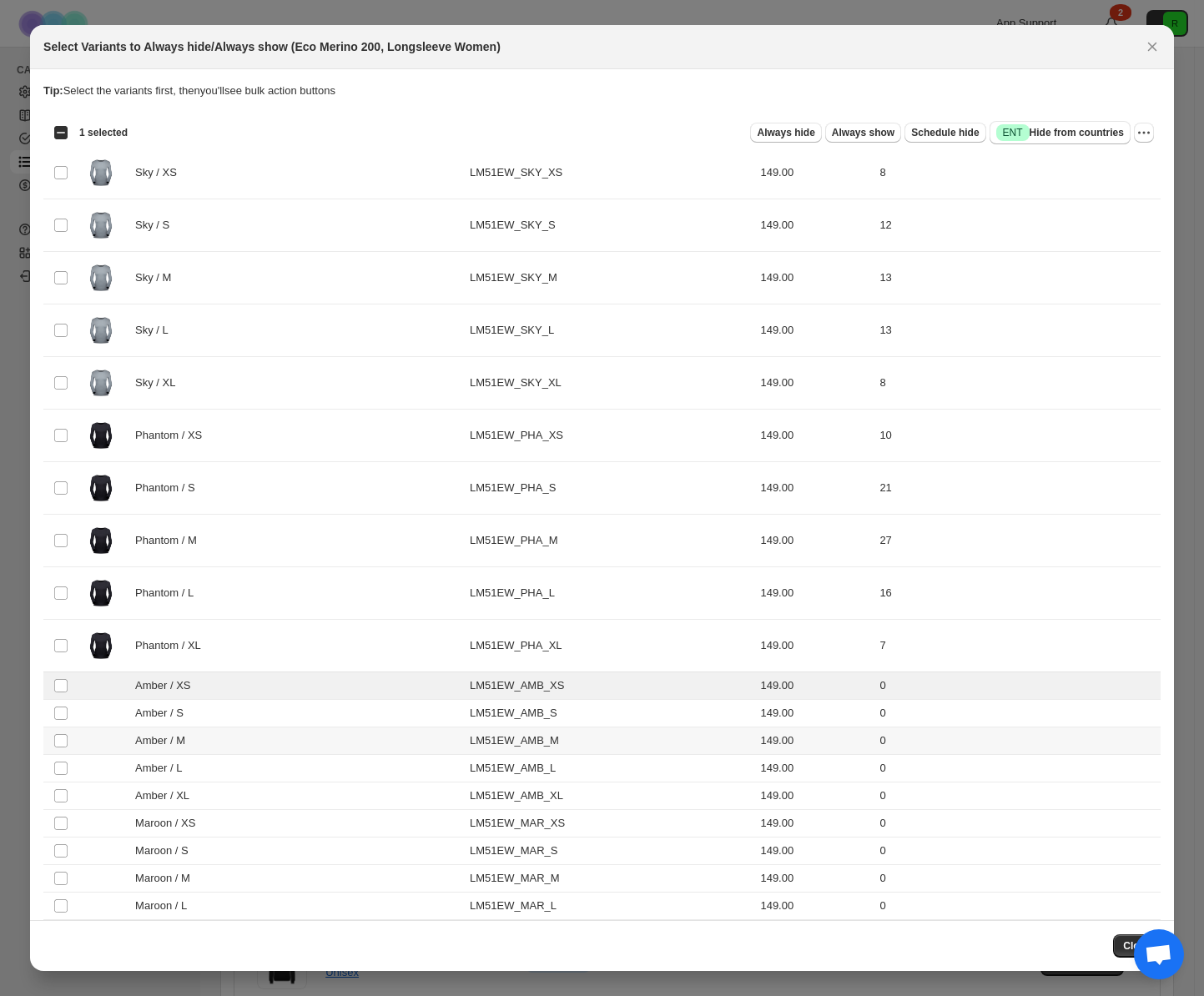
click at [61, 723] on td "Select product variant" at bounding box center [59, 714] width 32 height 28
click at [65, 749] on td "Select product variant" at bounding box center [59, 741] width 32 height 28
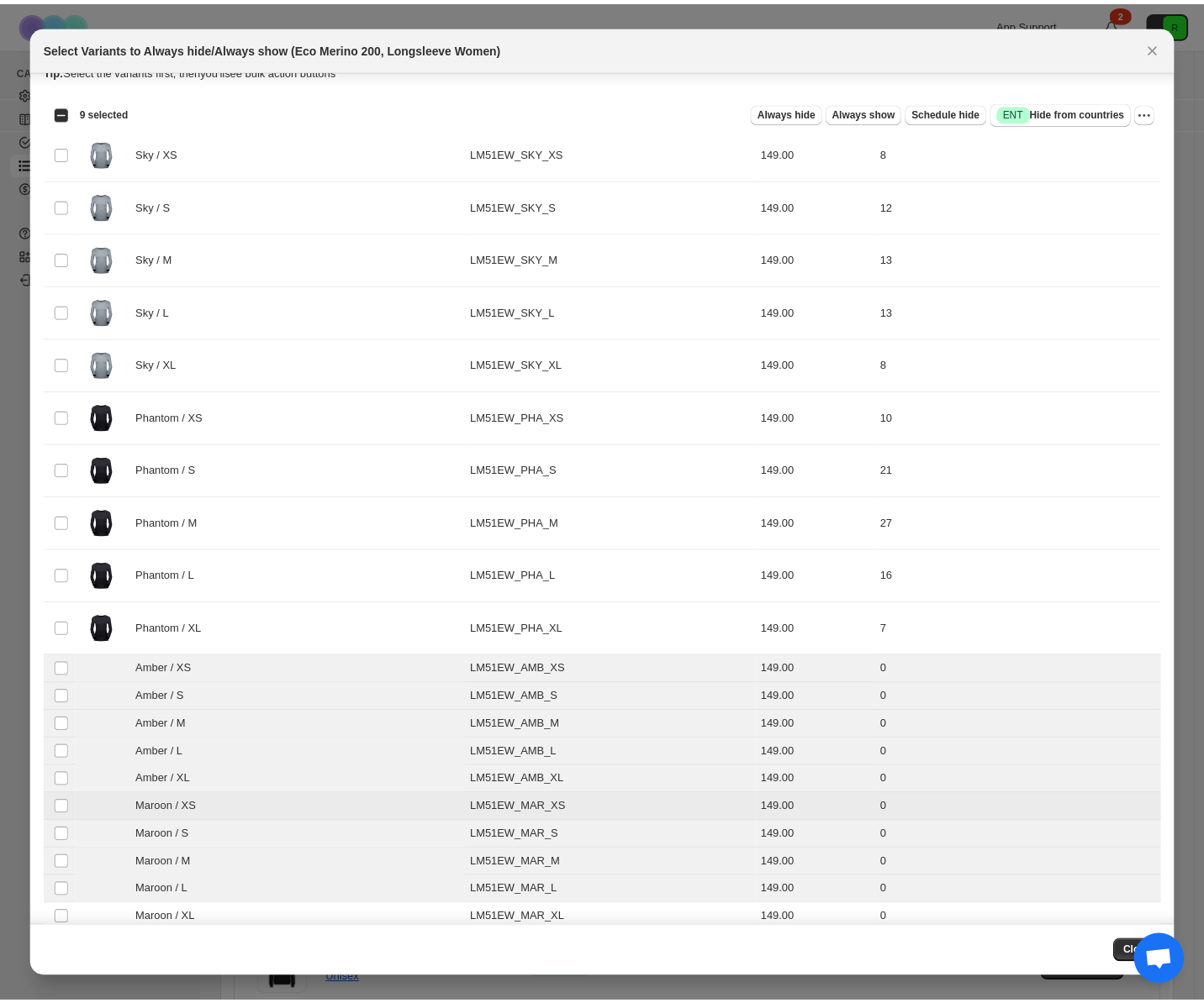
scroll to position [41, 0]
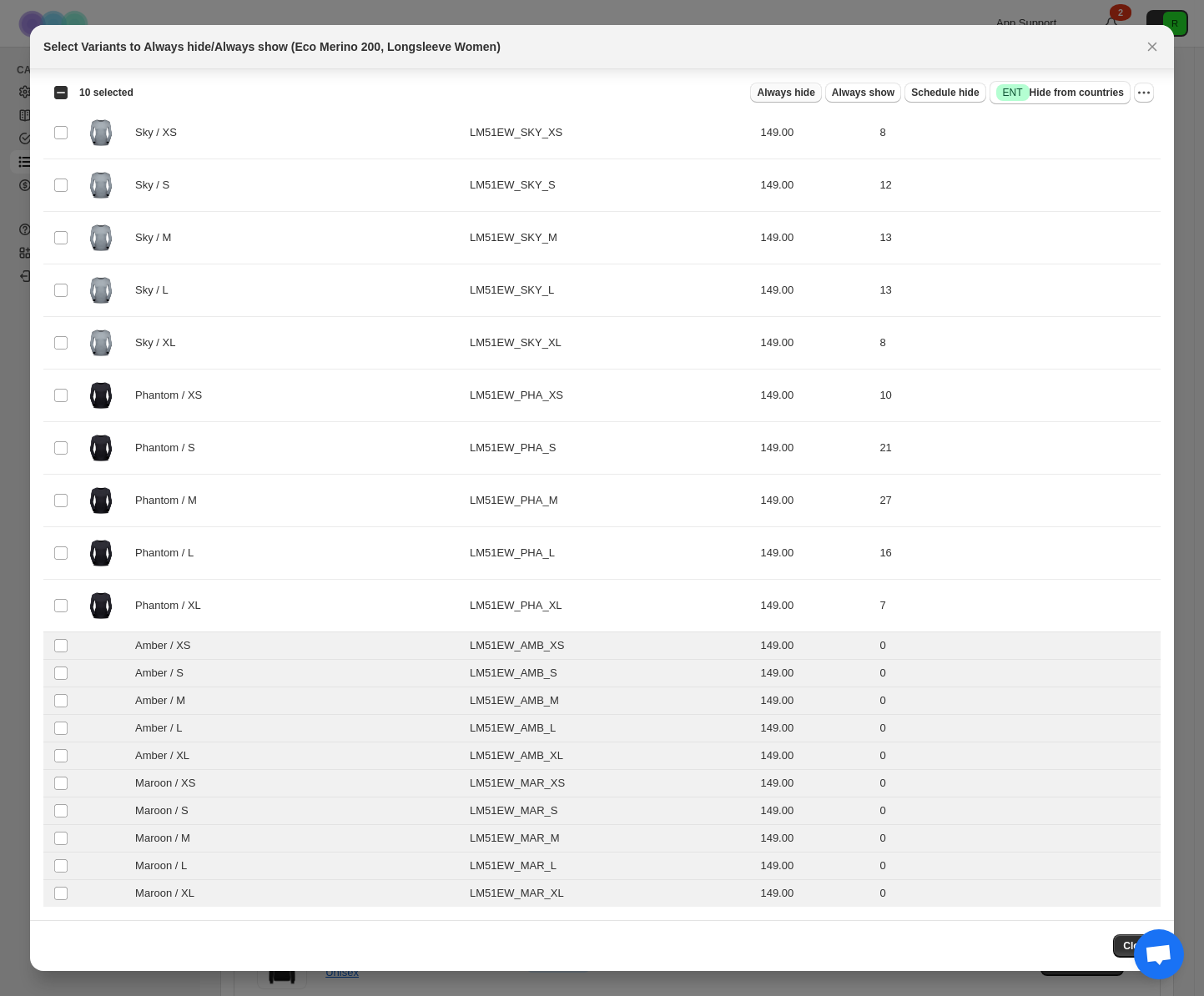
click at [757, 94] on span "Always hide" at bounding box center [785, 93] width 58 height 14
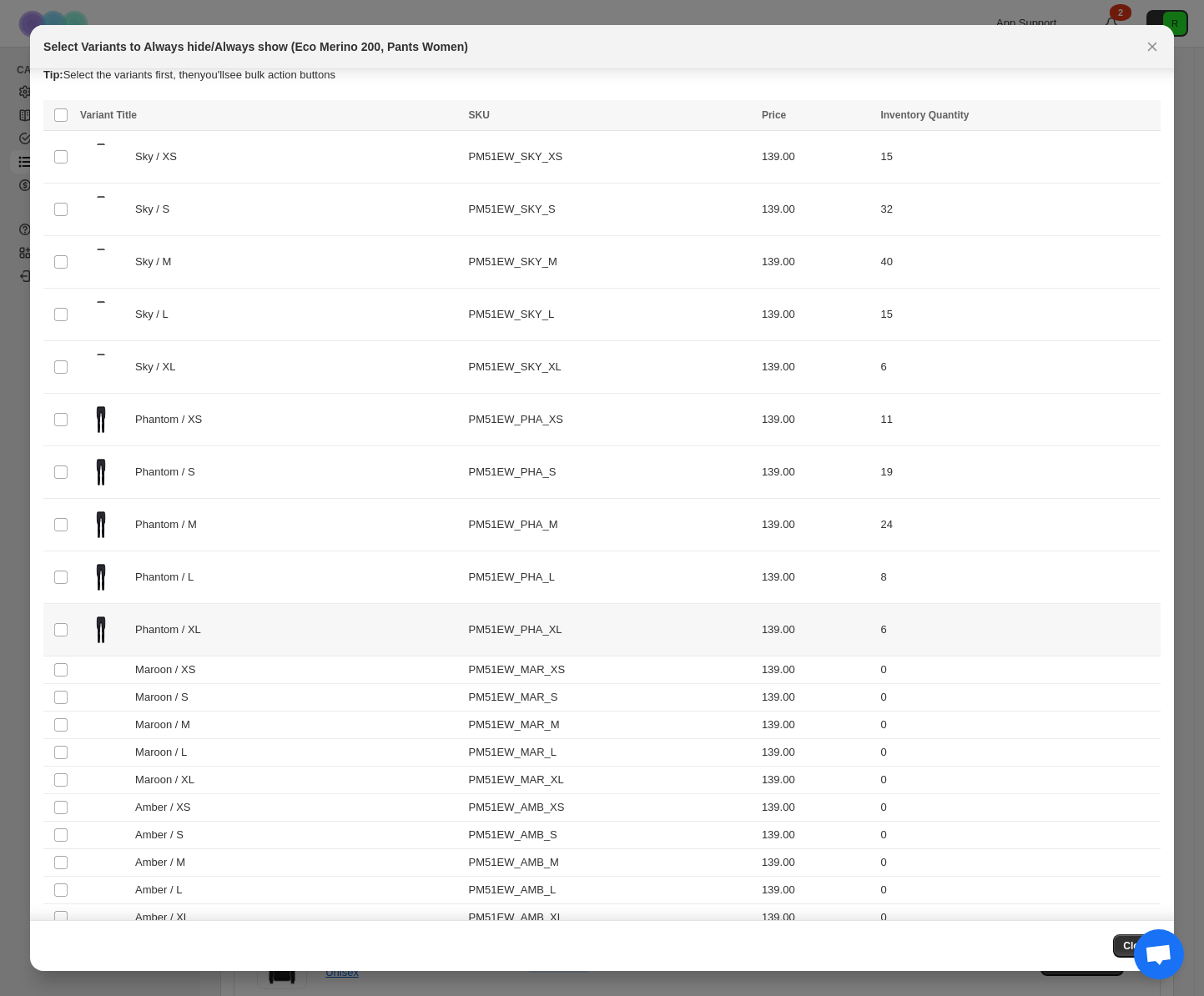
scroll to position [40, 0]
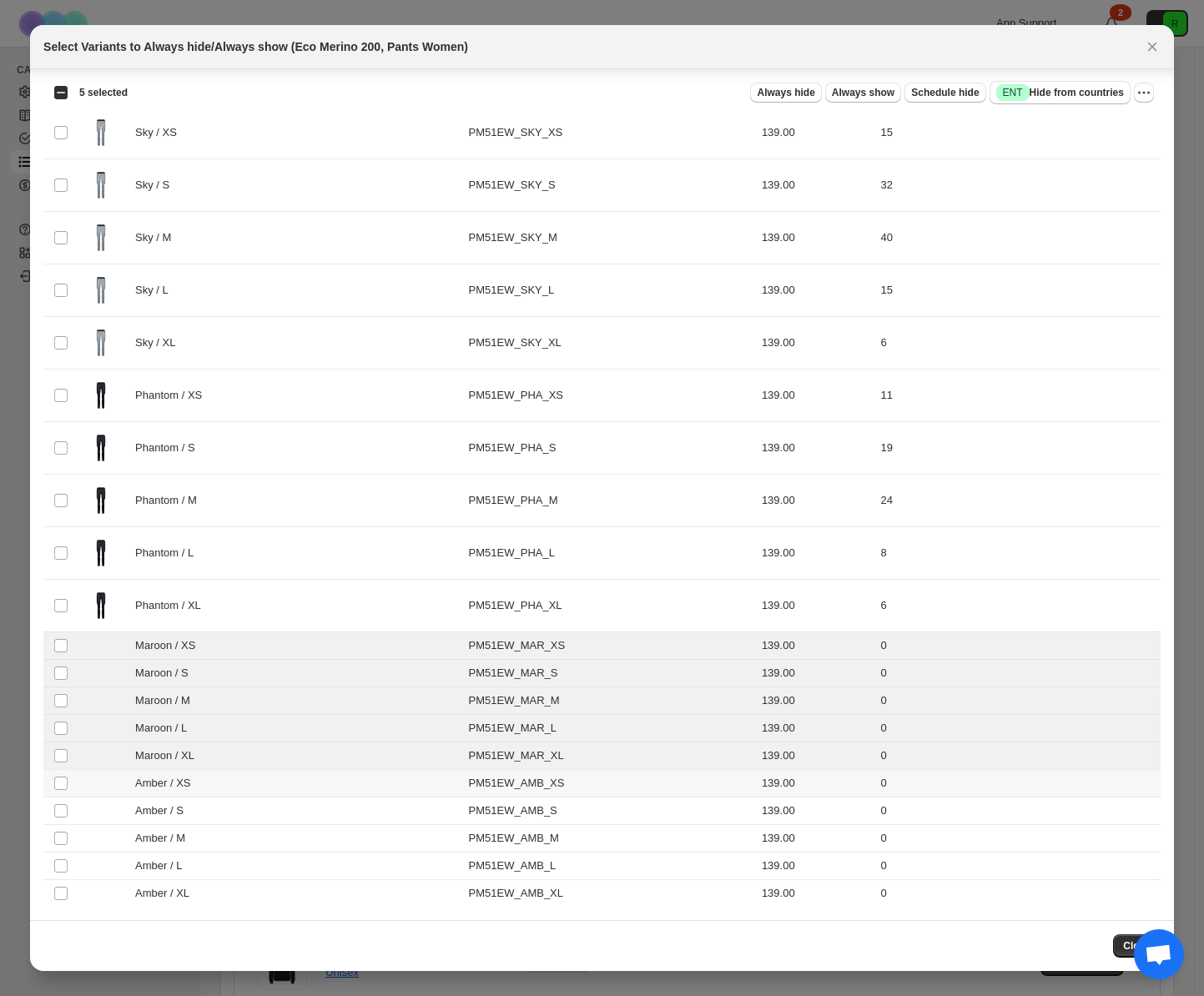
click at [61, 794] on td "Select product variant" at bounding box center [59, 784] width 32 height 28
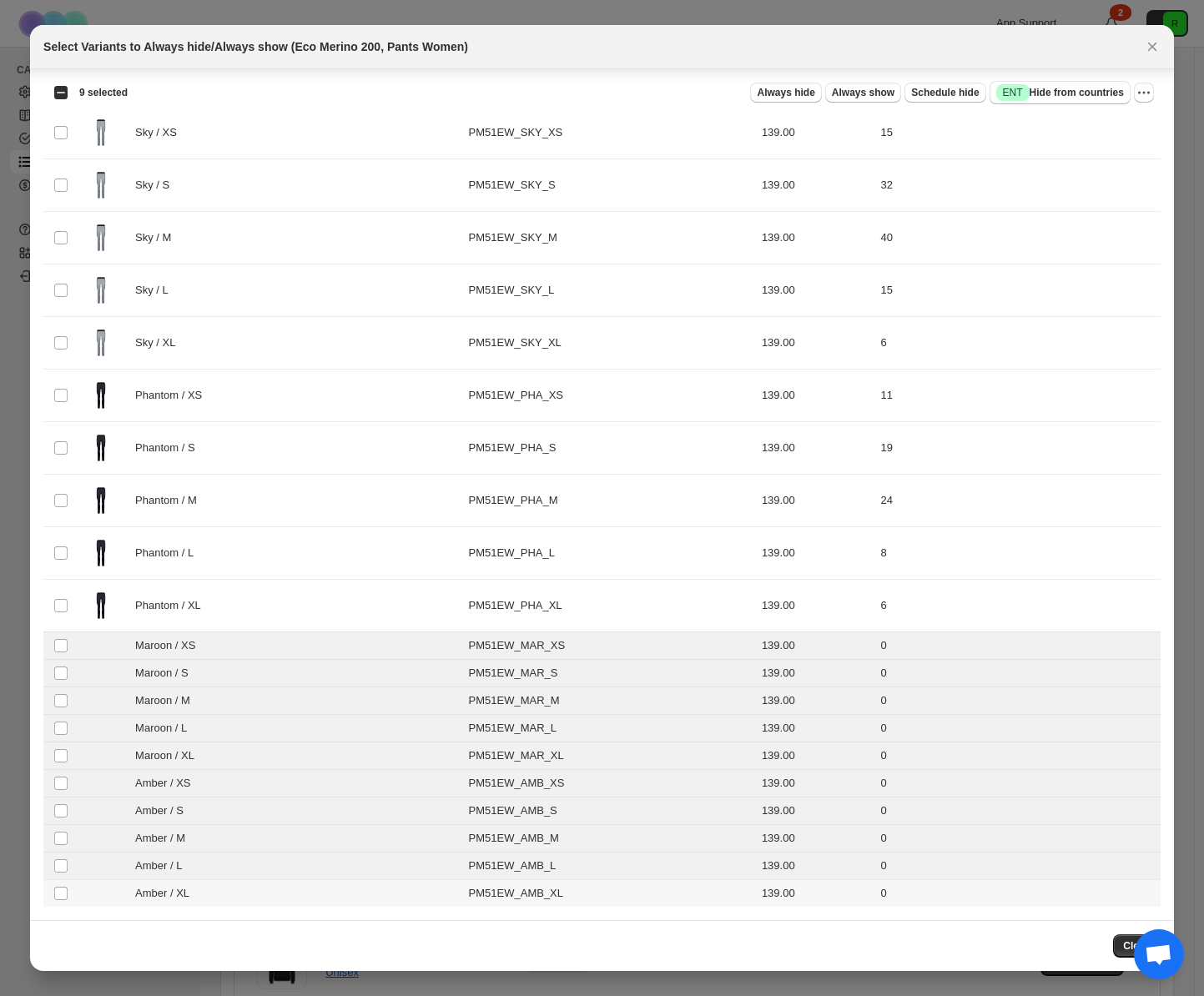
click at [51, 895] on td "Select product variant" at bounding box center [59, 894] width 32 height 28
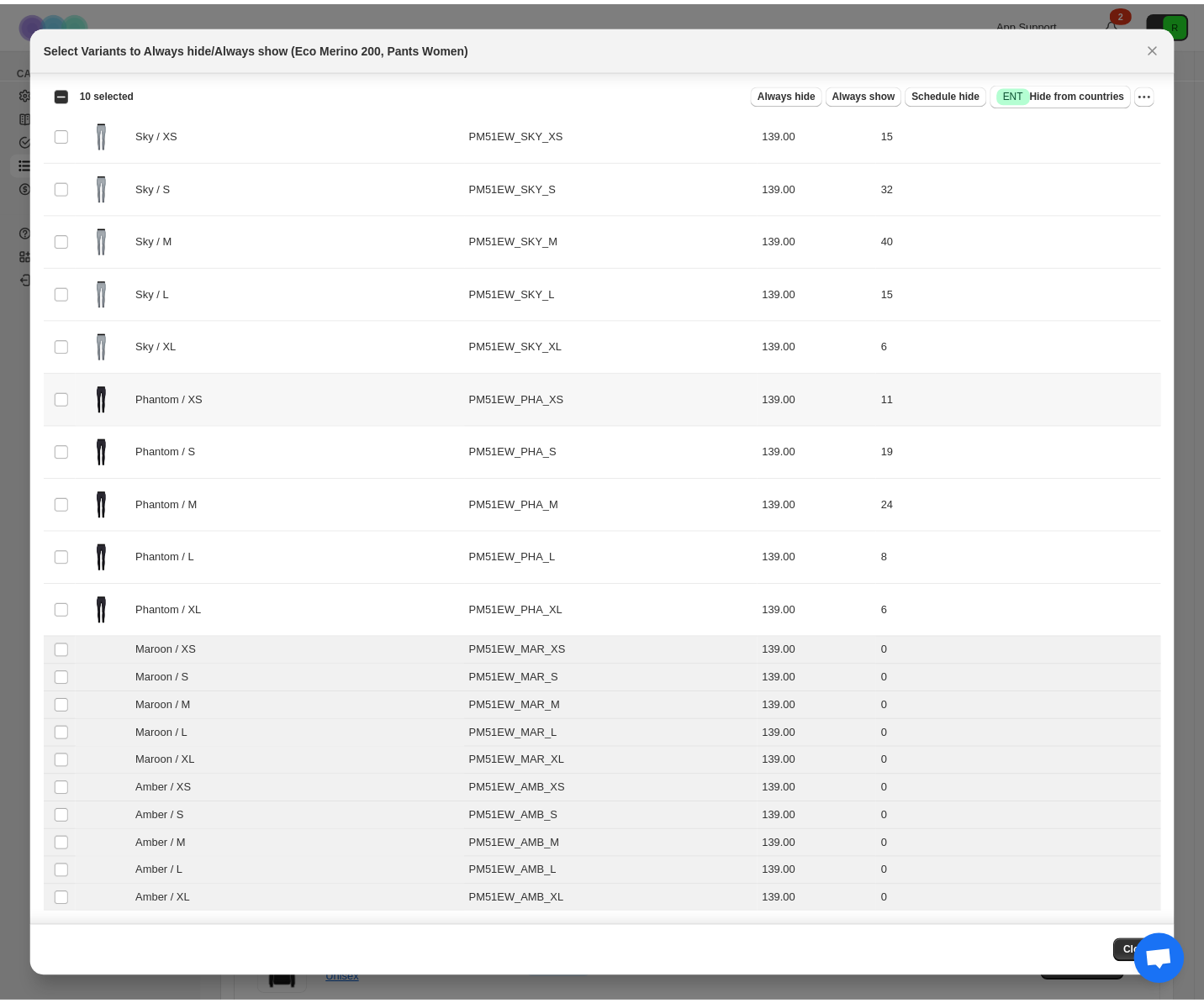
scroll to position [37, 0]
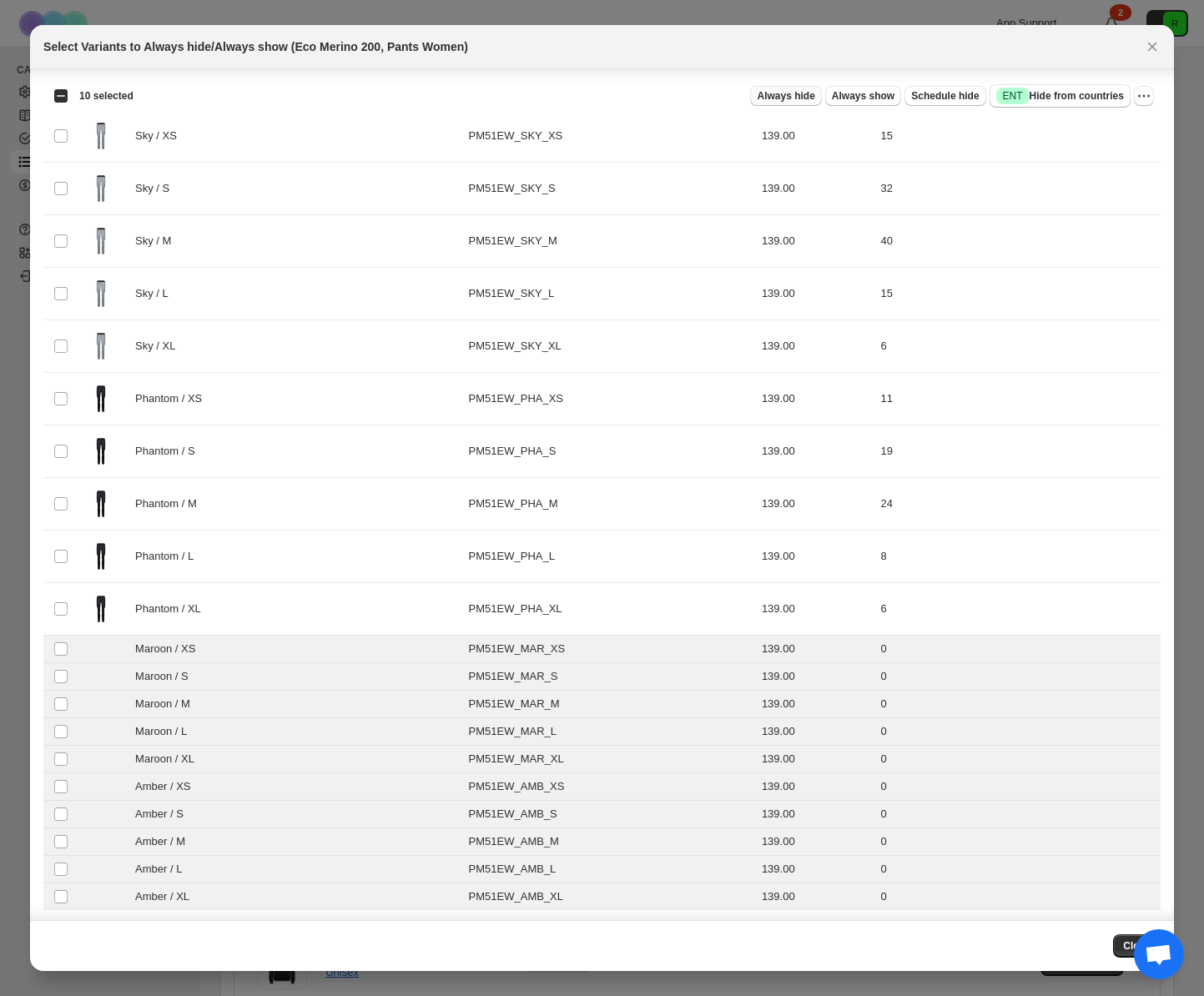
click at [786, 98] on span "Always hide" at bounding box center [785, 95] width 58 height 14
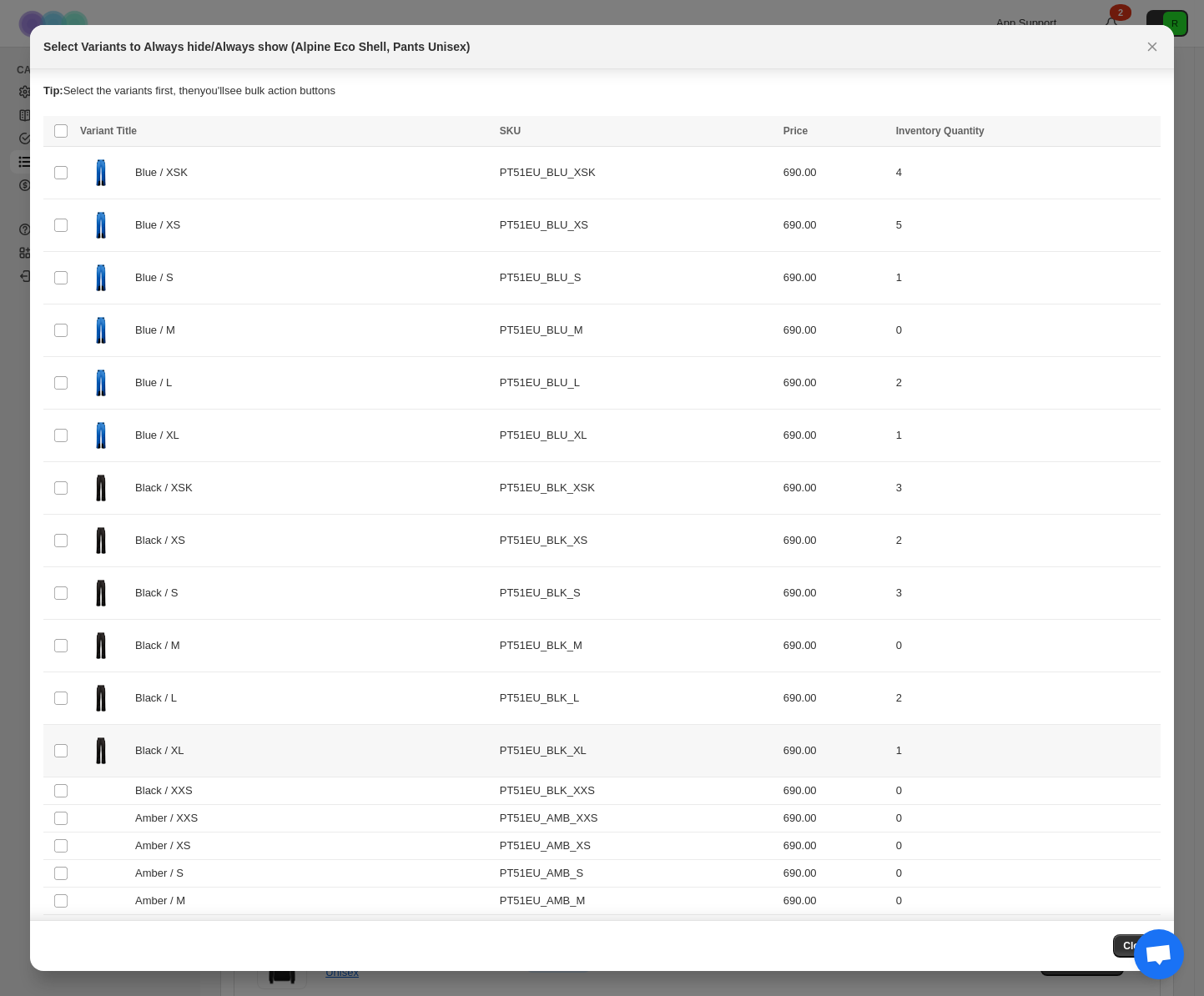
scroll to position [227, 0]
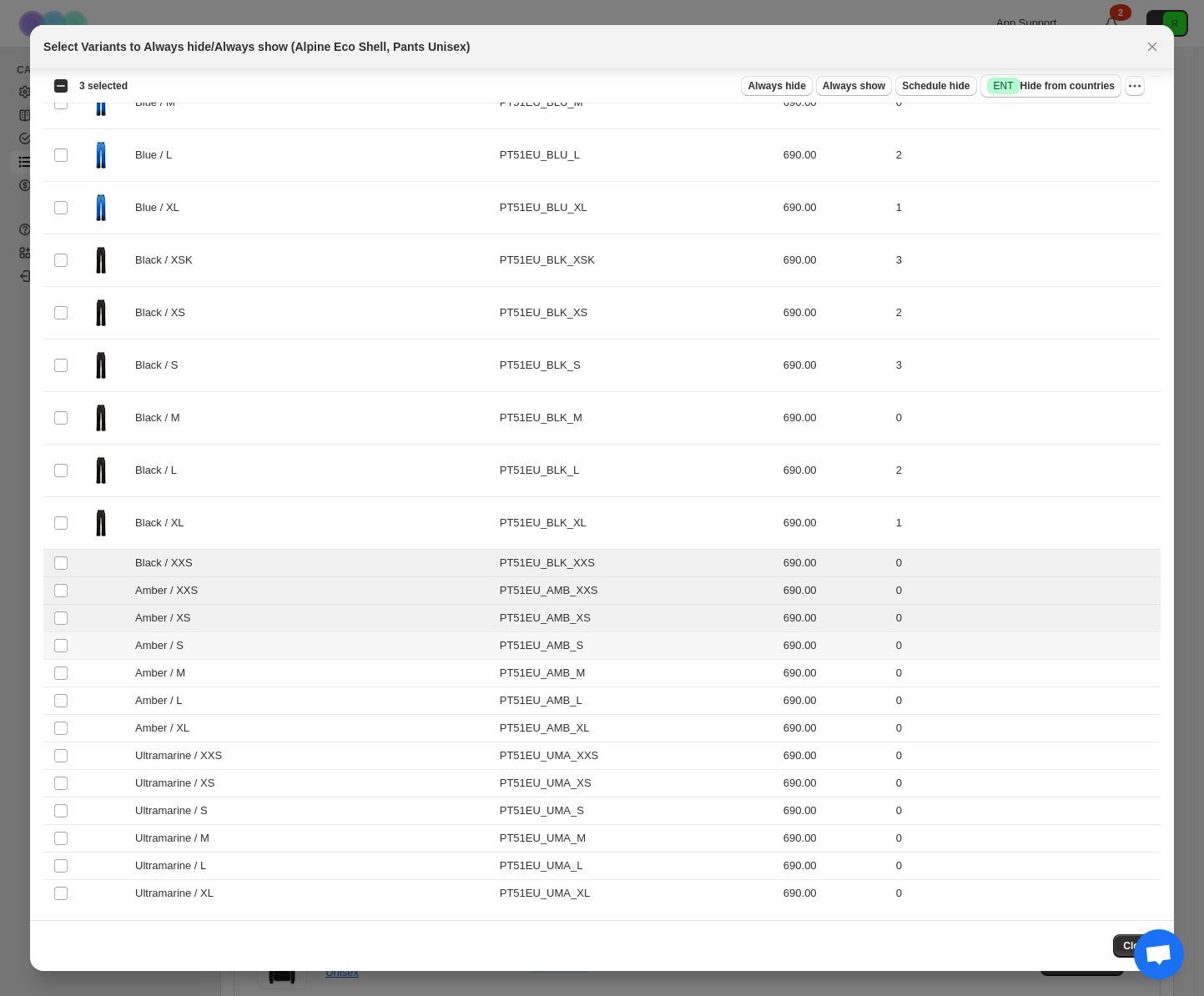
click at [59, 656] on td "Select product variant" at bounding box center [59, 647] width 32 height 28
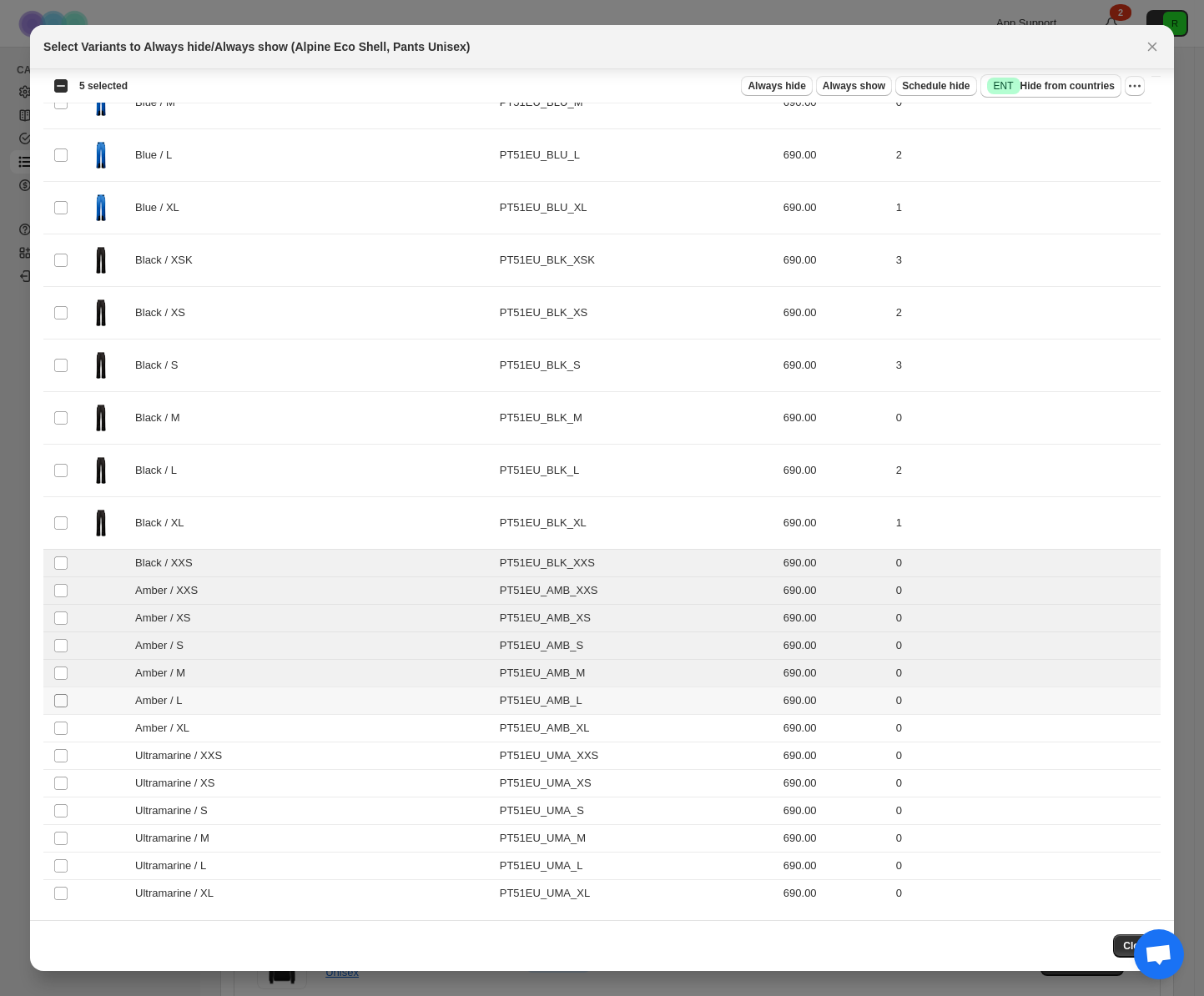
click at [62, 708] on span ":r5:" at bounding box center [61, 701] width 15 height 15
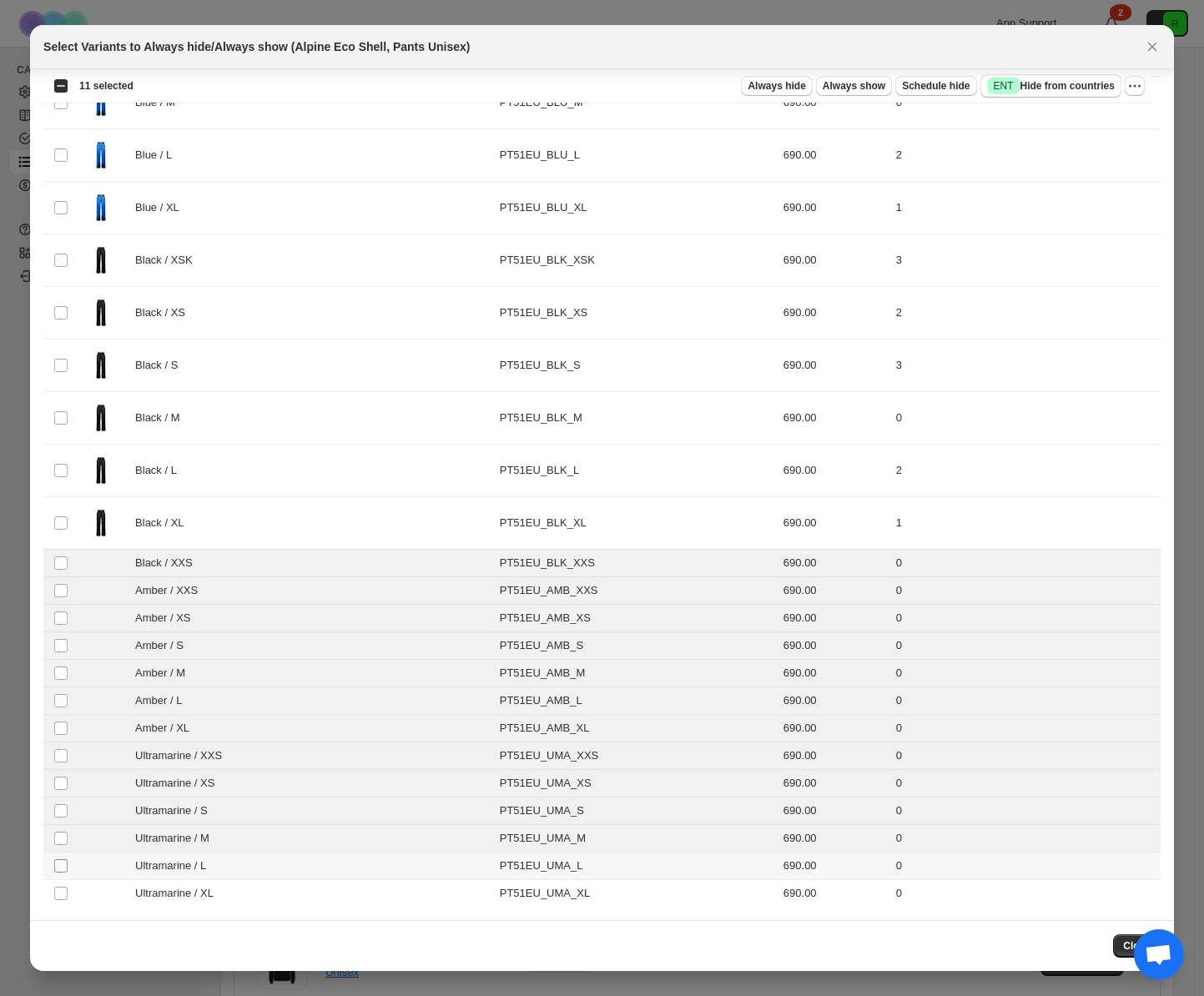
click at [61, 858] on td "Select product variant" at bounding box center [59, 867] width 32 height 28
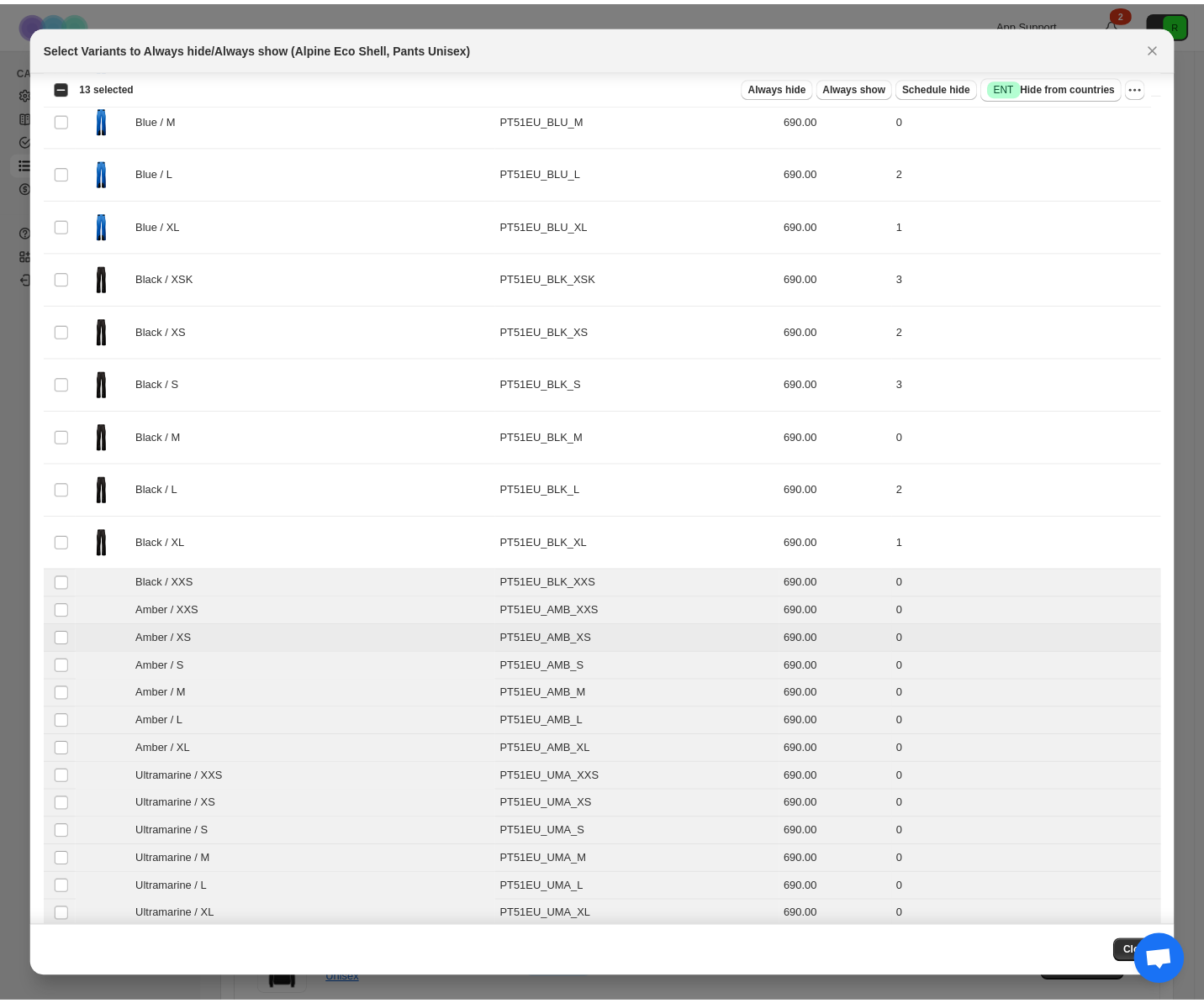
scroll to position [0, 0]
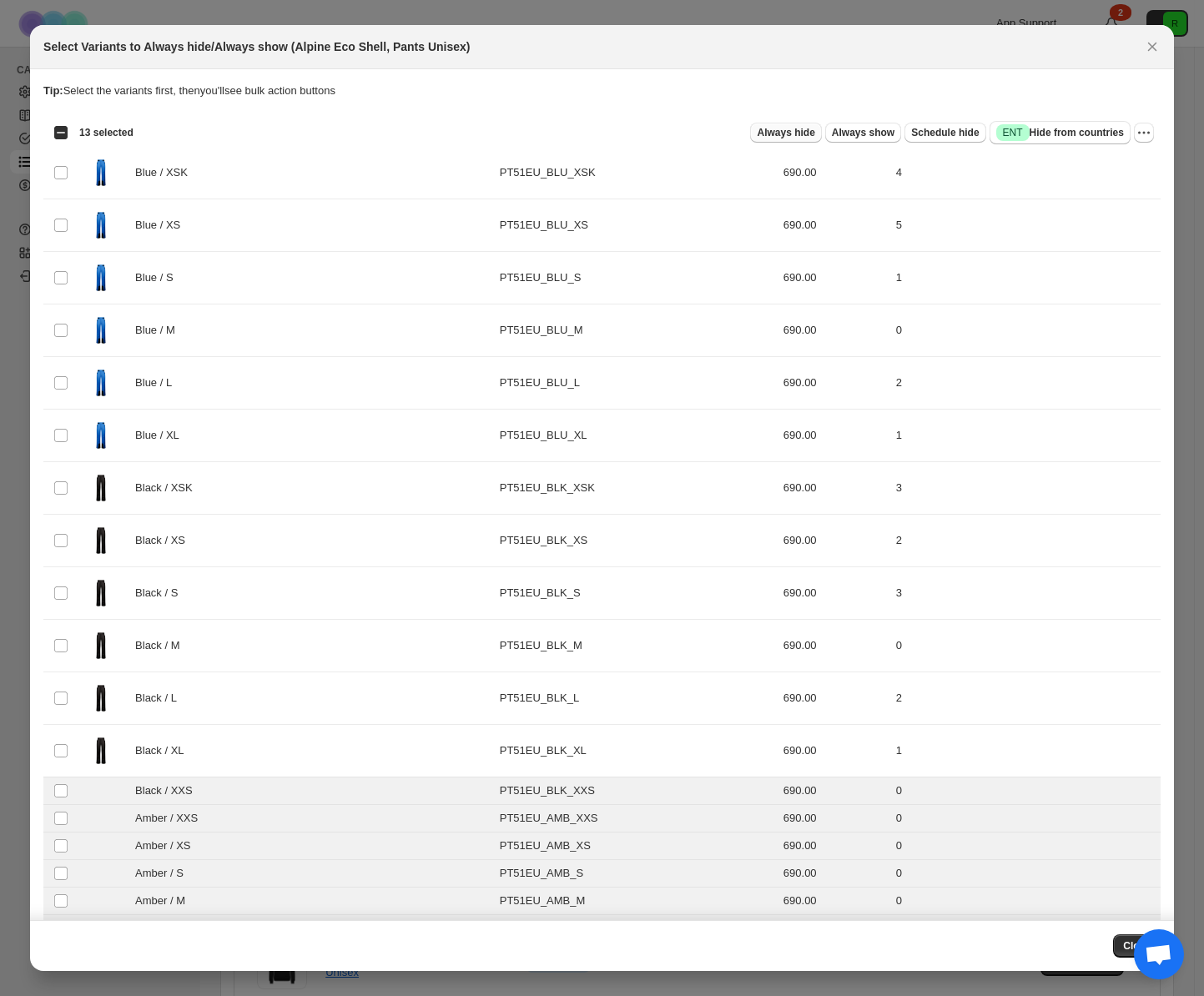
click at [761, 139] on button "Always hide" at bounding box center [785, 133] width 71 height 20
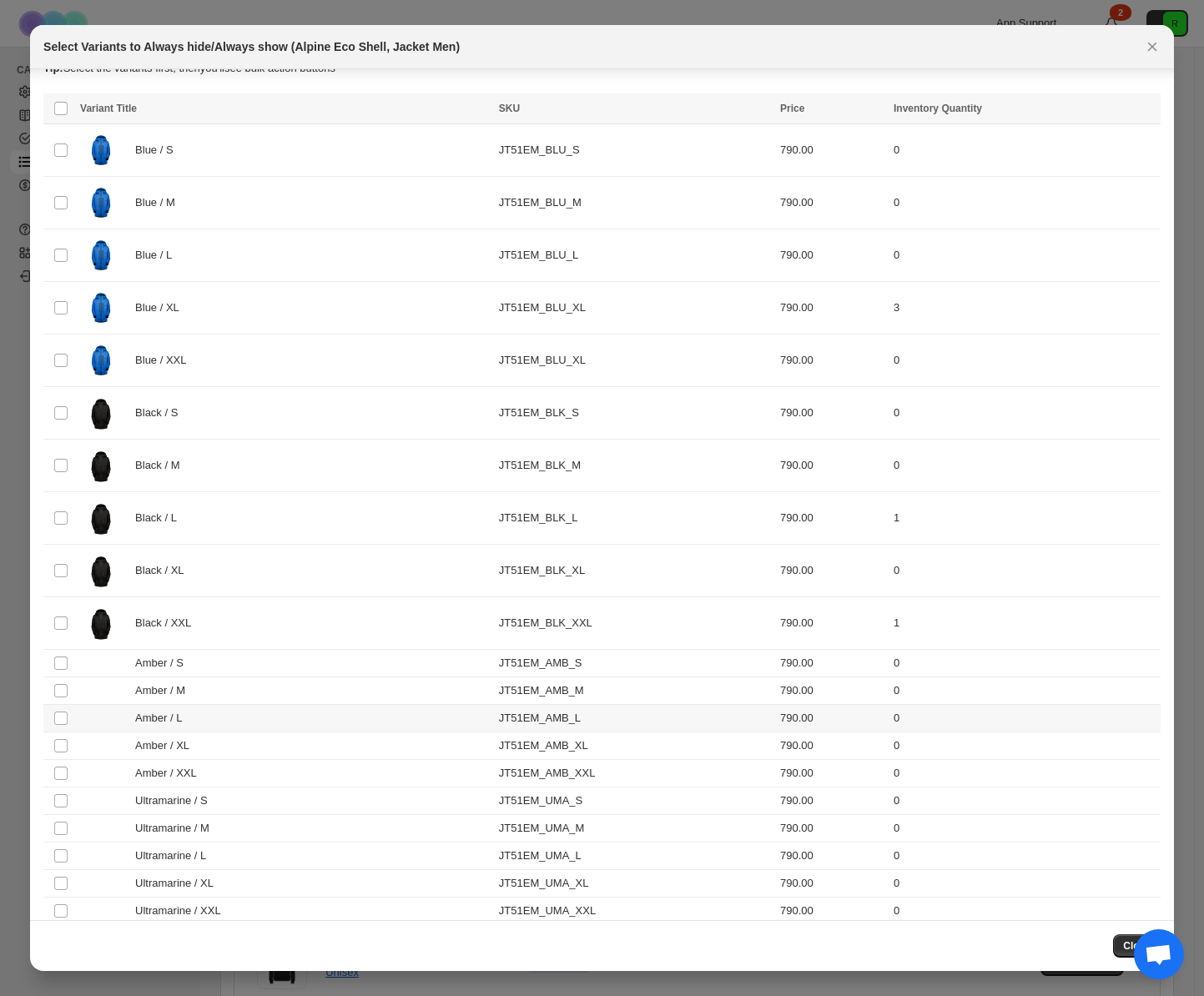
scroll to position [40, 0]
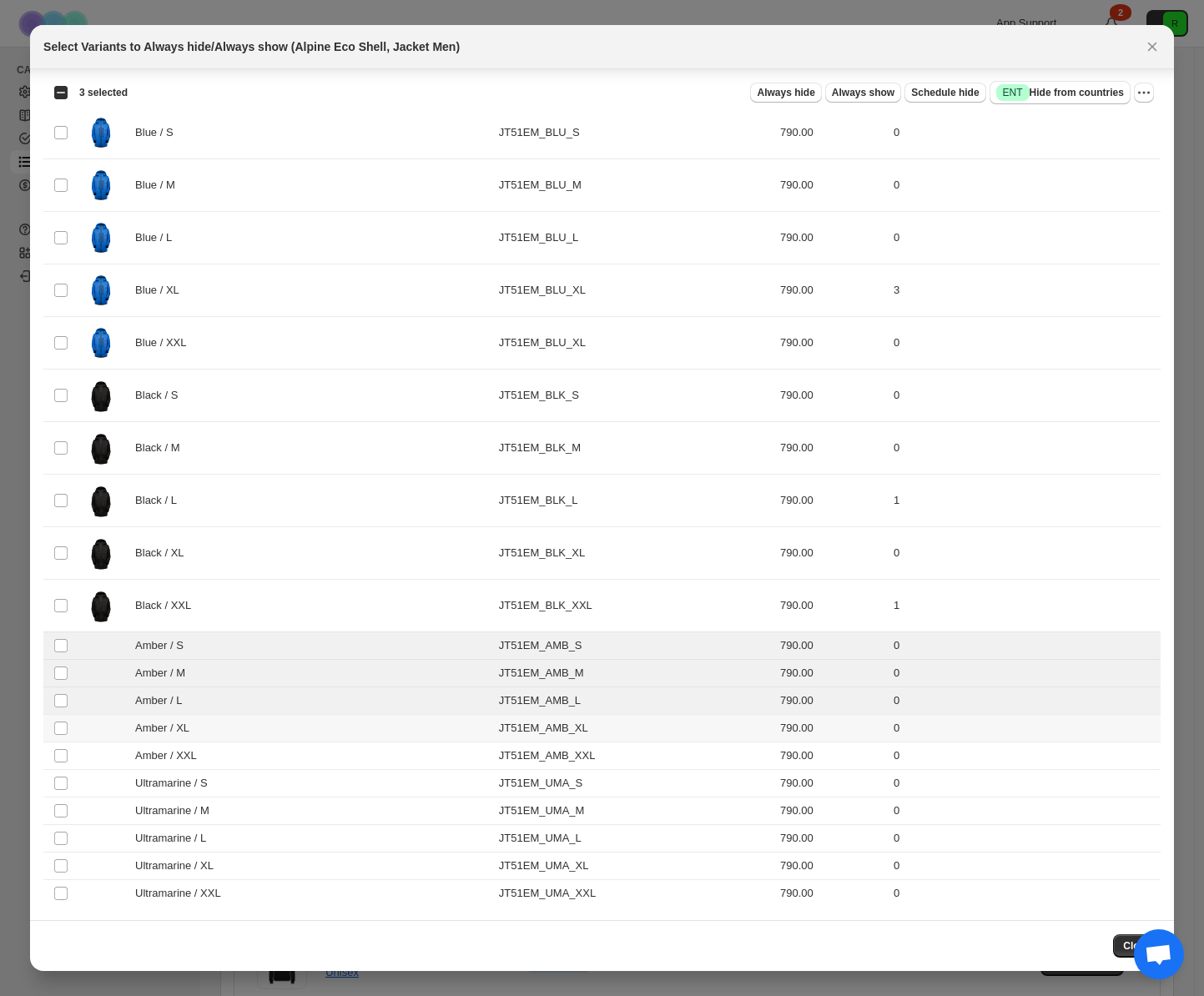
click at [61, 718] on td "Select product variant" at bounding box center [59, 729] width 32 height 28
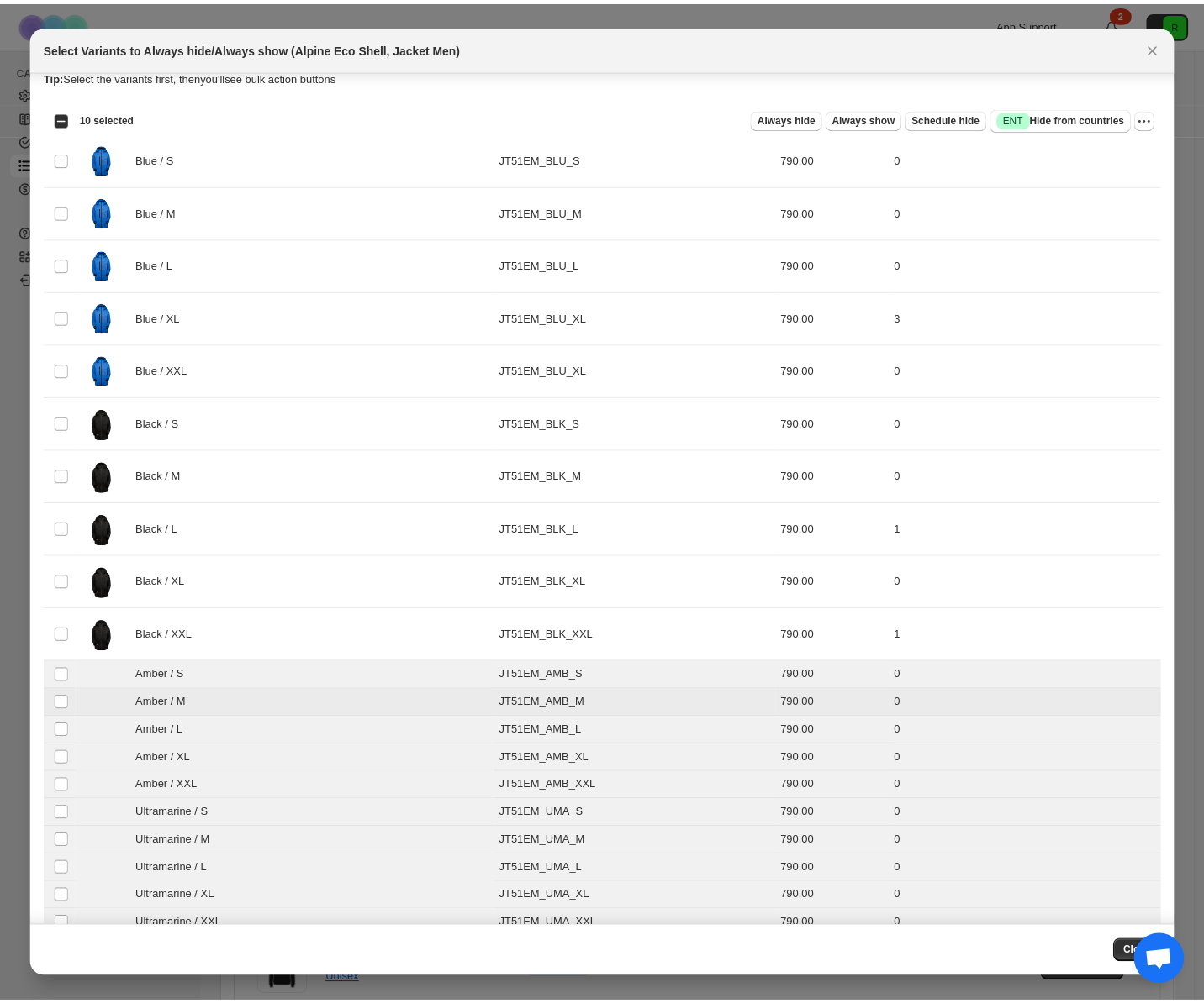
scroll to position [0, 0]
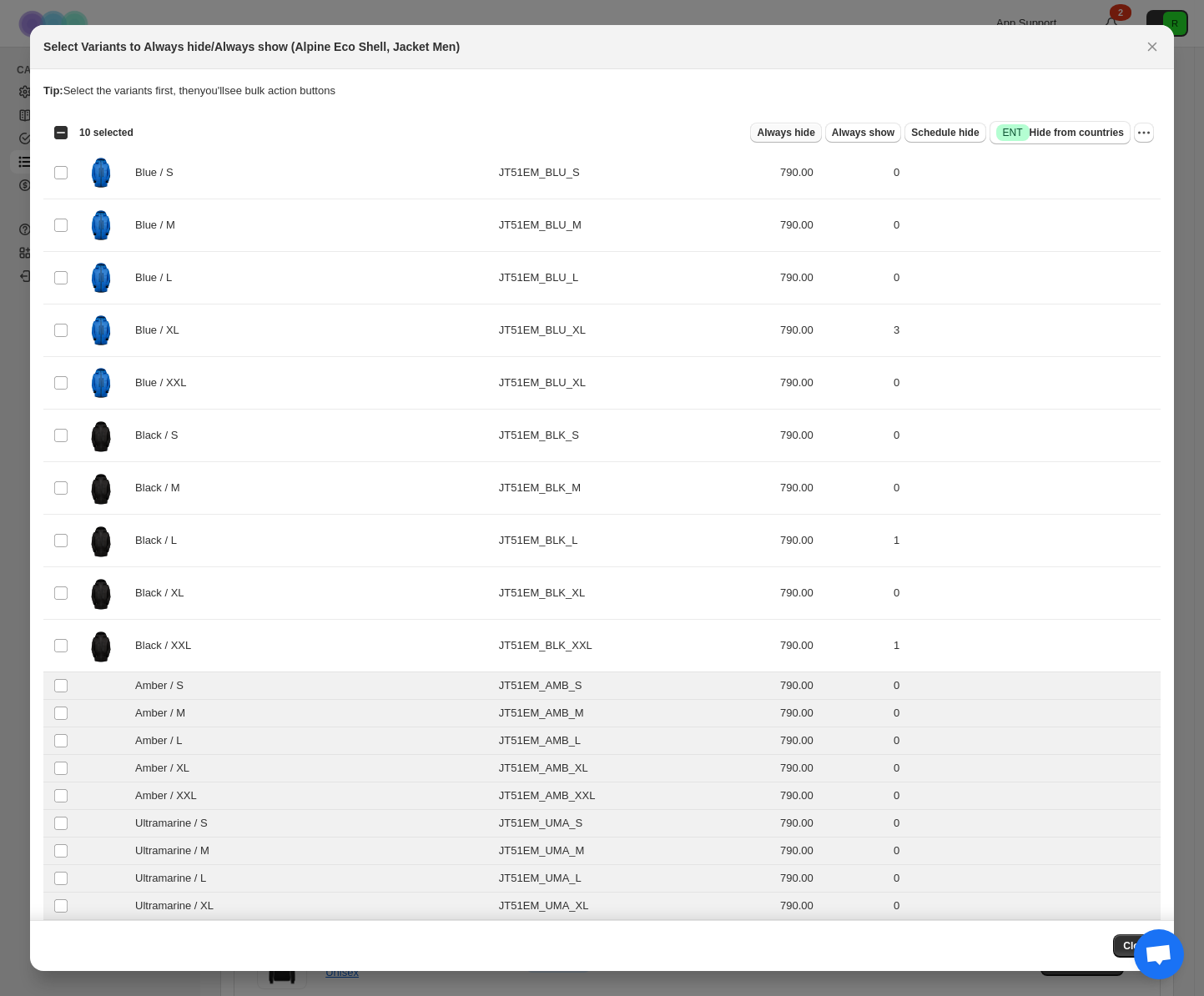
click at [779, 123] on button "Always hide" at bounding box center [785, 133] width 71 height 20
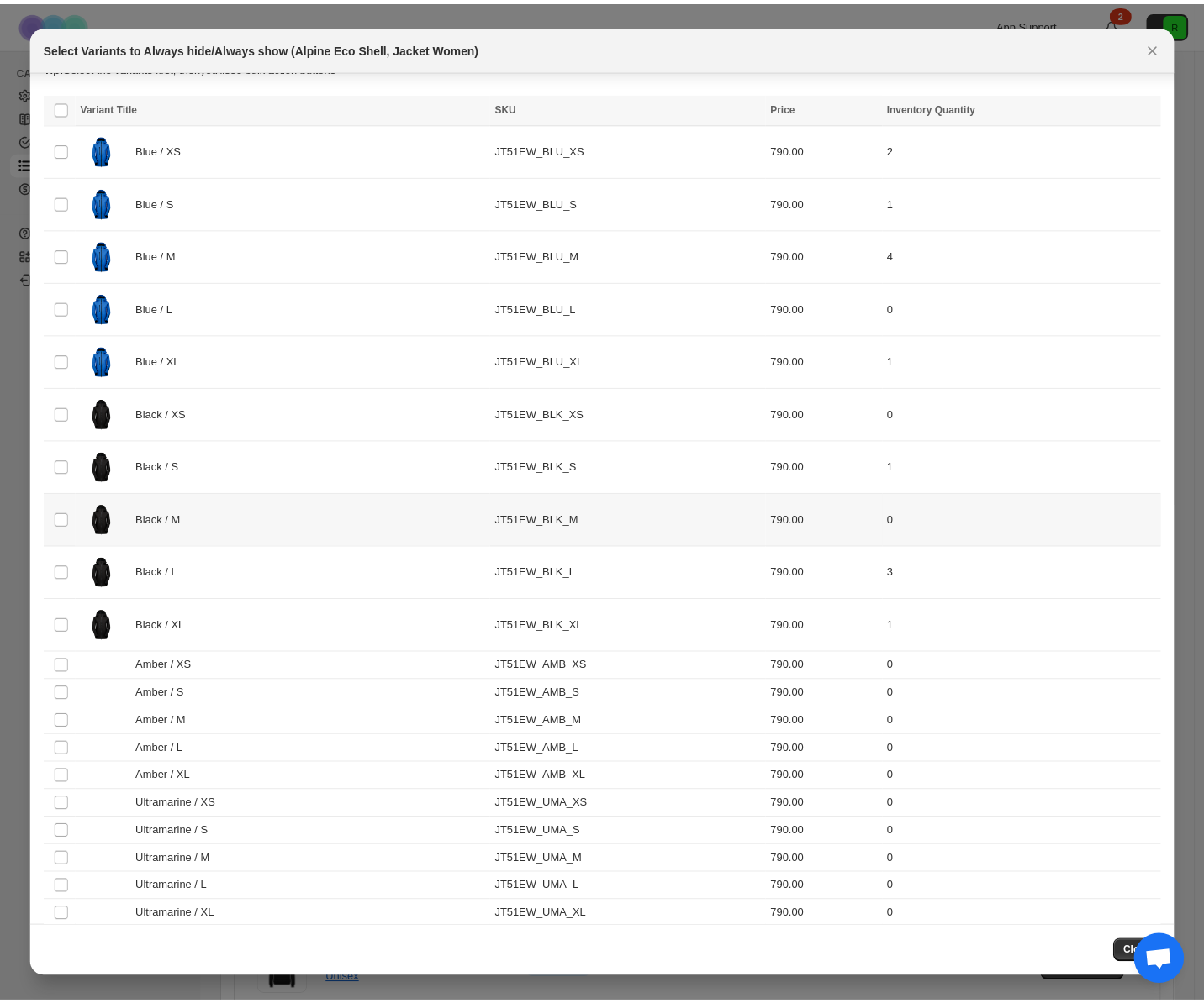
scroll to position [41, 0]
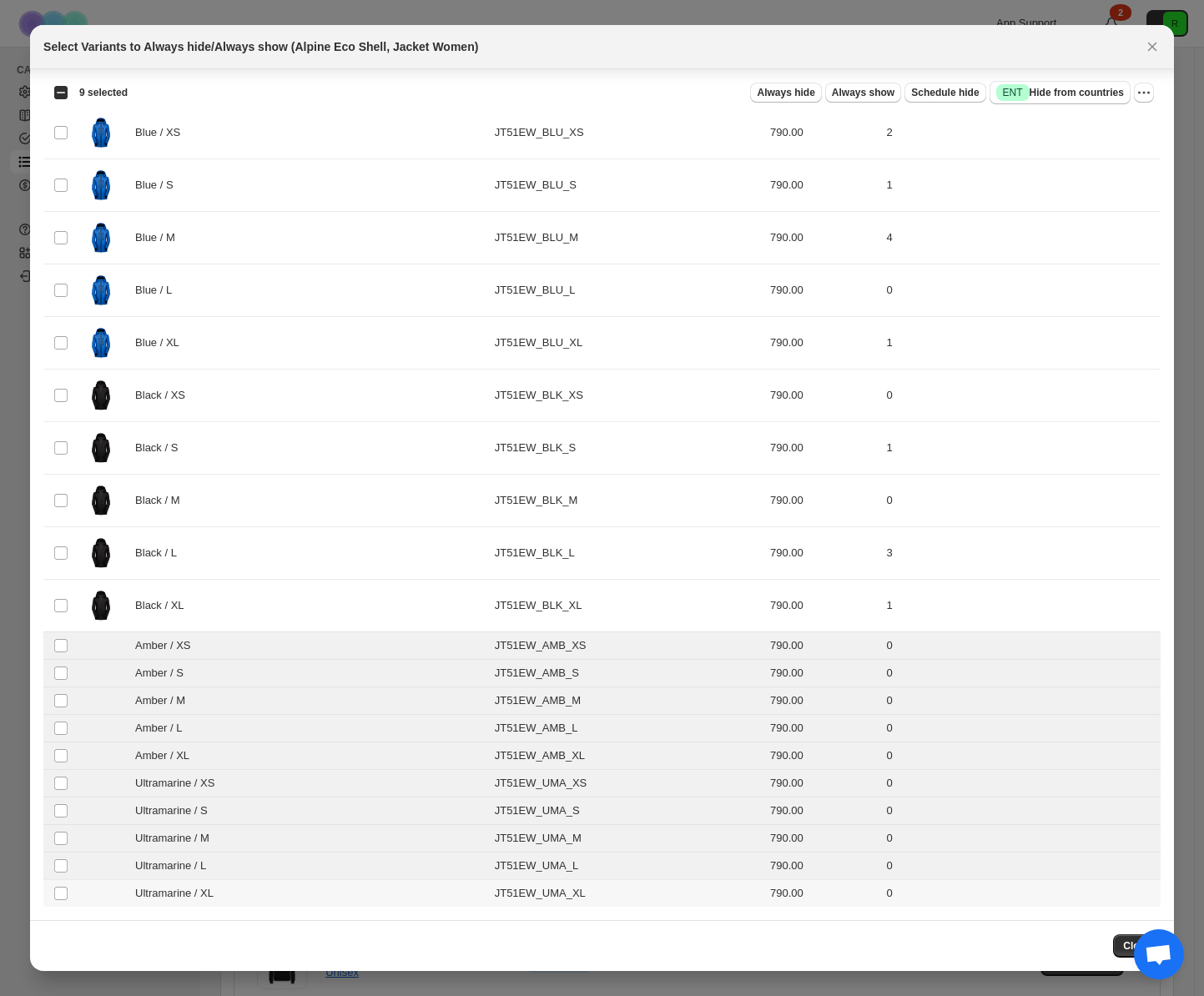
click at [55, 906] on td "Select product variant" at bounding box center [59, 894] width 32 height 28
click at [790, 94] on span "Always hide" at bounding box center [785, 93] width 58 height 14
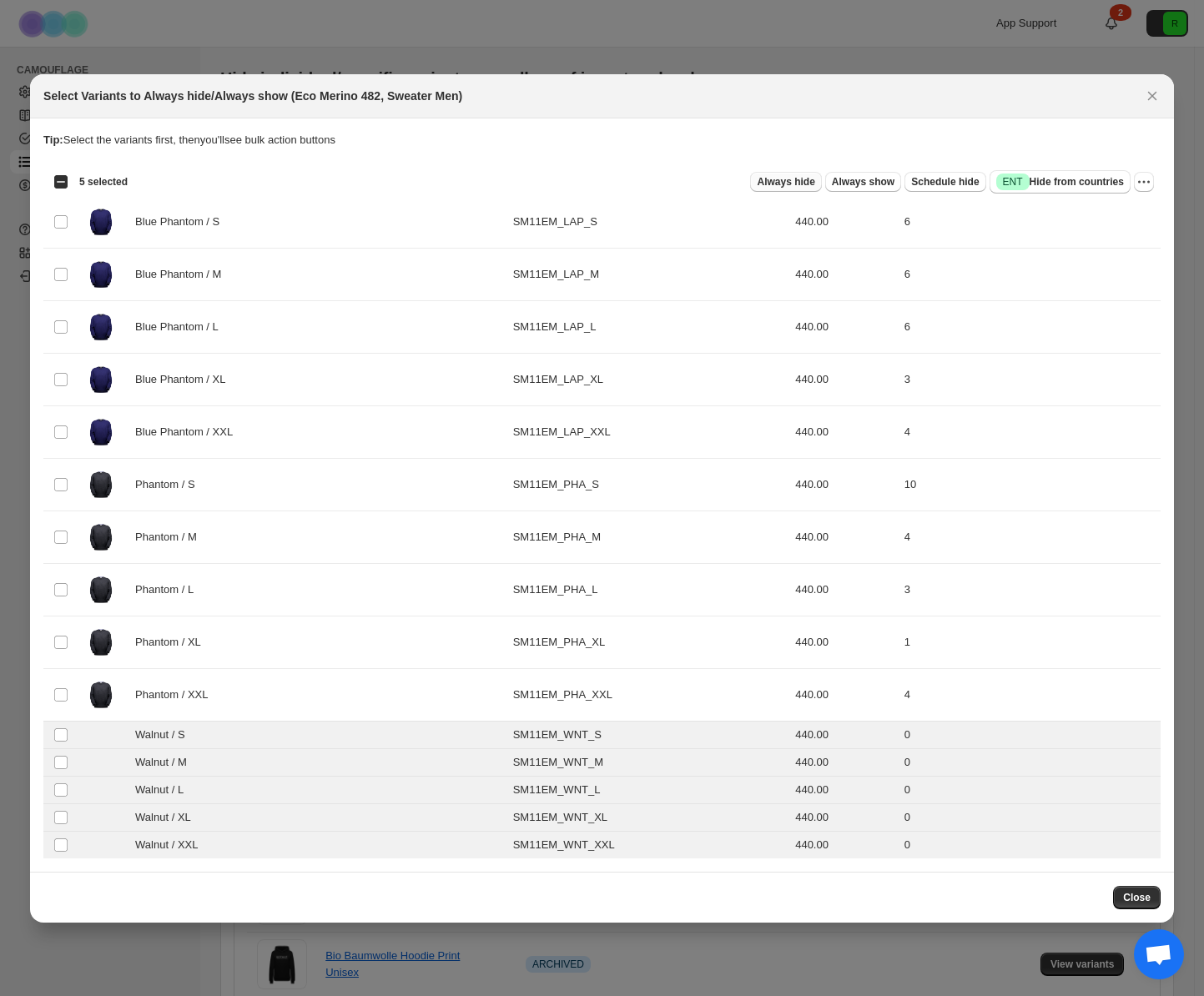
click at [775, 183] on span "Always hide" at bounding box center [785, 182] width 58 height 14
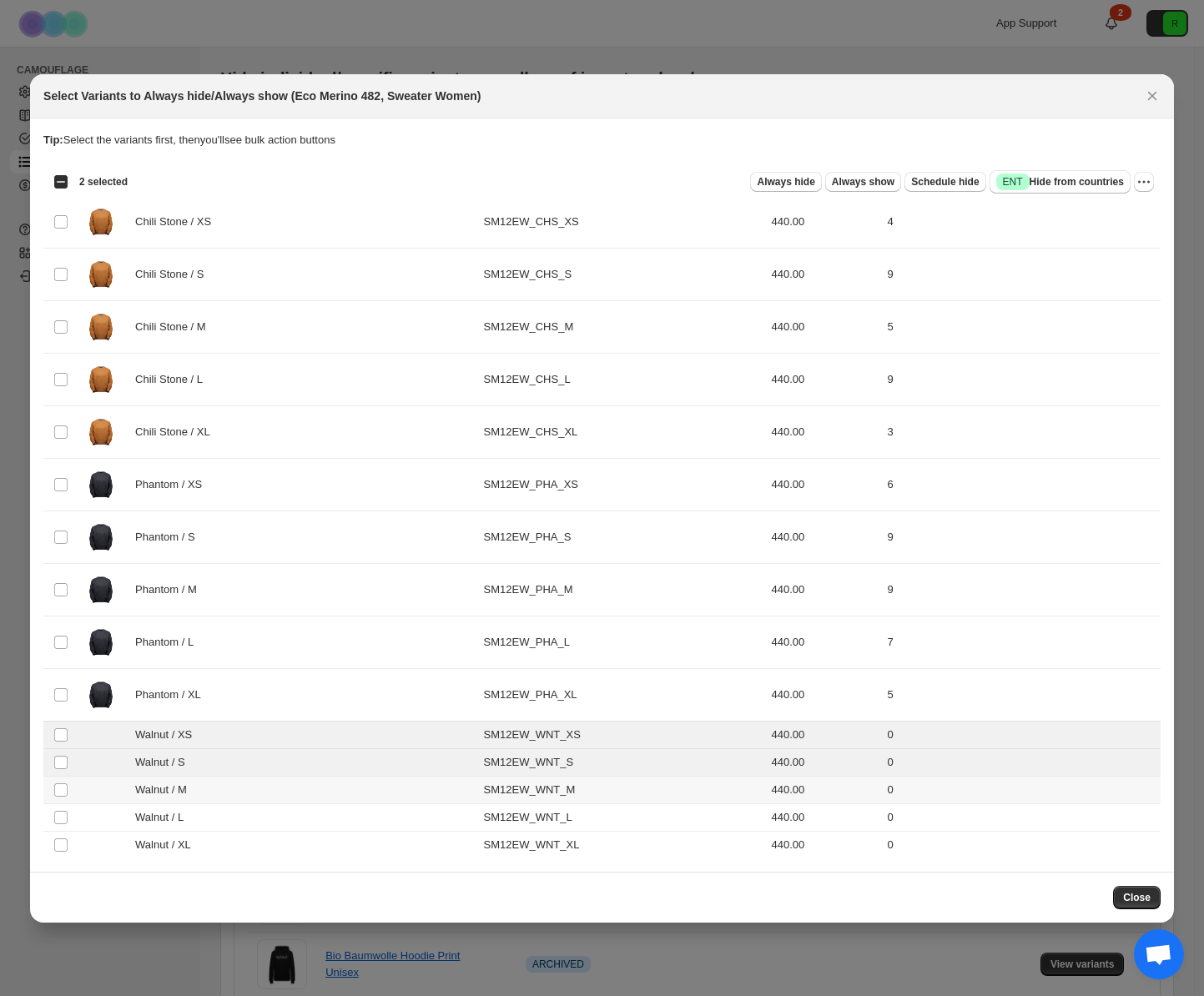
click at [61, 779] on td "Select product variant" at bounding box center [59, 790] width 32 height 28
click at [59, 805] on td "Select product variant" at bounding box center [59, 817] width 32 height 28
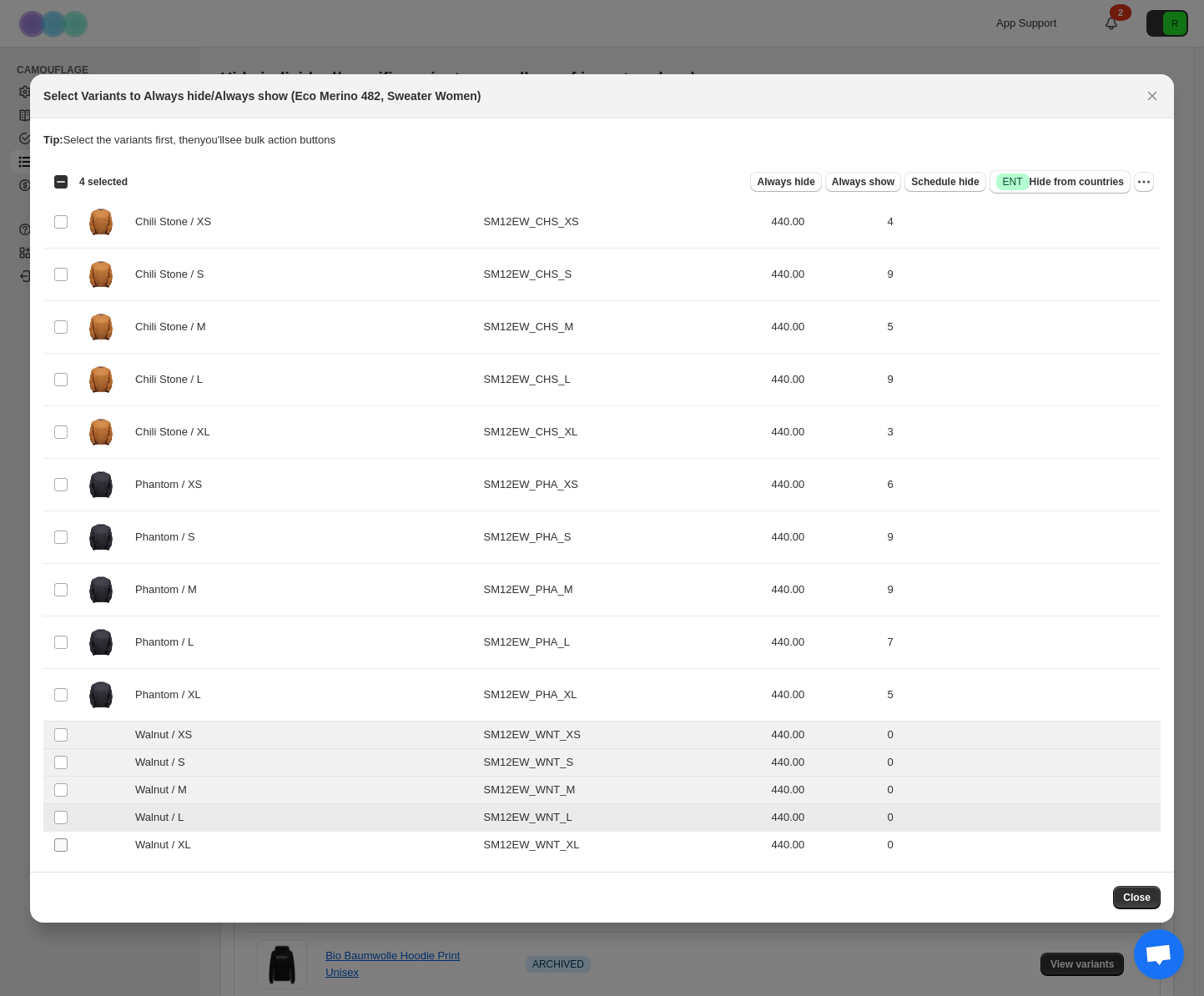
click at [61, 841] on td "Select product variant" at bounding box center [59, 845] width 32 height 28
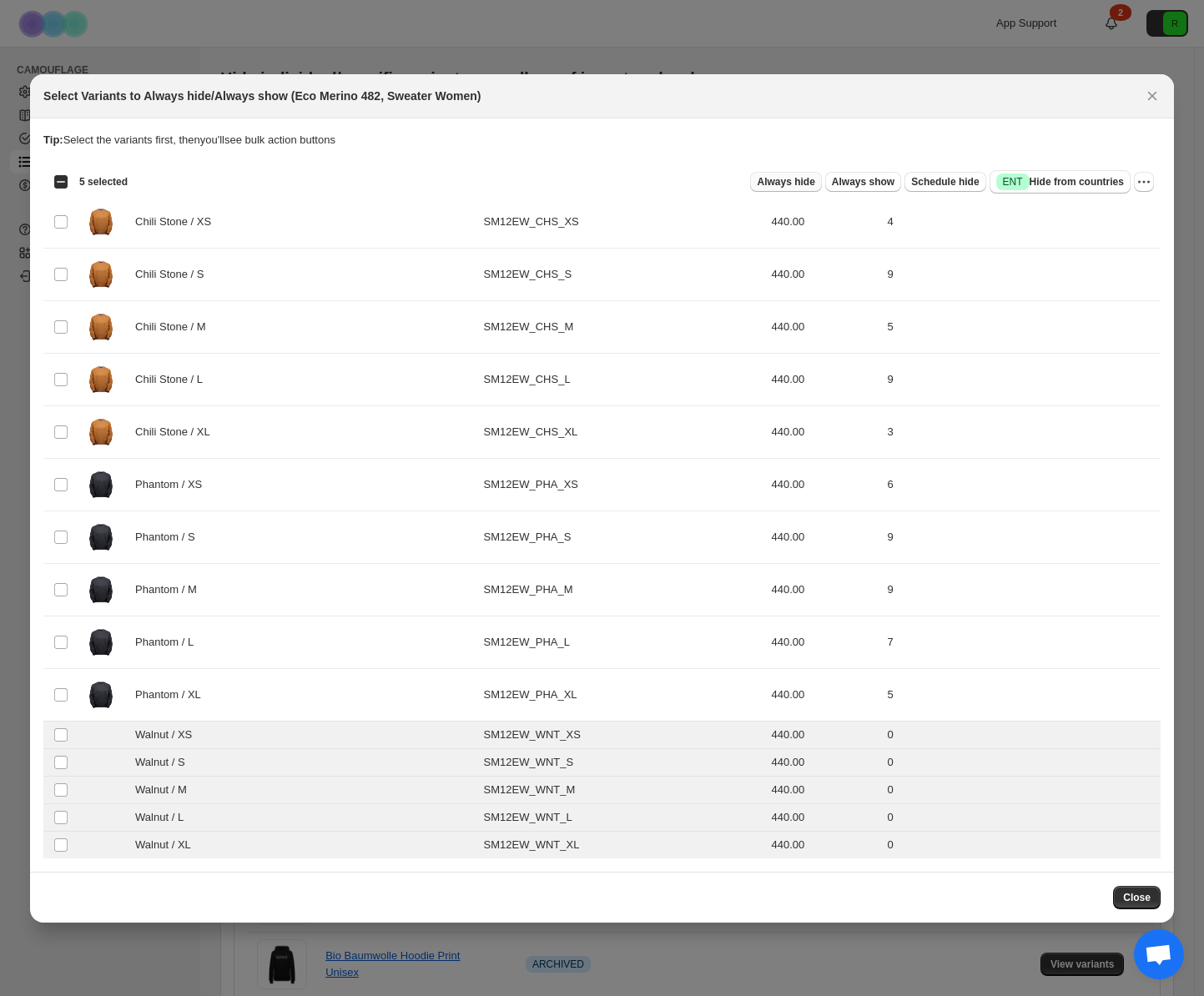
click at [801, 184] on span "Always hide" at bounding box center [785, 182] width 58 height 14
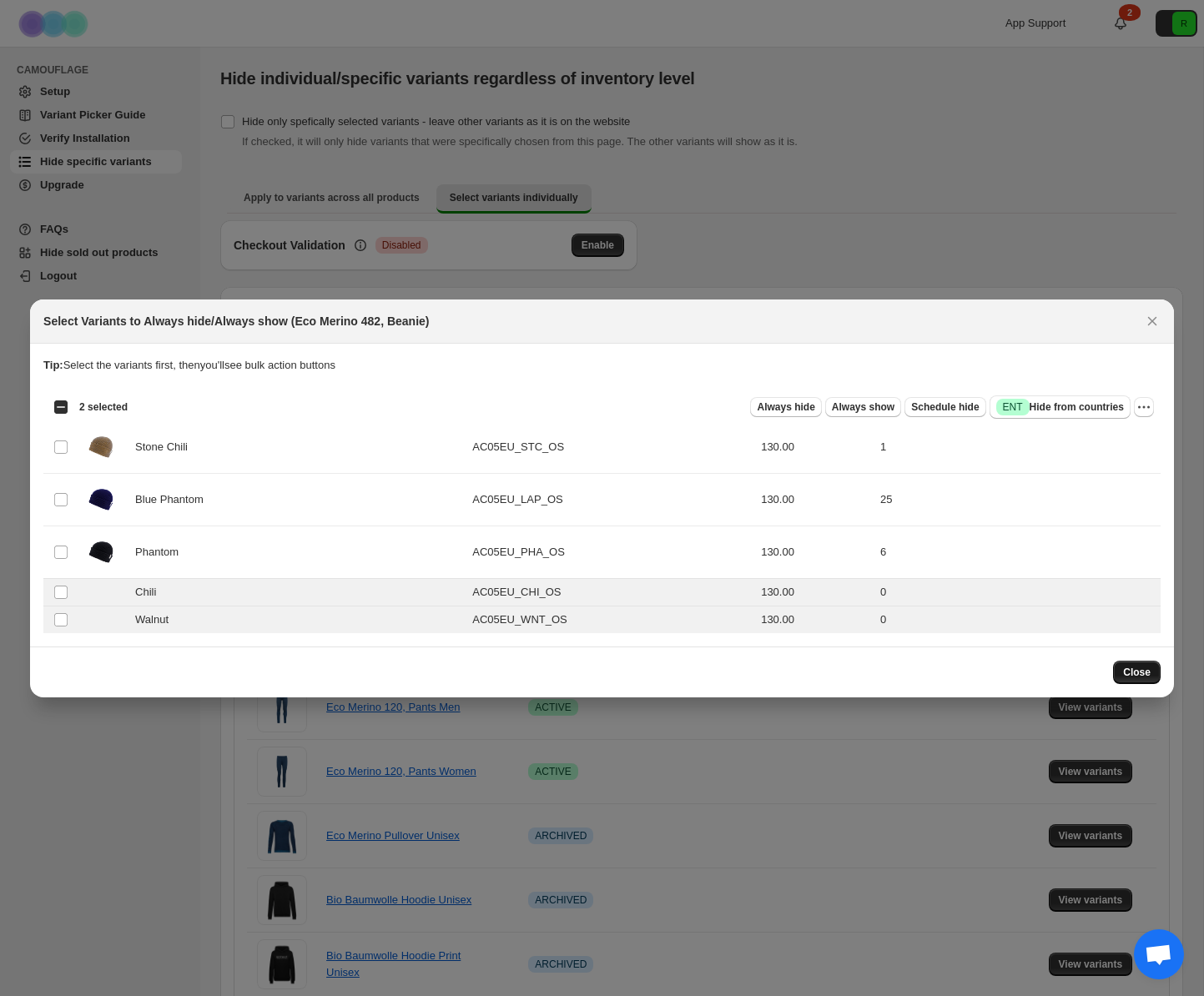
click at [1140, 680] on button "Close" at bounding box center [1137, 672] width 48 height 23
click at [773, 406] on span "Always hide" at bounding box center [785, 407] width 58 height 14
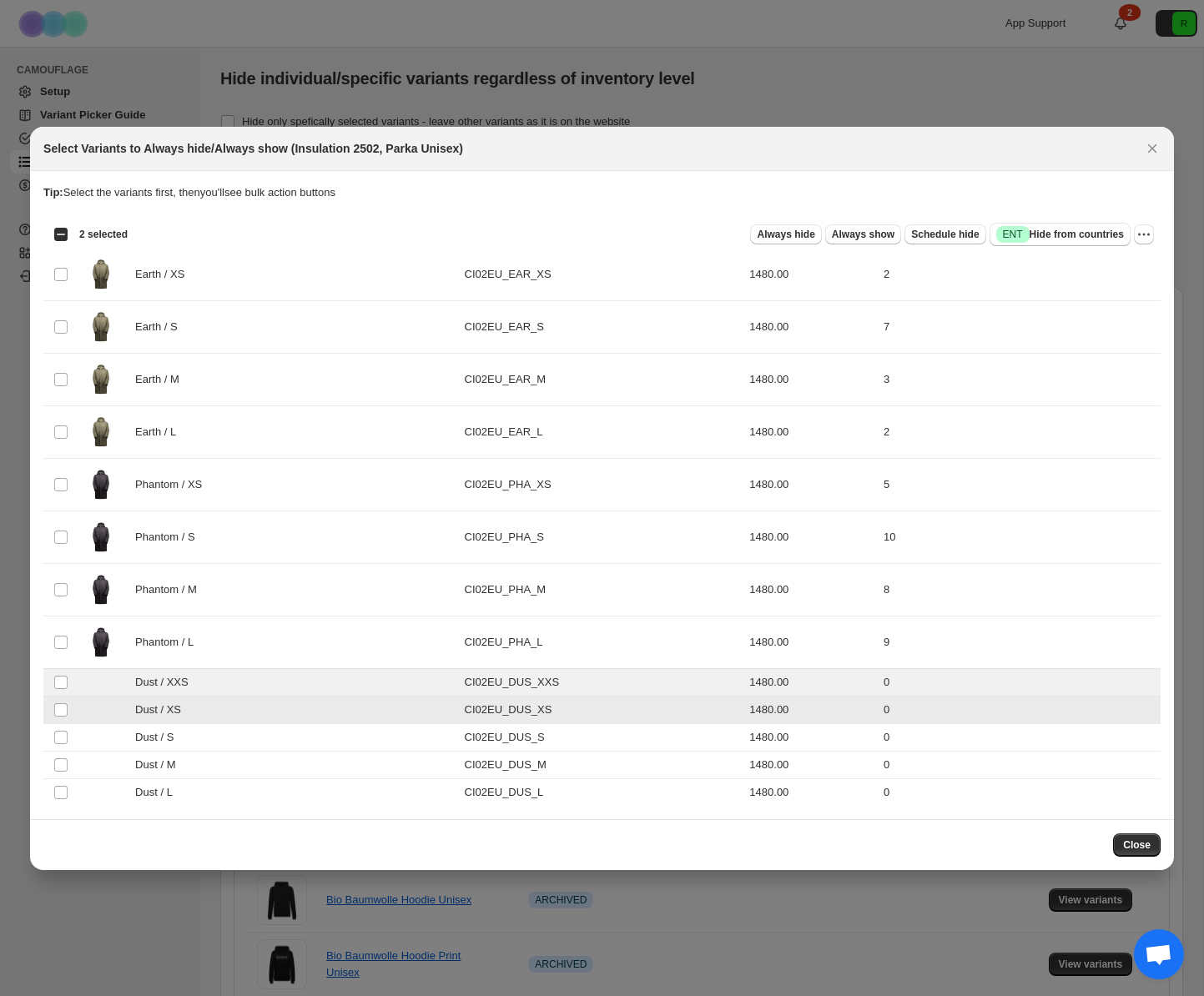
click at [59, 725] on td "Select product variant" at bounding box center [59, 737] width 32 height 28
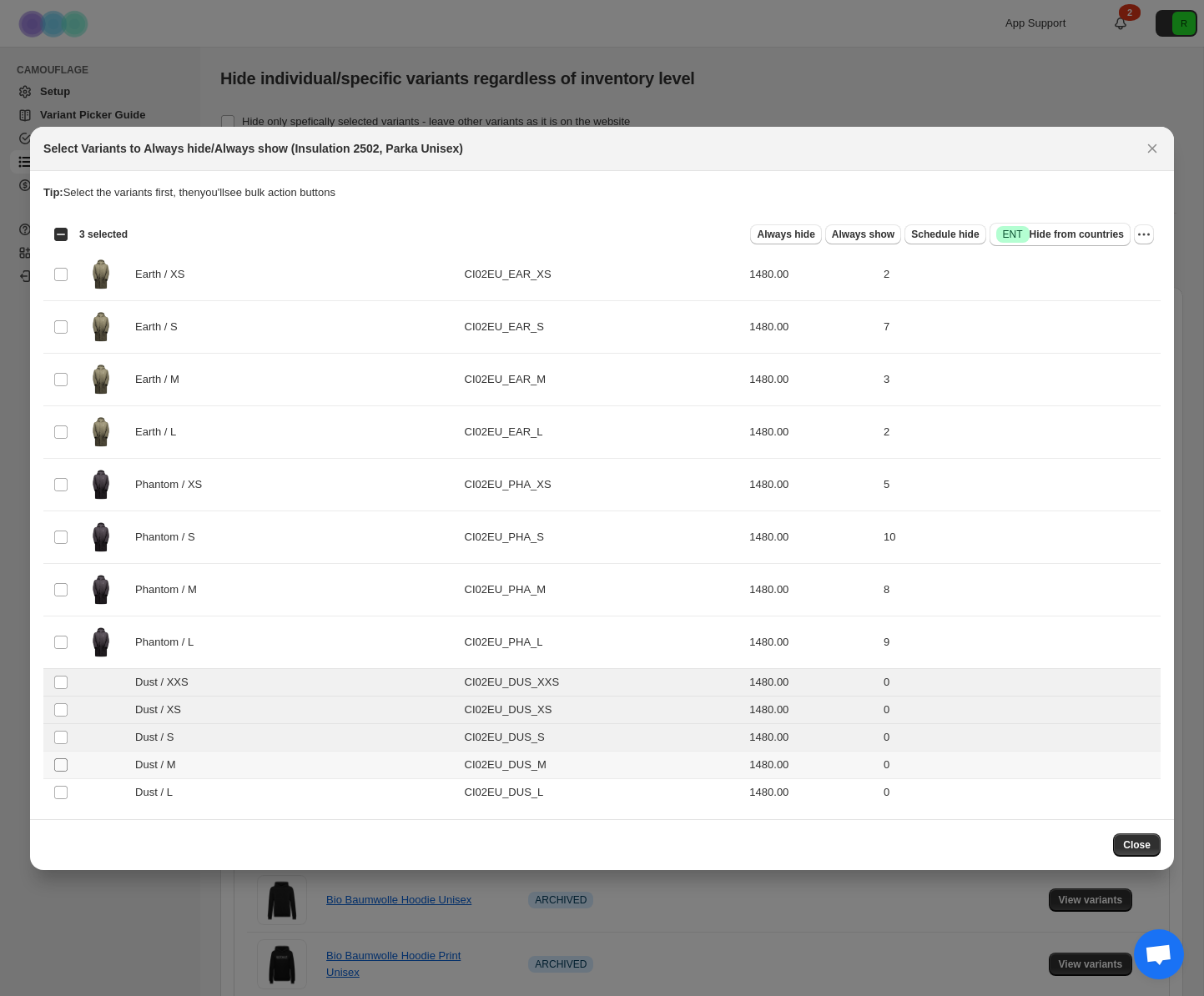
click at [53, 769] on span ":r5:" at bounding box center [61, 765] width 15 height 15
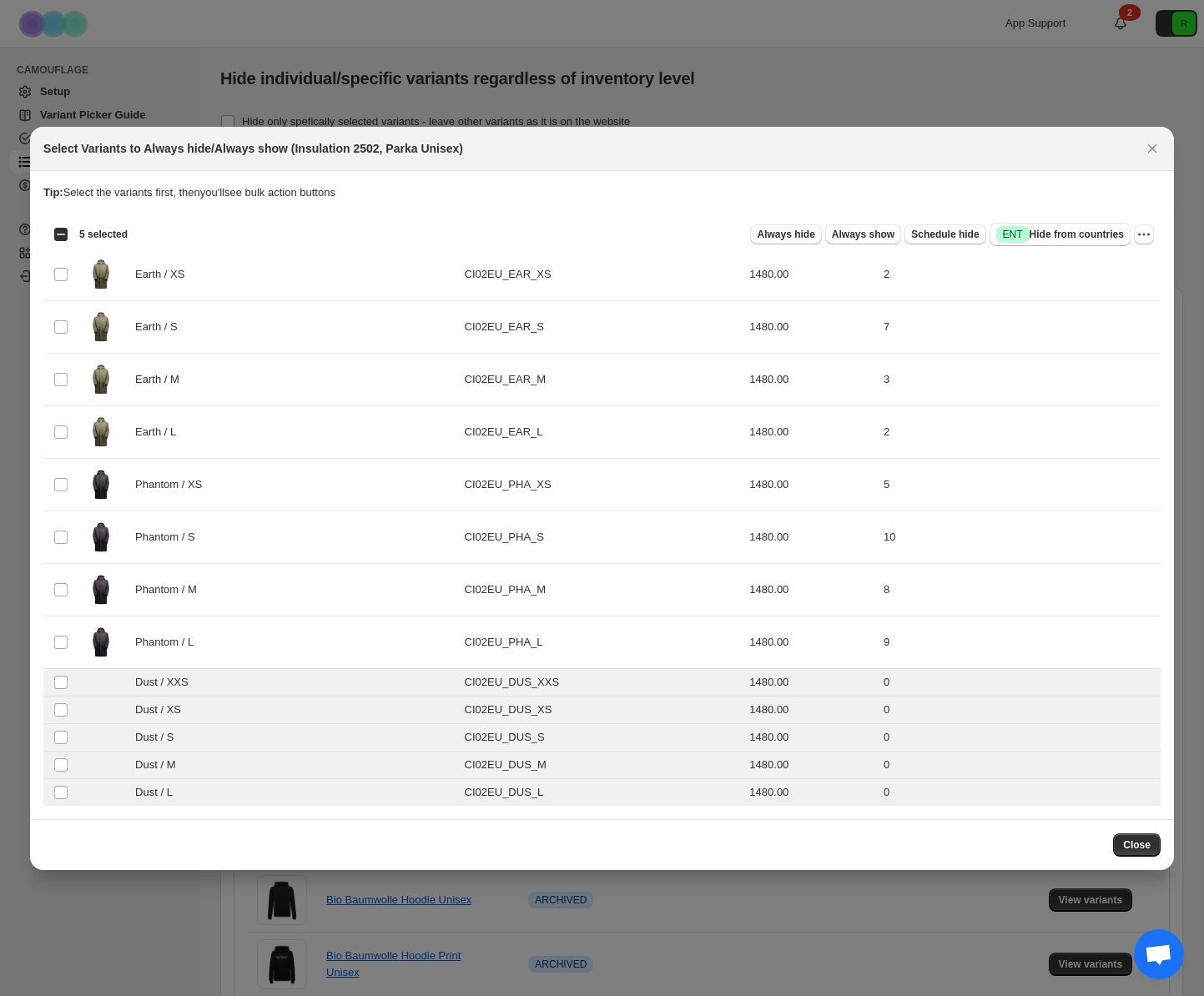
click at [800, 228] on span "Always hide" at bounding box center [785, 234] width 58 height 14
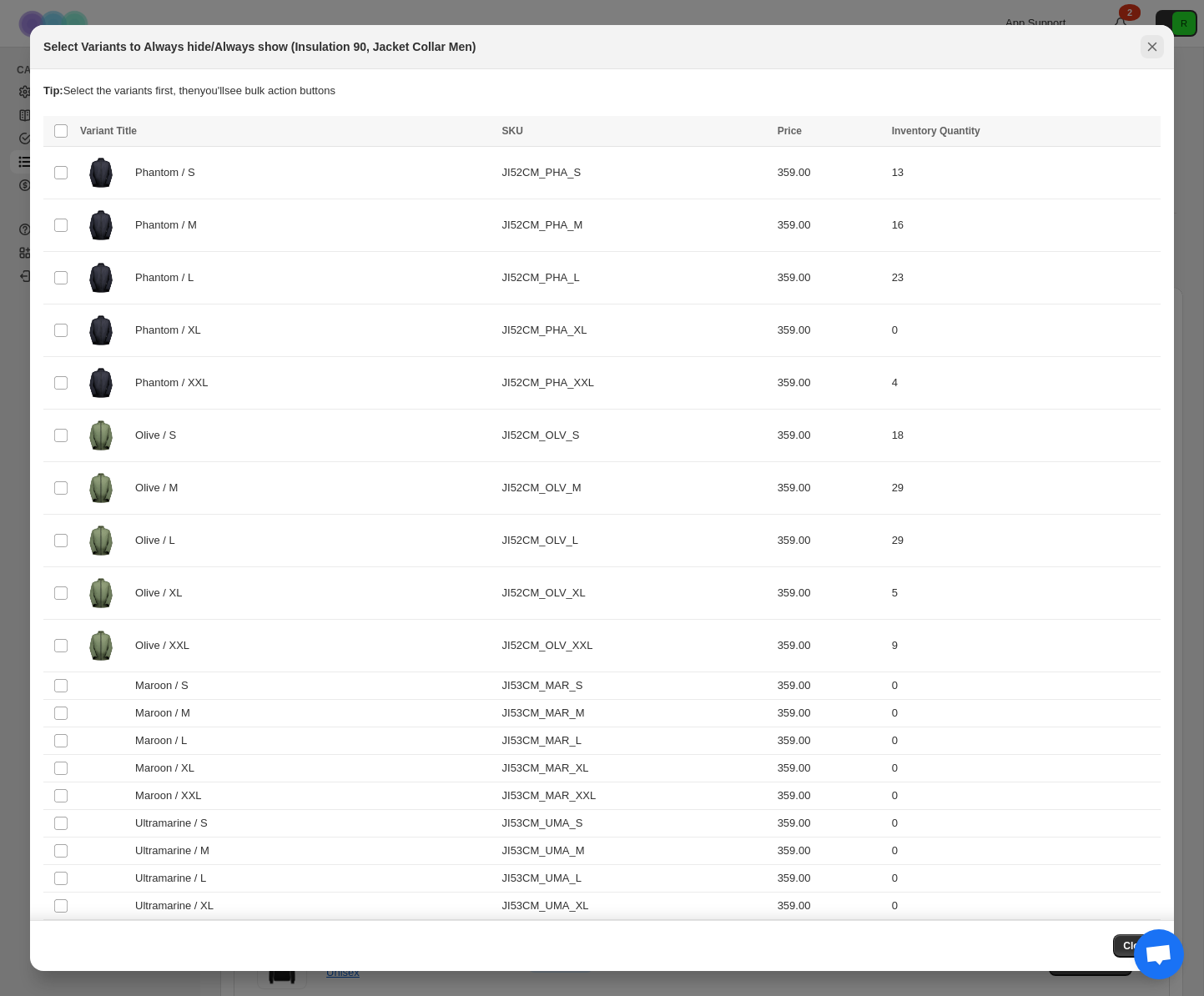
click at [1149, 50] on icon "Close" at bounding box center [1152, 47] width 17 height 17
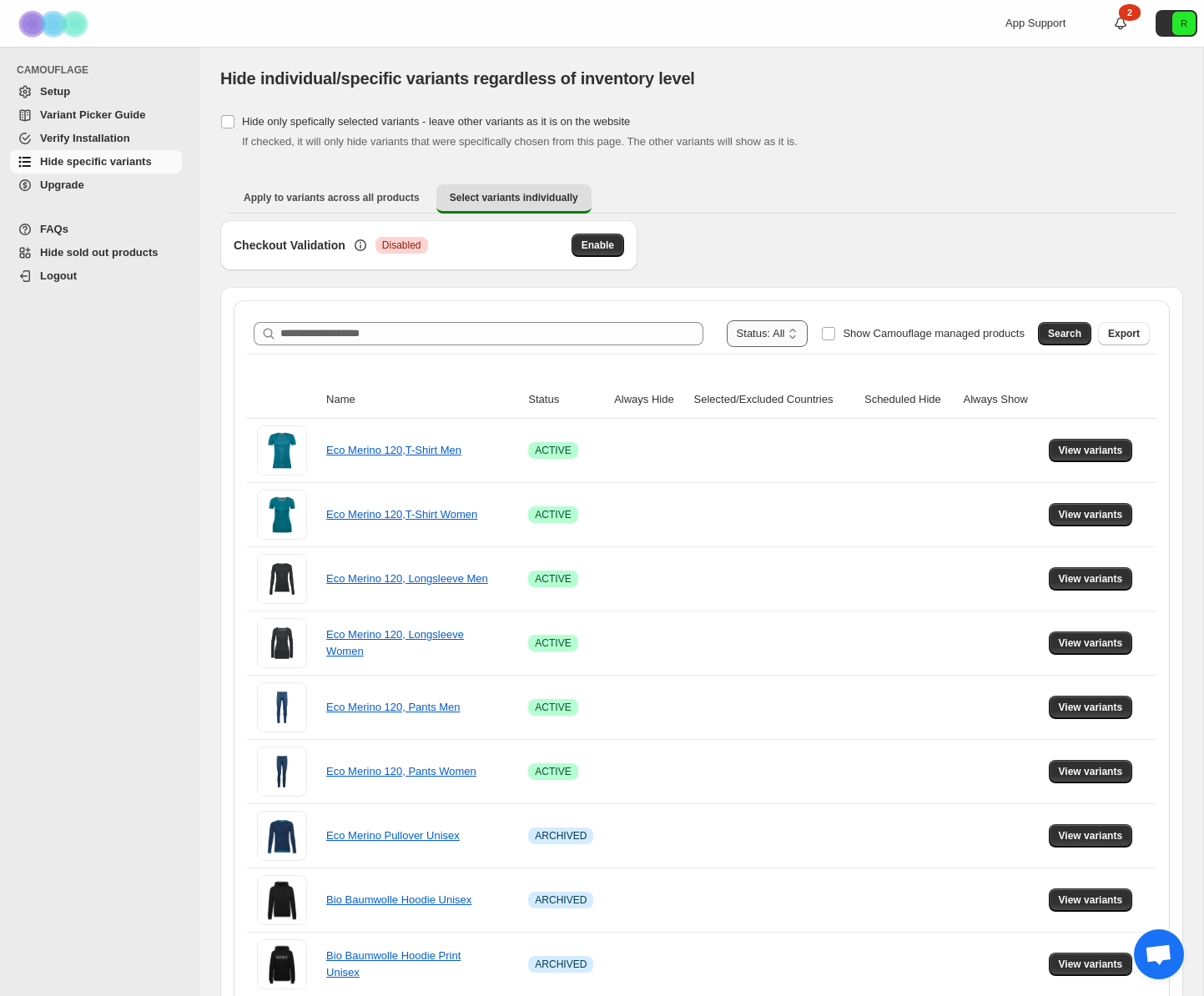
click at [782, 335] on select "**********" at bounding box center [767, 333] width 82 height 27
click at [1065, 328] on span "Search" at bounding box center [1065, 334] width 33 height 14
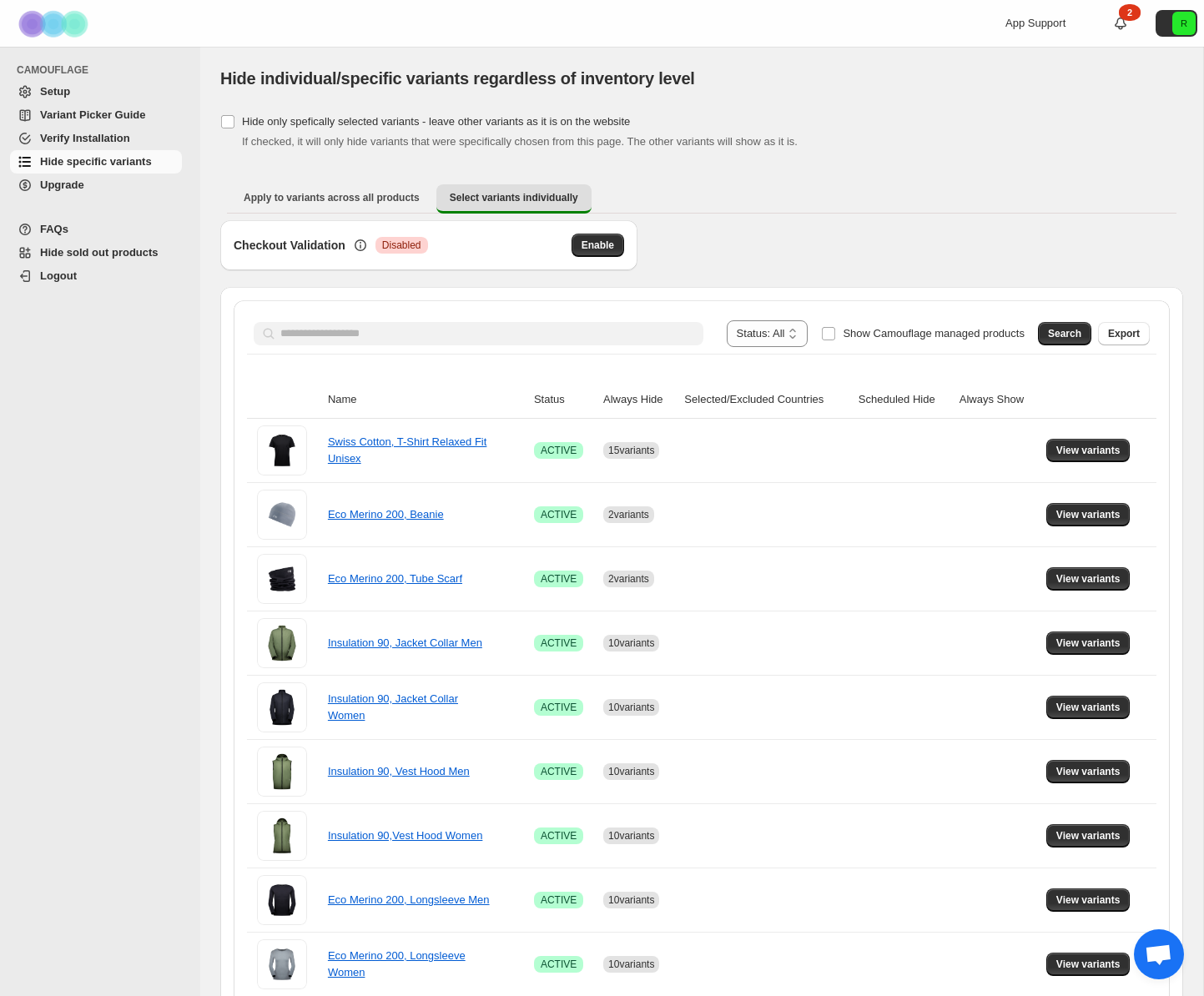
click at [90, 117] on span "Variant Picker Guide" at bounding box center [93, 115] width 105 height 13
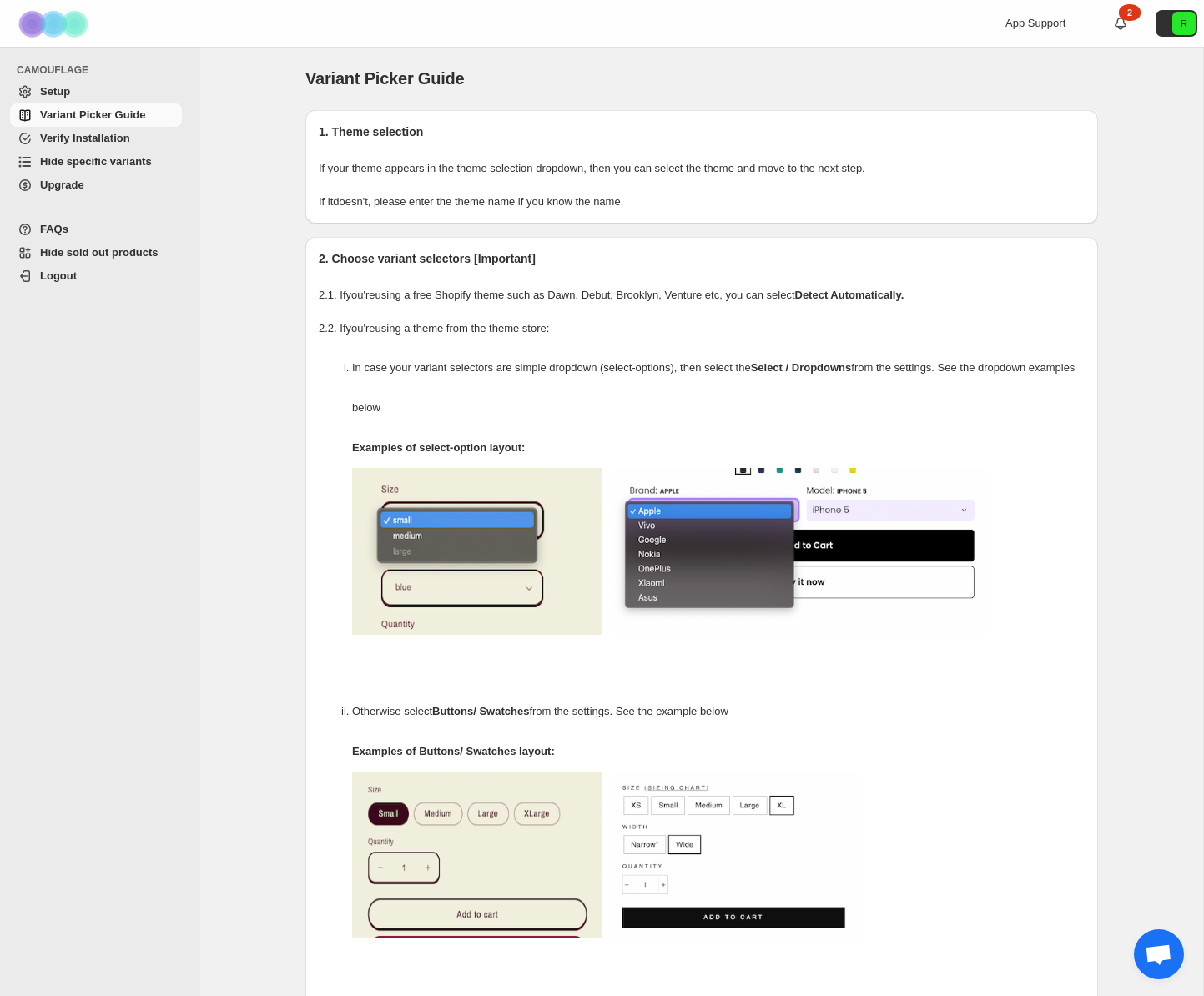
click at [47, 94] on span "Setup" at bounding box center [55, 92] width 30 height 13
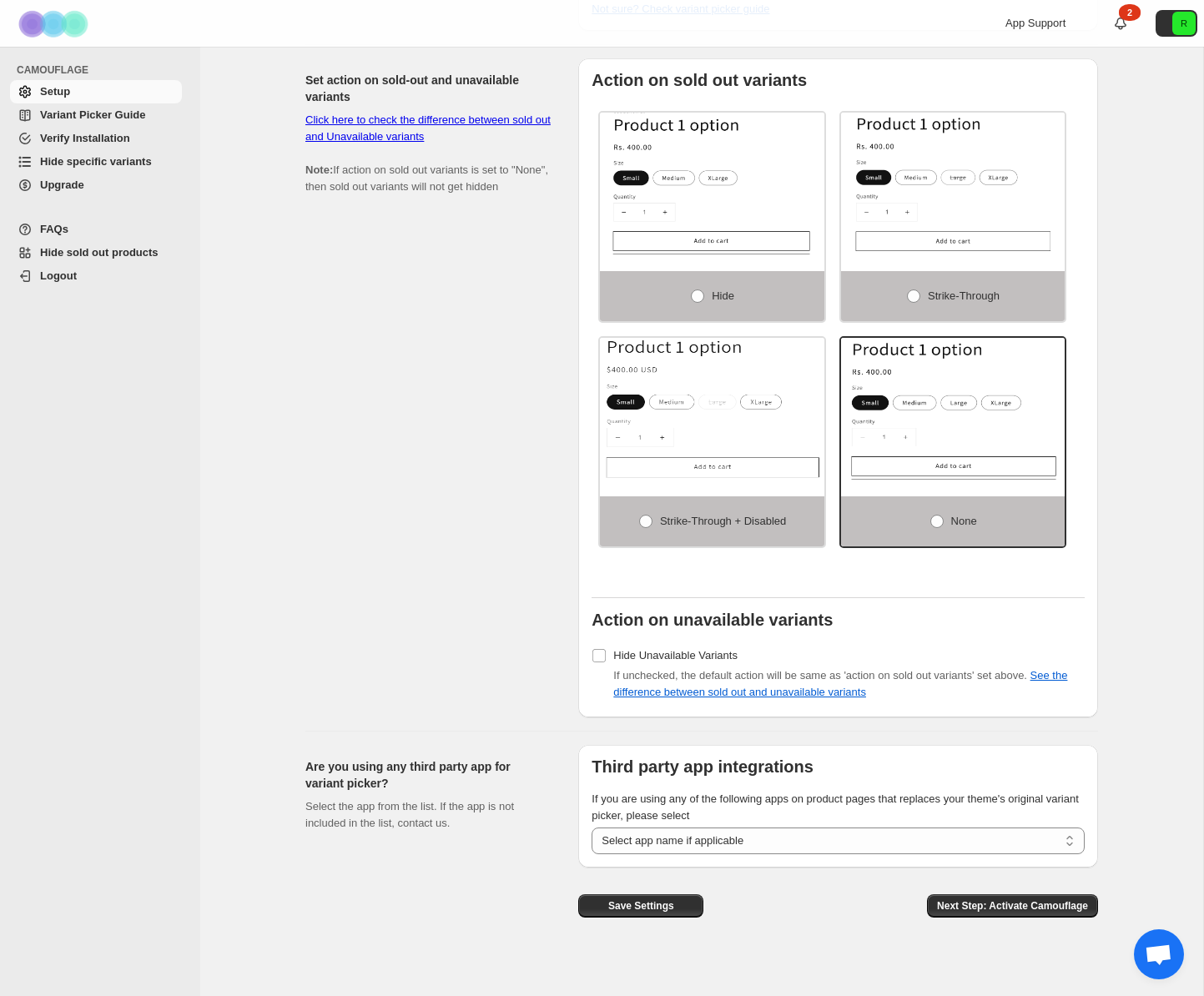
scroll to position [928, 0]
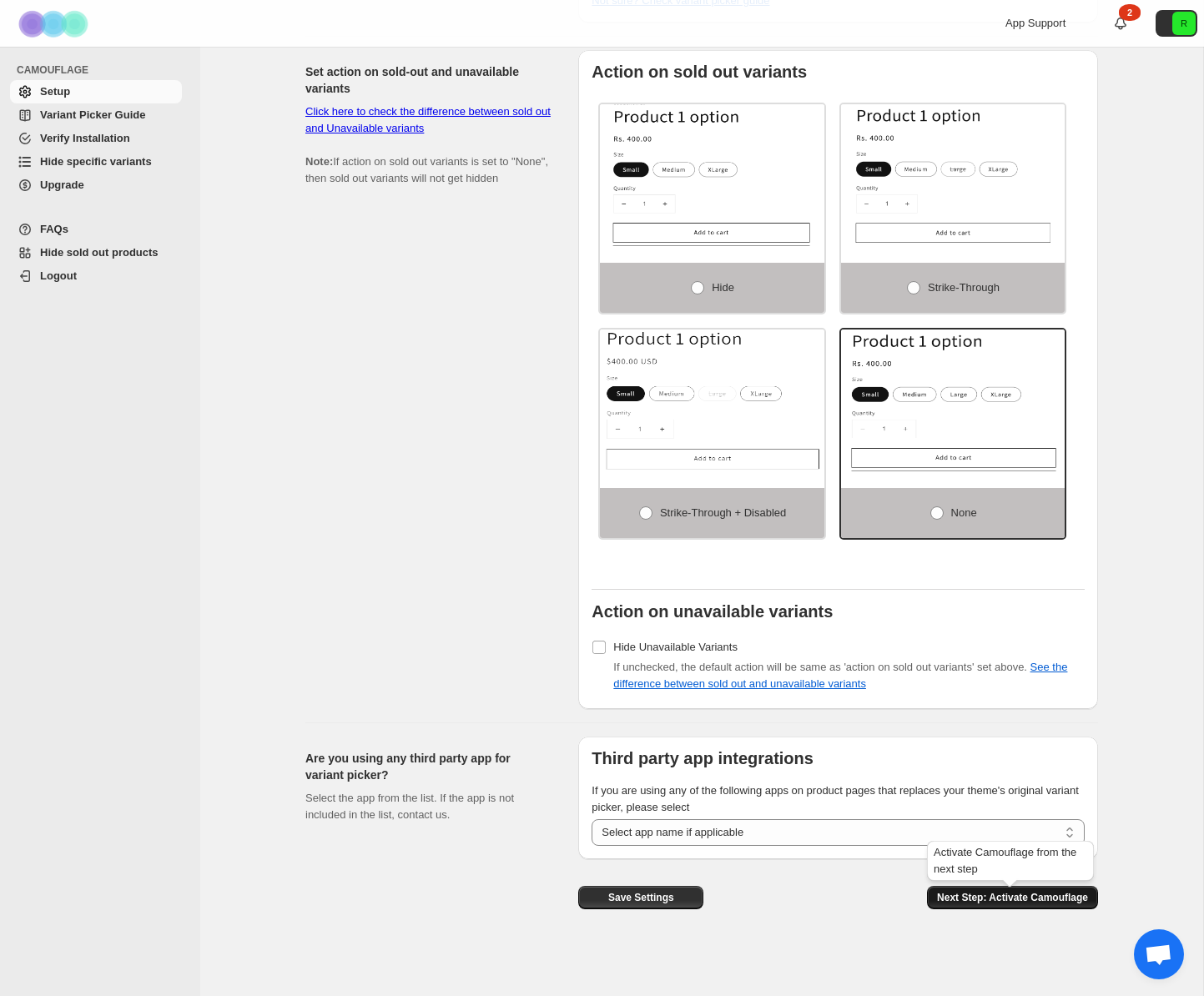
click at [966, 893] on span "Next Step: Activate Camouflage" at bounding box center [1012, 898] width 151 height 14
select select "**********"
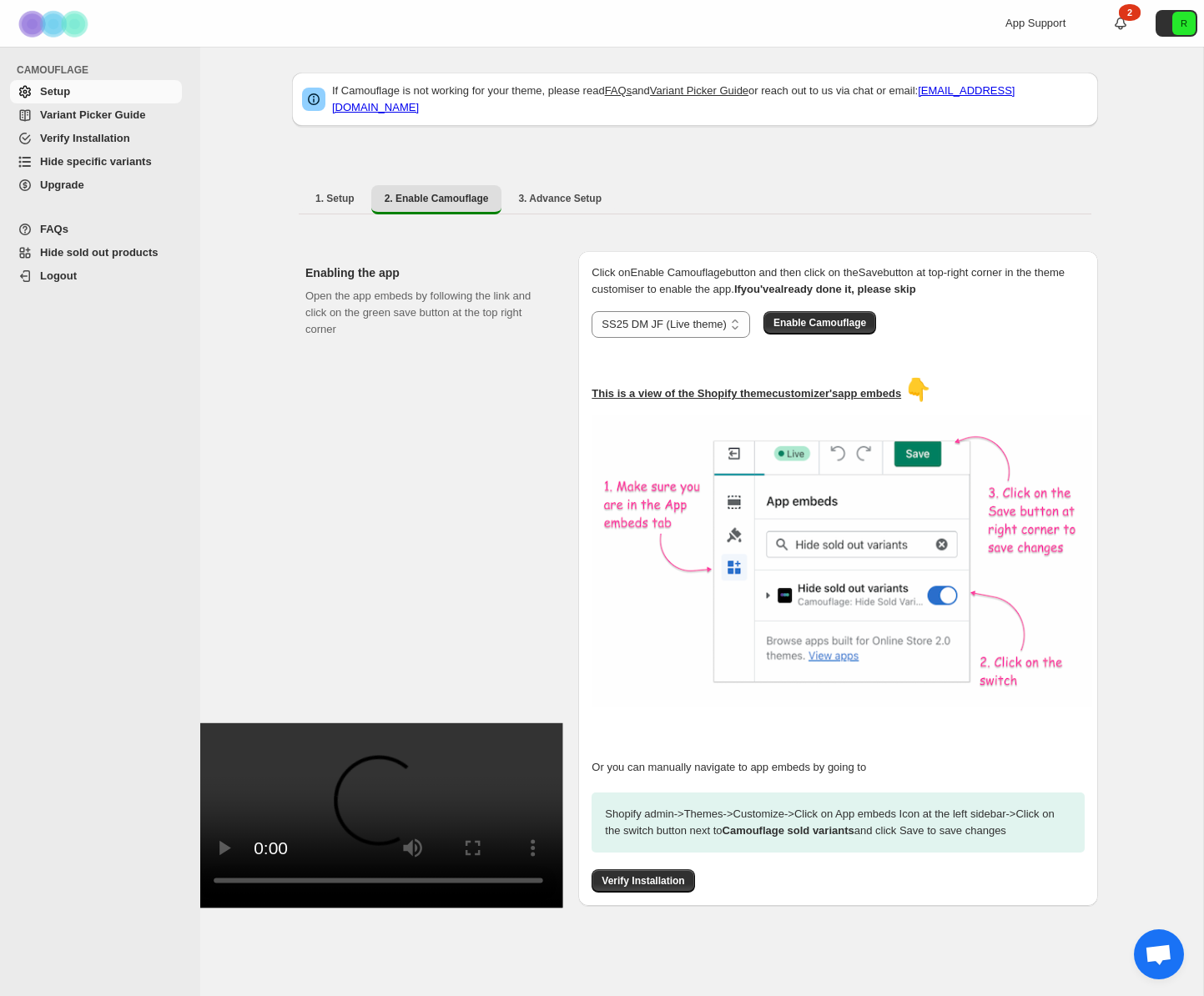
scroll to position [7, 0]
click at [541, 192] on button "3. Advance Setup" at bounding box center [559, 198] width 110 height 27
